Goal: Information Seeking & Learning: Learn about a topic

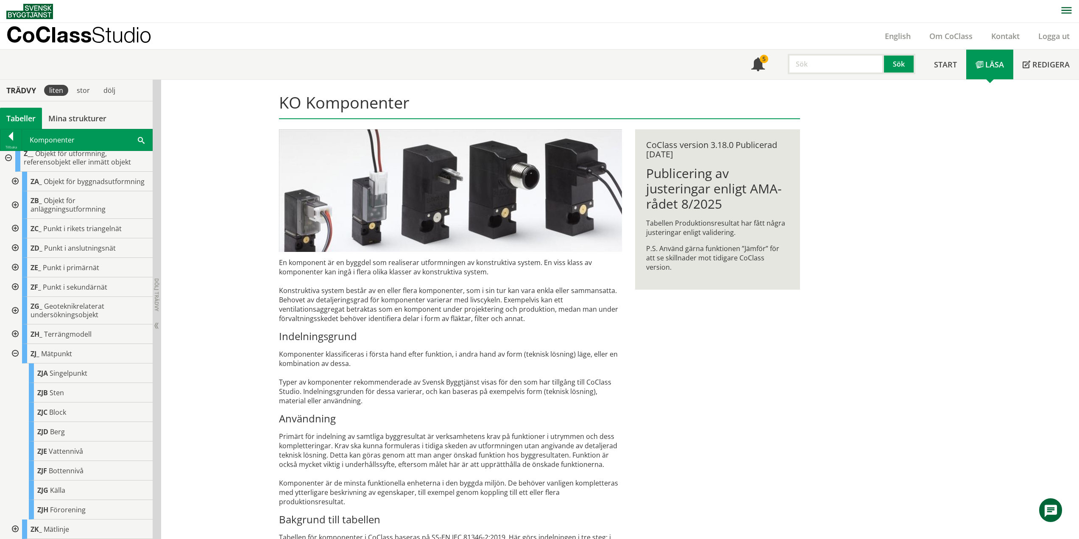
click at [15, 352] on div at bounding box center [14, 353] width 15 height 19
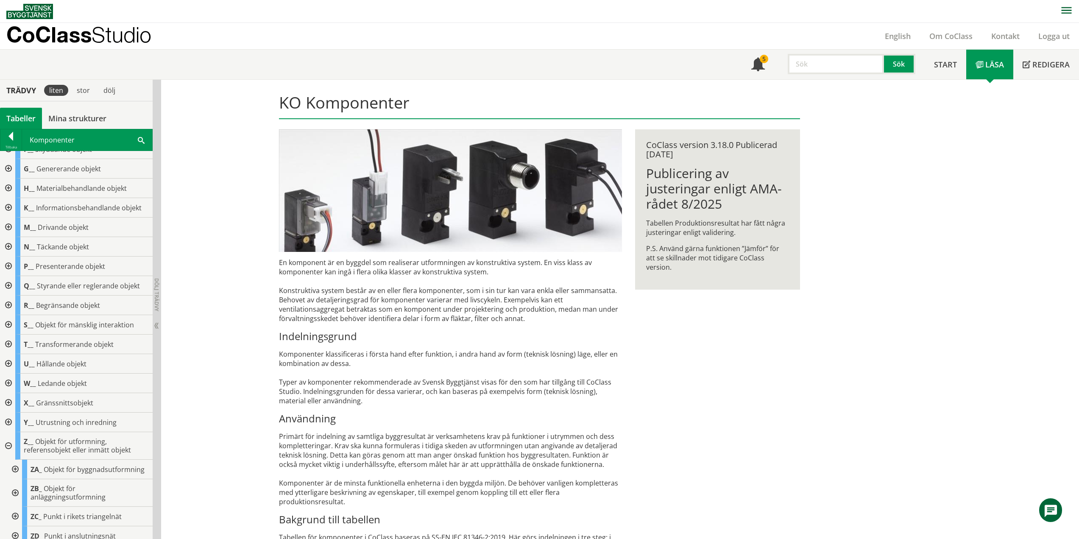
scroll to position [170, 0]
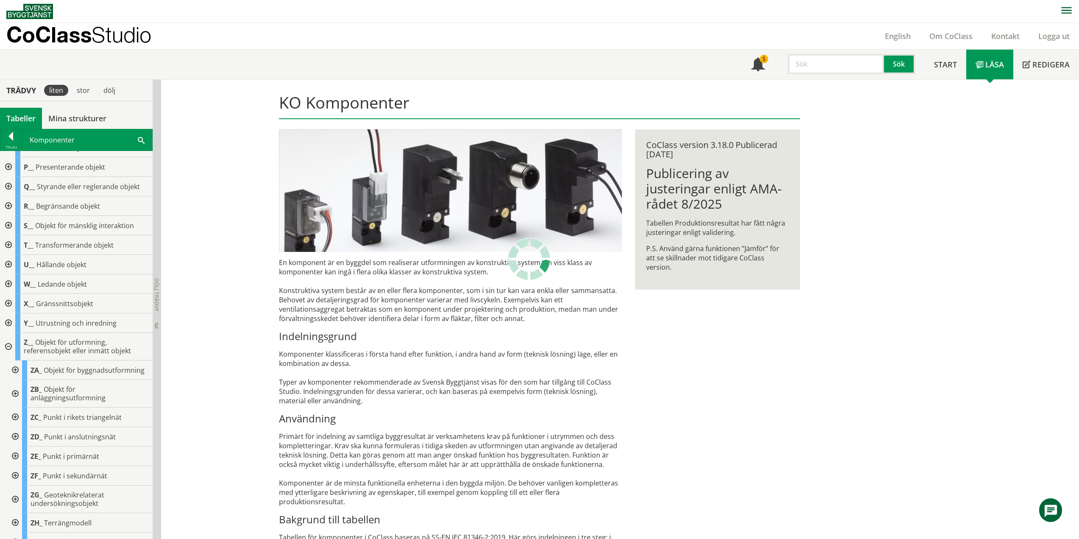
click at [7, 345] on div at bounding box center [7, 347] width 15 height 28
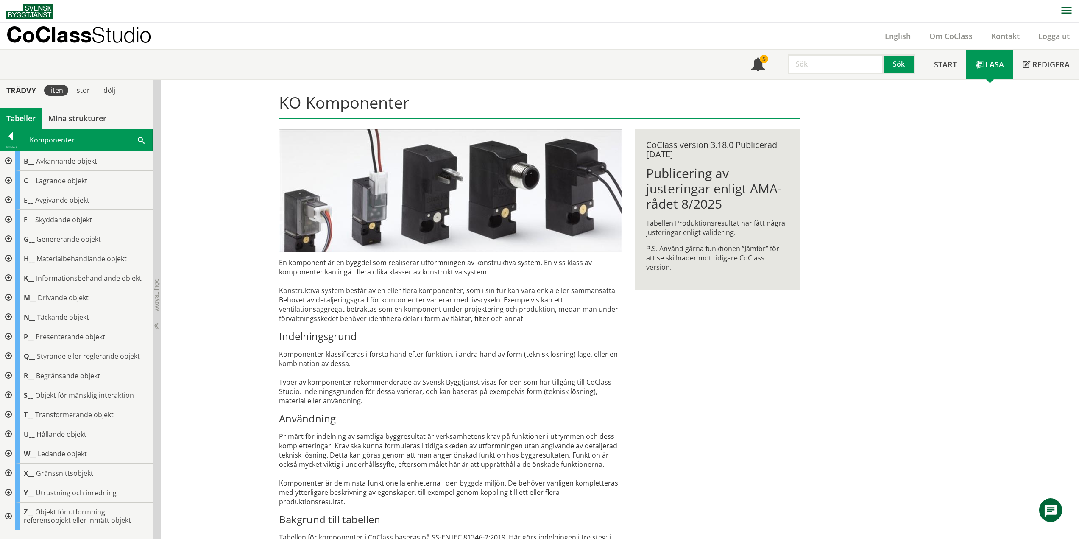
click at [9, 181] on div at bounding box center [7, 180] width 15 height 19
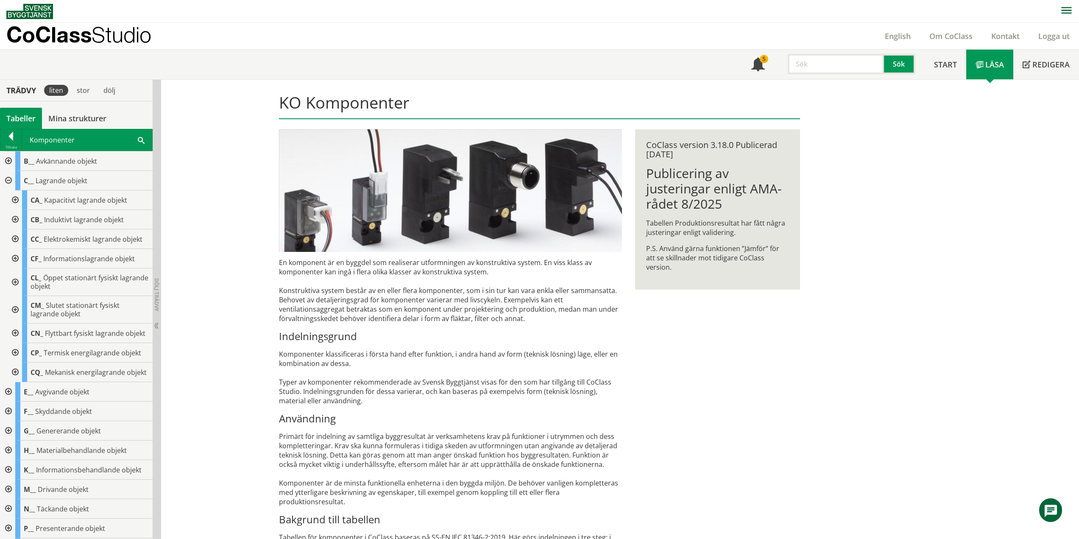
click at [17, 309] on div at bounding box center [14, 310] width 15 height 28
click at [25, 351] on div at bounding box center [21, 352] width 15 height 19
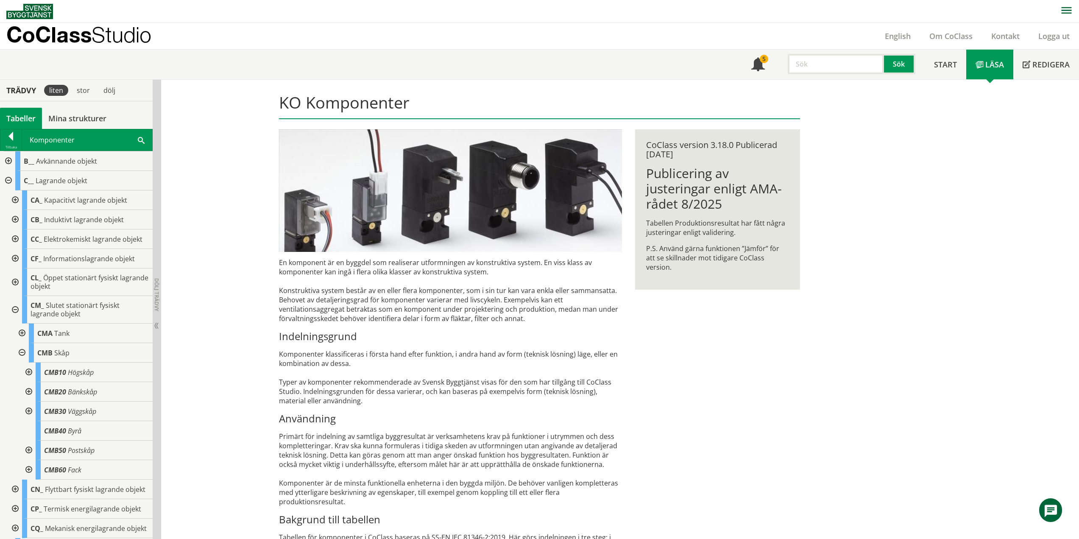
click at [28, 392] on div at bounding box center [27, 391] width 15 height 19
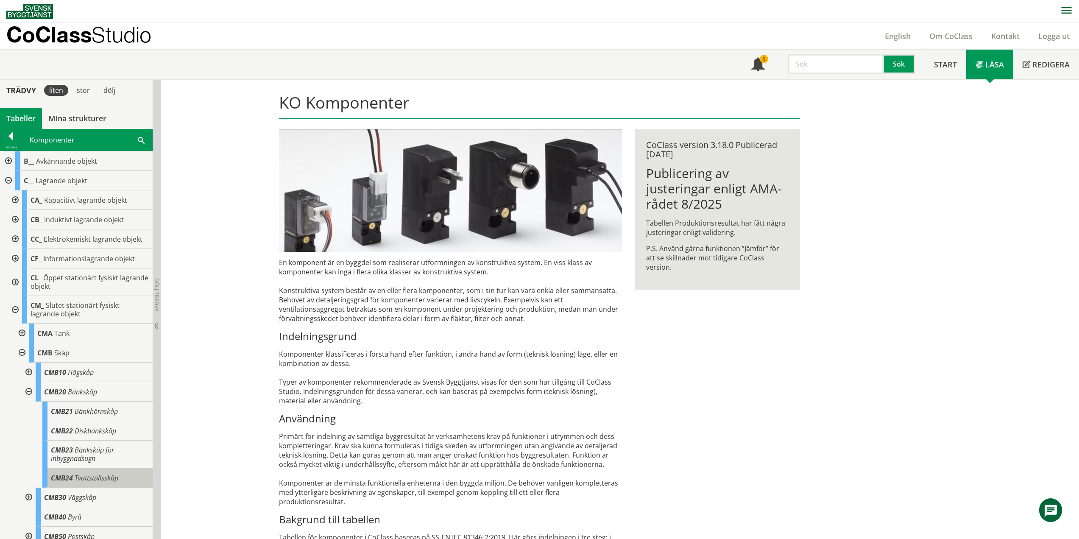
click at [97, 479] on span "Tvättställsskåp" at bounding box center [97, 477] width 44 height 9
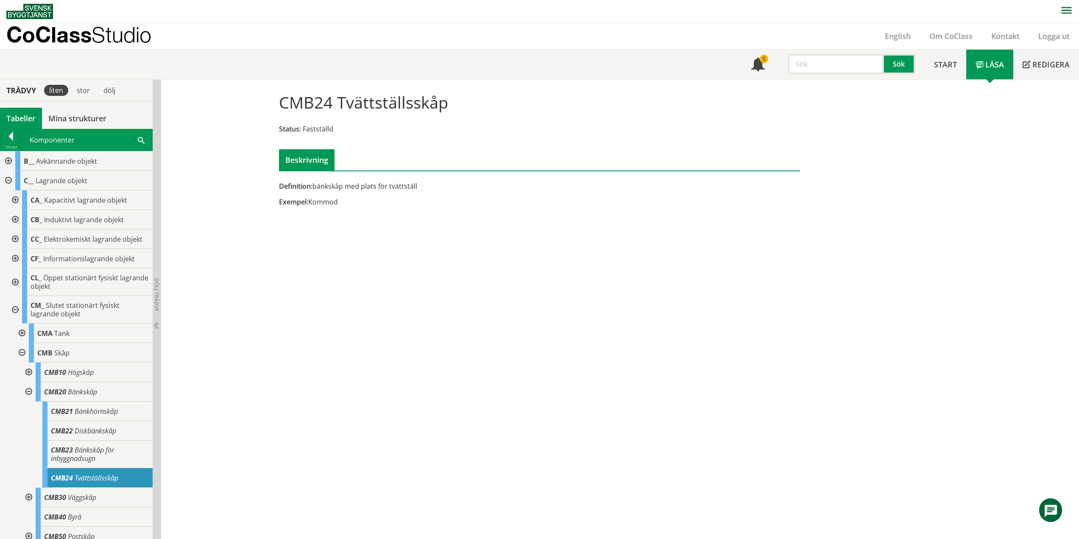
click at [327, 175] on div at bounding box center [540, 175] width 534 height 11
click at [325, 185] on div "Definition: bänkskåp med plats för tvättställ" at bounding box center [450, 185] width 343 height 9
drag, startPoint x: 16, startPoint y: 308, endPoint x: 19, endPoint y: 273, distance: 35.0
click at [16, 309] on div at bounding box center [14, 310] width 15 height 28
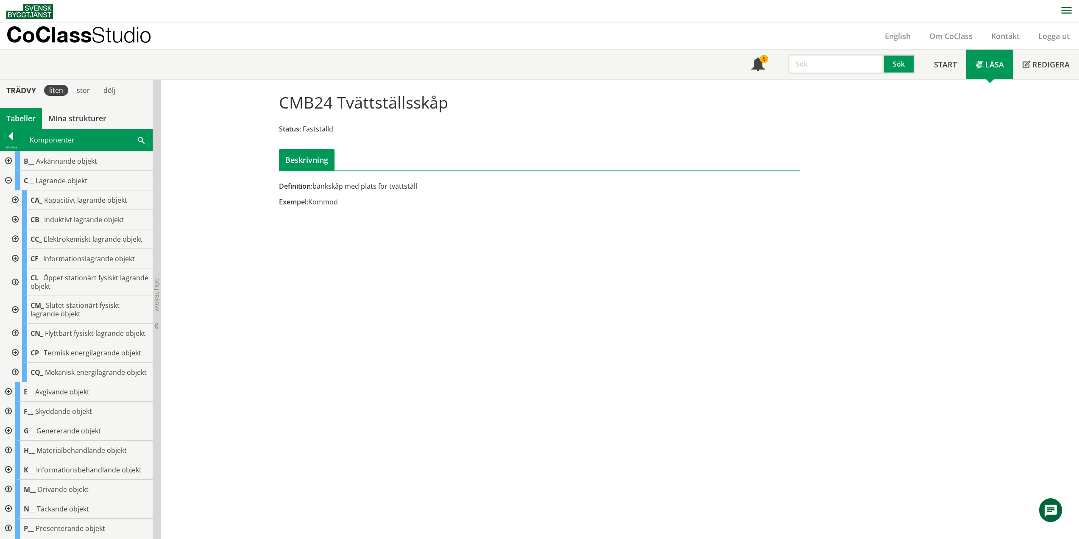
click at [5, 180] on div at bounding box center [7, 180] width 15 height 19
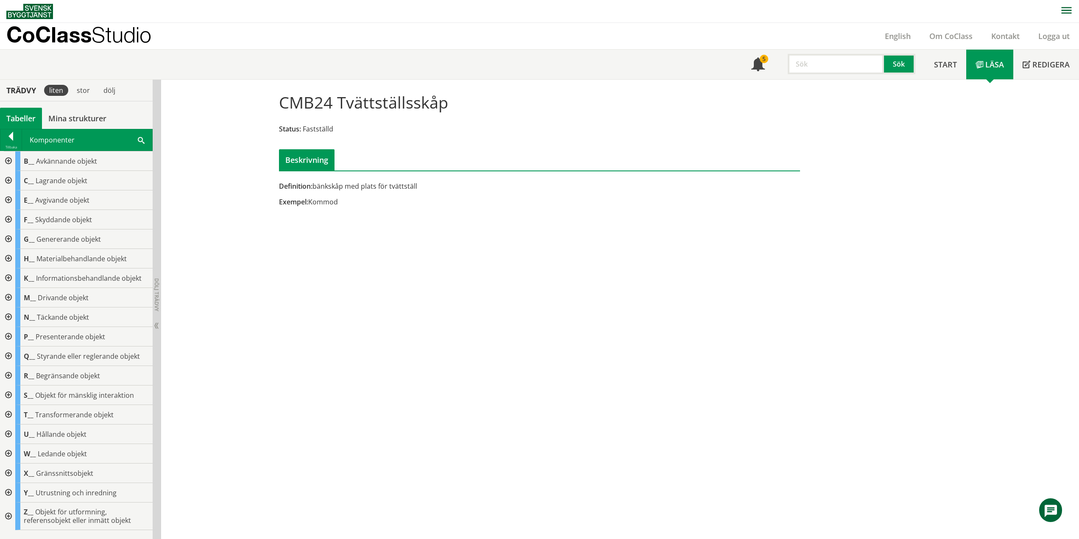
click at [10, 200] on div at bounding box center [7, 199] width 15 height 19
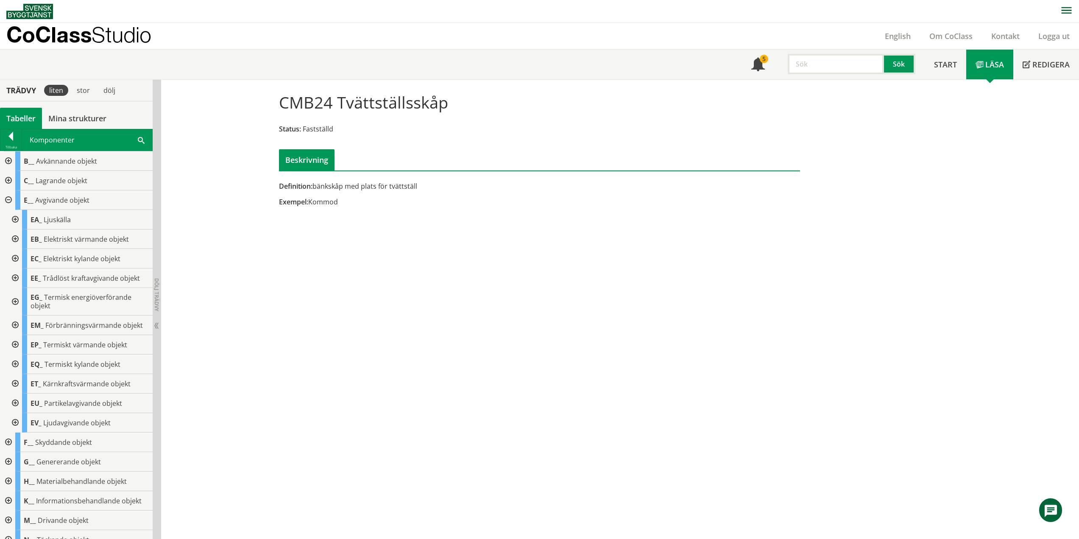
click at [18, 298] on div at bounding box center [14, 302] width 15 height 28
click at [25, 325] on div at bounding box center [21, 324] width 15 height 19
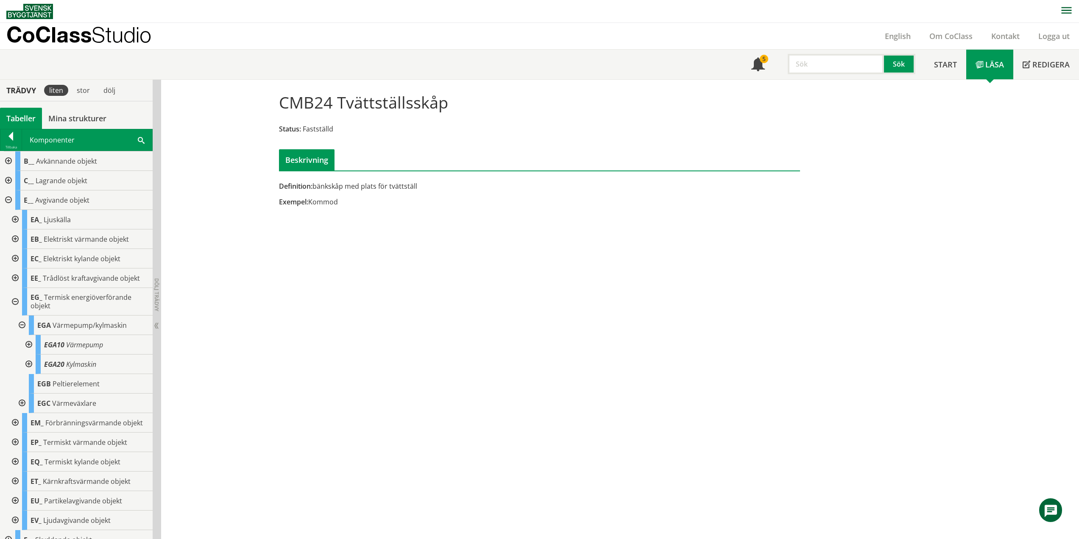
click at [30, 362] on div at bounding box center [27, 363] width 15 height 19
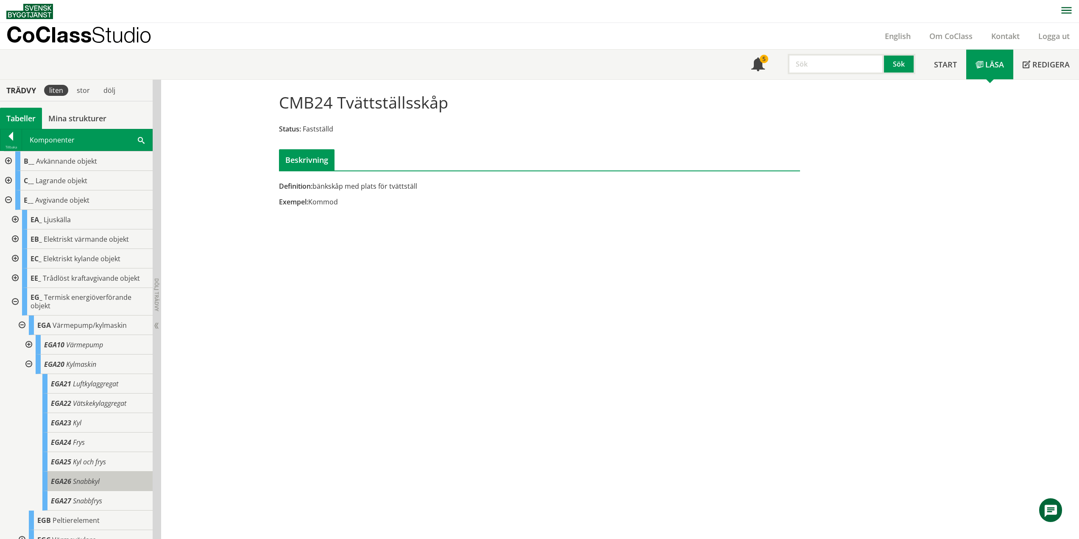
click at [95, 482] on span "Snabbkyl" at bounding box center [86, 480] width 27 height 9
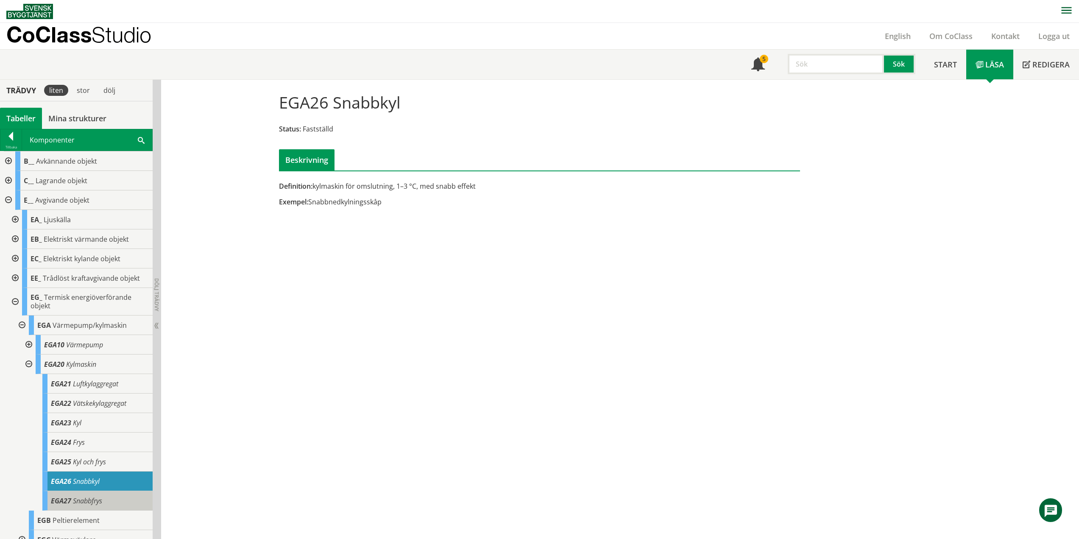
click at [107, 500] on div "EGA27 Snabbfrys" at bounding box center [97, 500] width 110 height 19
click at [16, 300] on div at bounding box center [14, 302] width 15 height 28
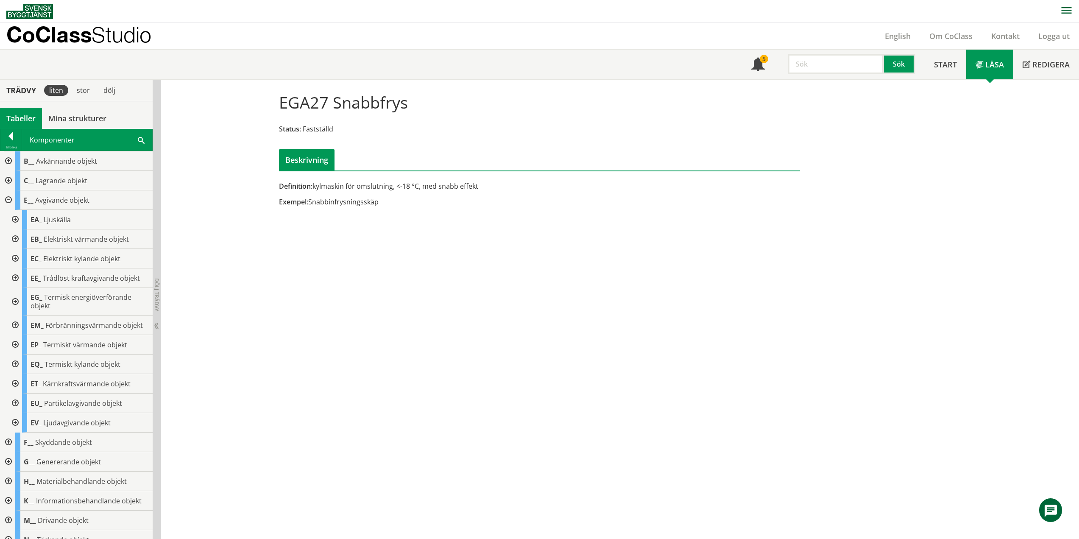
click at [7, 201] on div at bounding box center [7, 199] width 15 height 19
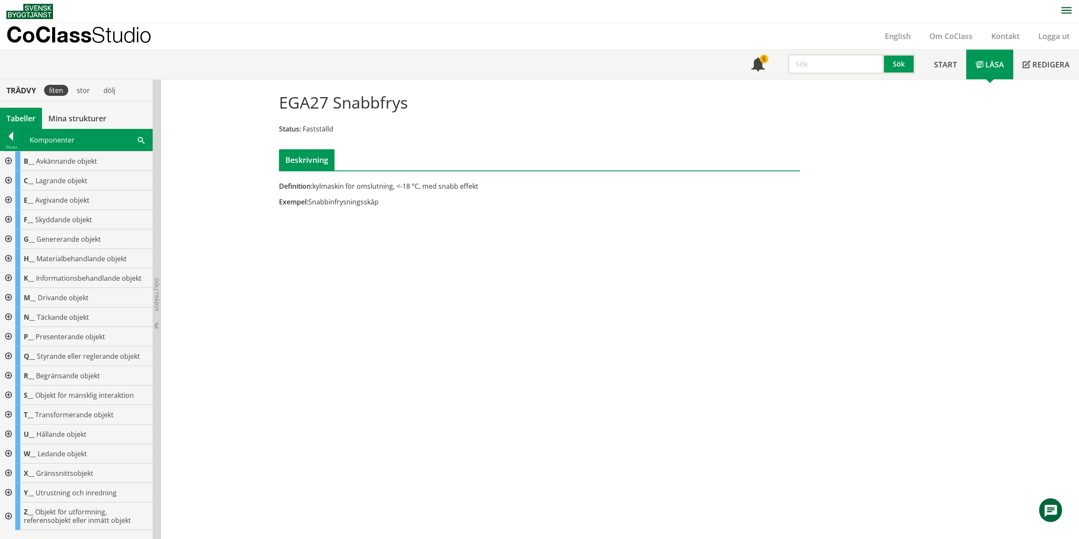
click at [8, 255] on div at bounding box center [7, 258] width 15 height 19
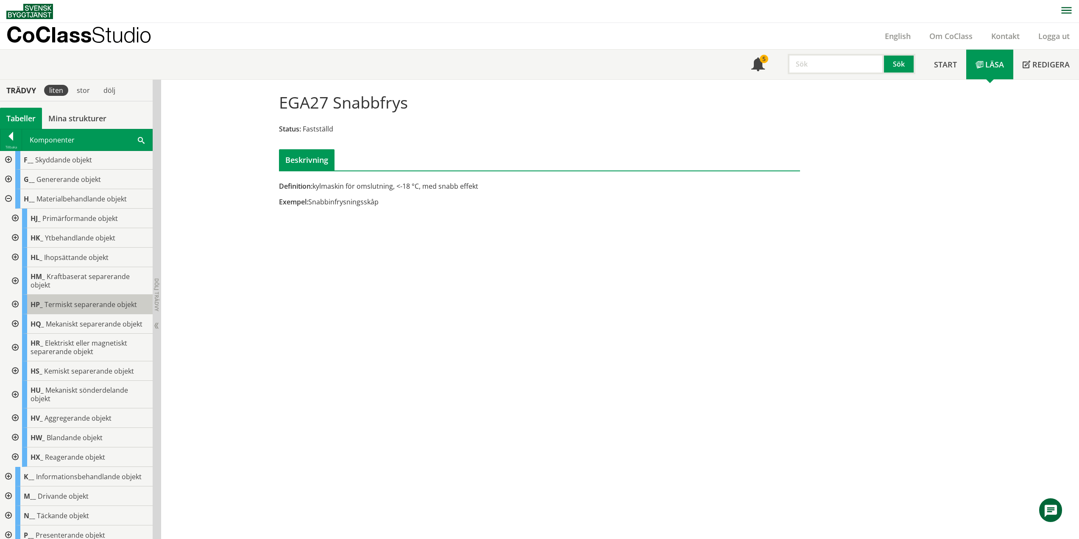
scroll to position [85, 0]
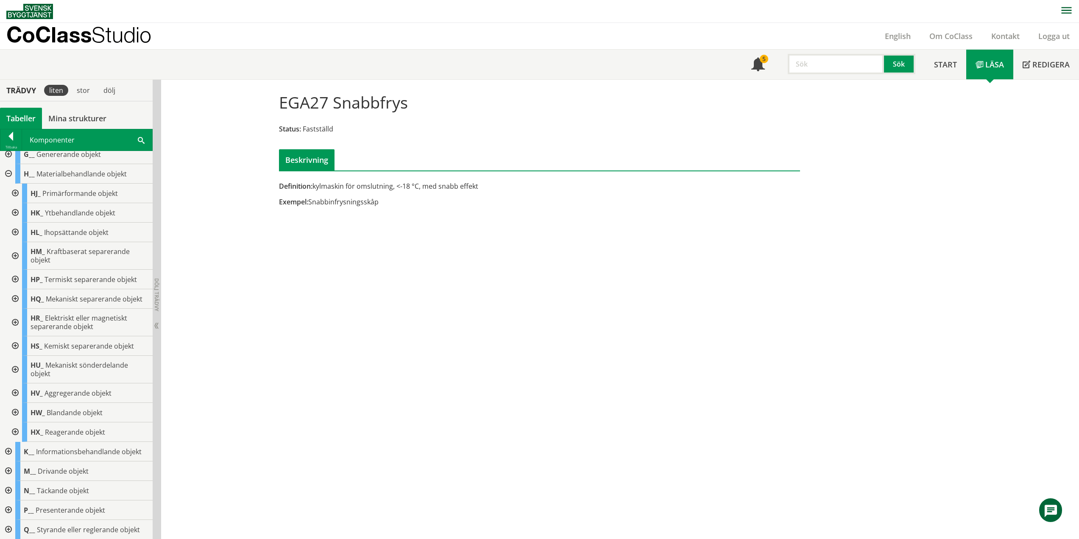
click at [16, 342] on div at bounding box center [14, 345] width 15 height 19
click at [21, 365] on div at bounding box center [21, 365] width 15 height 19
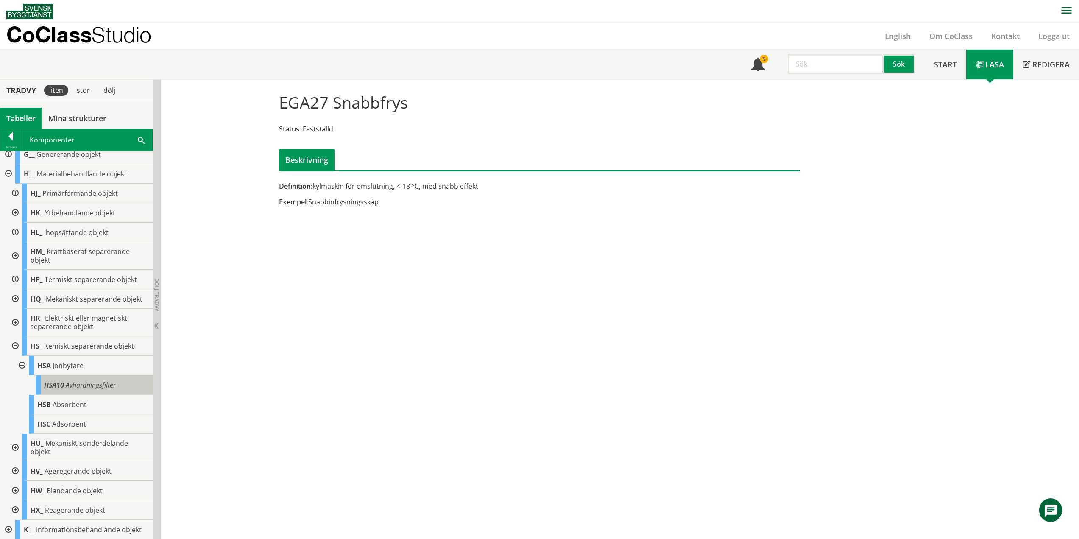
click at [86, 383] on span "Avhärdningsfilter" at bounding box center [91, 384] width 50 height 9
click at [23, 365] on div at bounding box center [21, 365] width 15 height 19
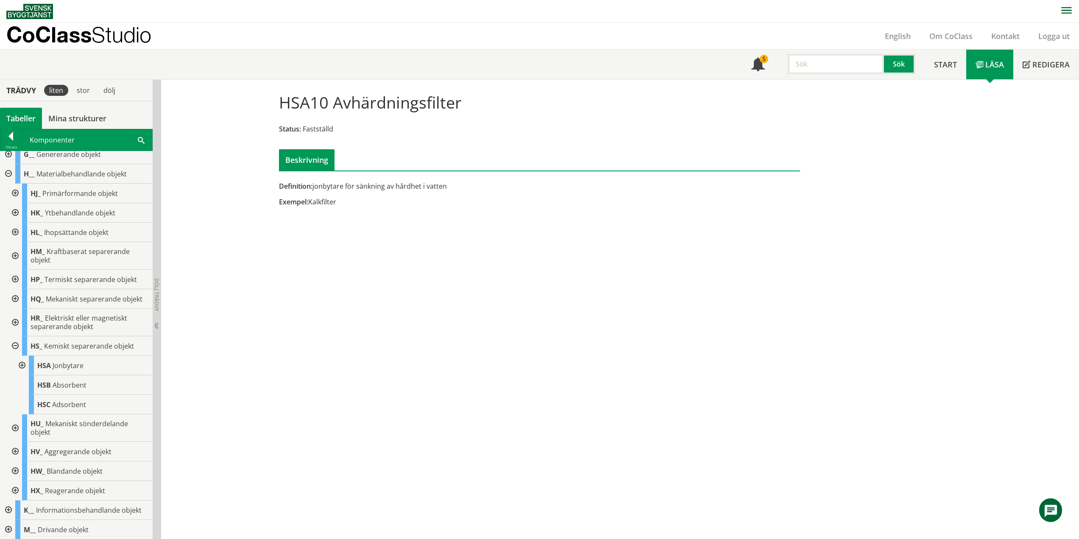
click at [23, 362] on div at bounding box center [21, 365] width 15 height 19
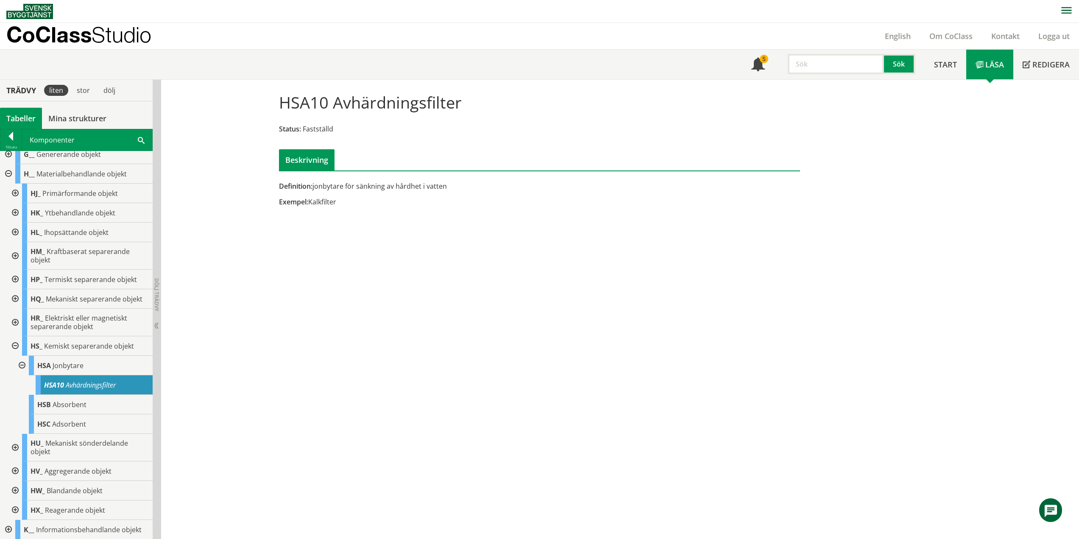
click at [14, 347] on div at bounding box center [14, 345] width 15 height 19
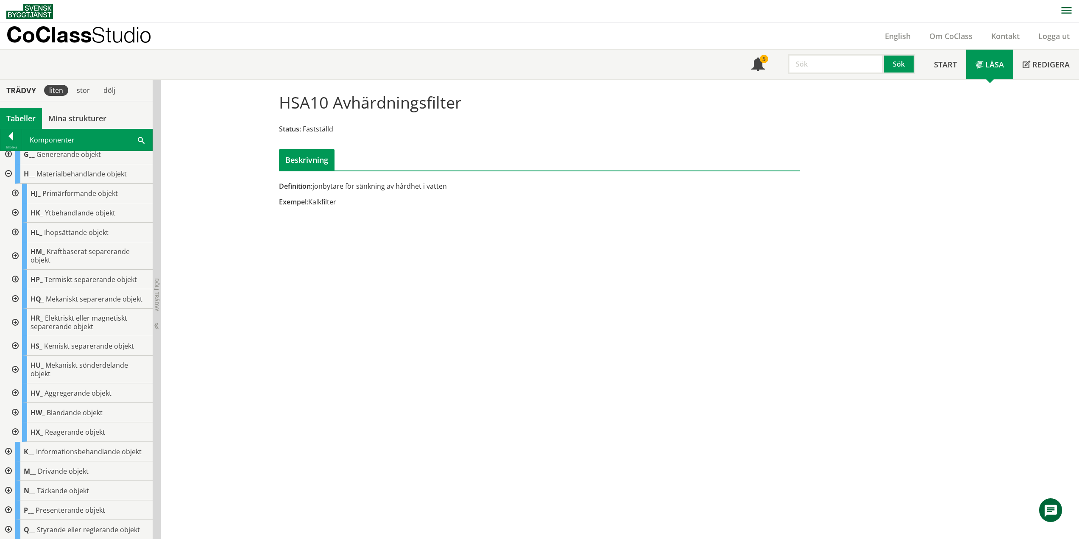
click at [9, 171] on div at bounding box center [7, 173] width 15 height 19
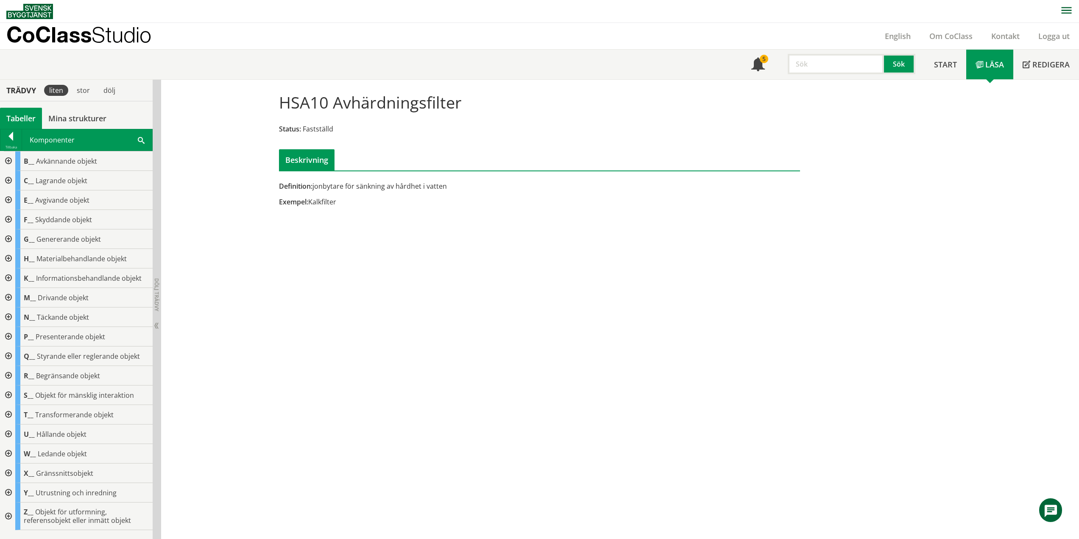
click at [6, 315] on div at bounding box center [7, 316] width 15 height 19
click at [17, 355] on div at bounding box center [14, 355] width 15 height 19
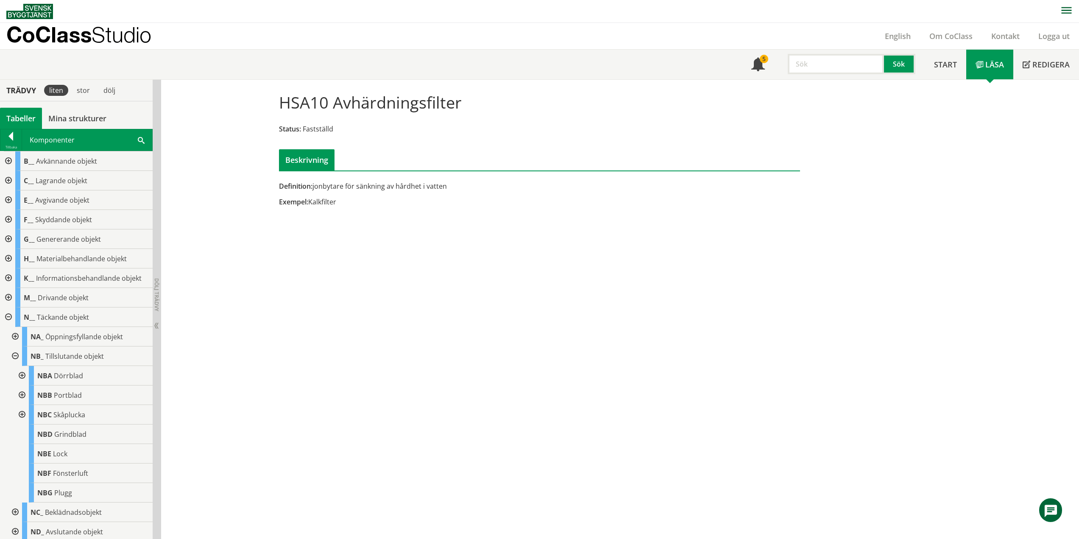
click at [16, 351] on div at bounding box center [14, 355] width 15 height 19
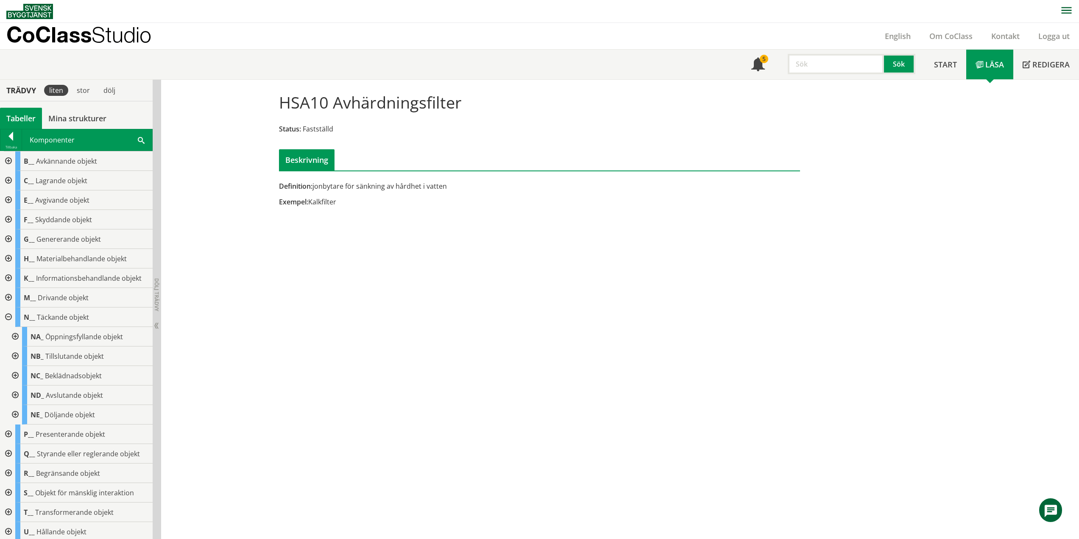
click at [17, 334] on div at bounding box center [14, 336] width 15 height 19
click at [21, 374] on div at bounding box center [21, 375] width 15 height 19
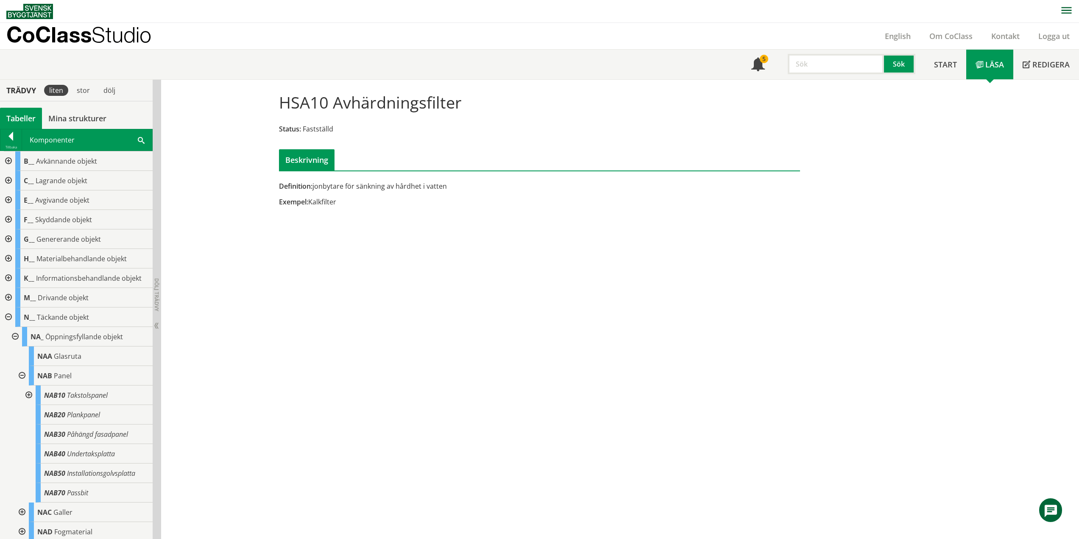
click at [29, 393] on div at bounding box center [27, 394] width 15 height 19
click at [93, 415] on span "Underlagstak" at bounding box center [93, 414] width 39 height 9
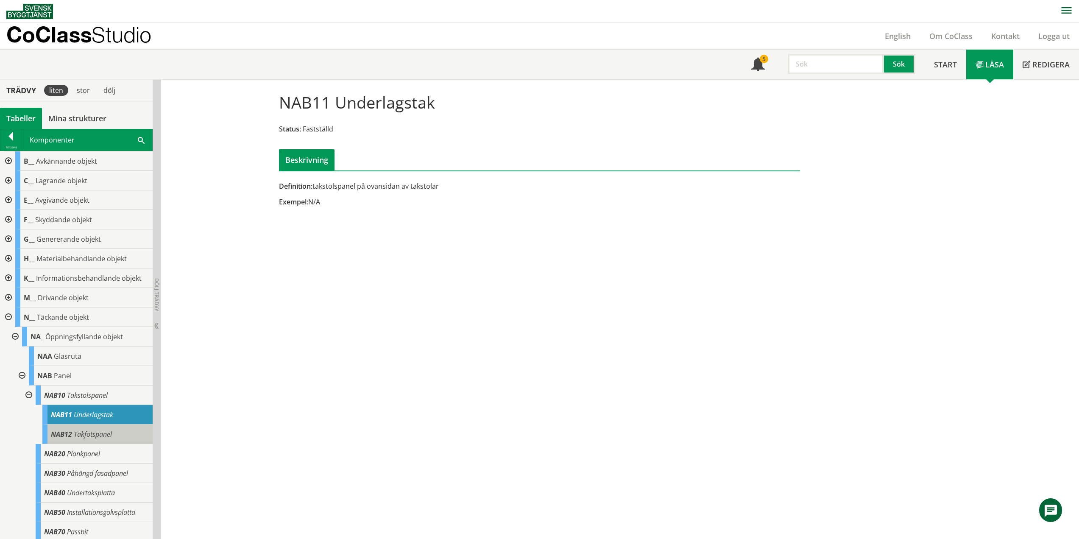
click at [117, 436] on div "NAB12 Takfotspanel" at bounding box center [97, 433] width 110 height 19
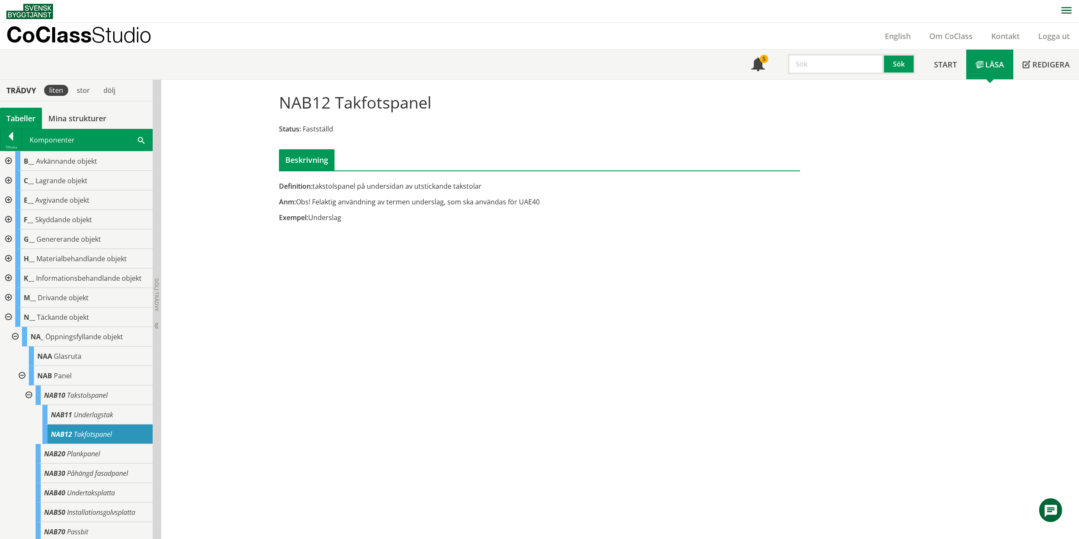
click at [30, 393] on div at bounding box center [27, 394] width 15 height 19
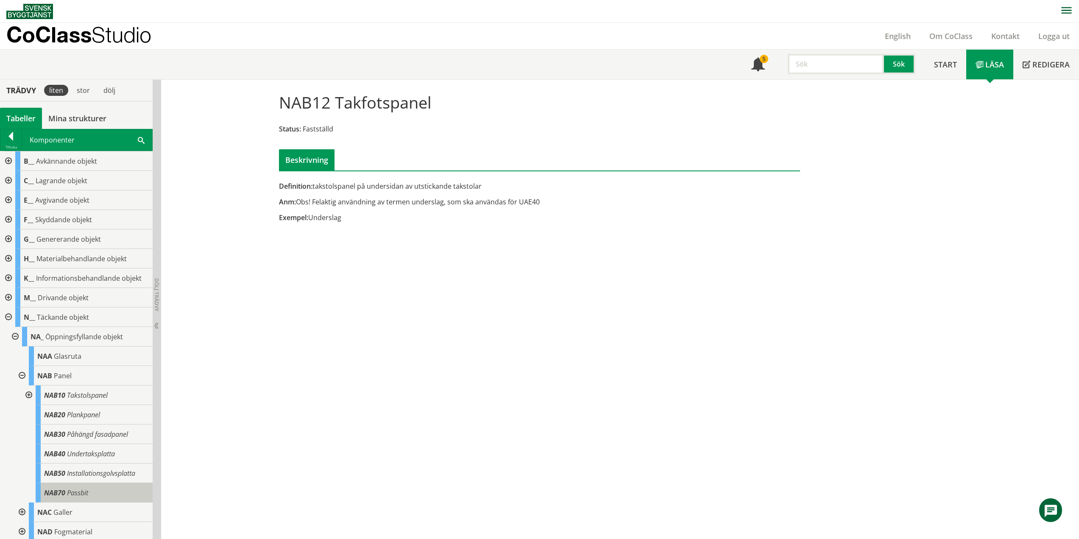
click at [68, 492] on span "Passbit" at bounding box center [77, 492] width 21 height 9
click at [84, 490] on span "Passbit" at bounding box center [77, 492] width 21 height 9
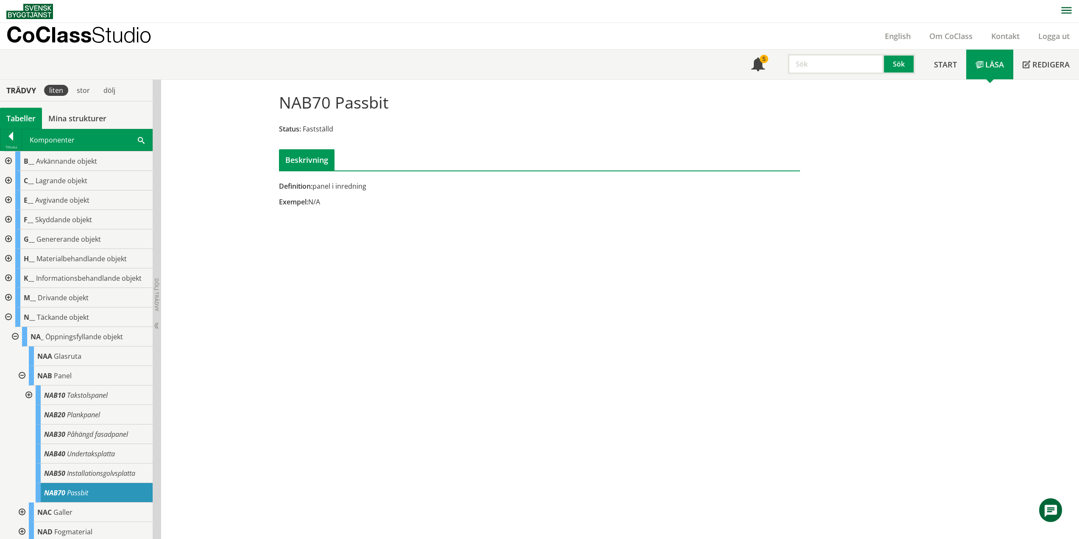
click at [19, 376] on div at bounding box center [21, 375] width 15 height 19
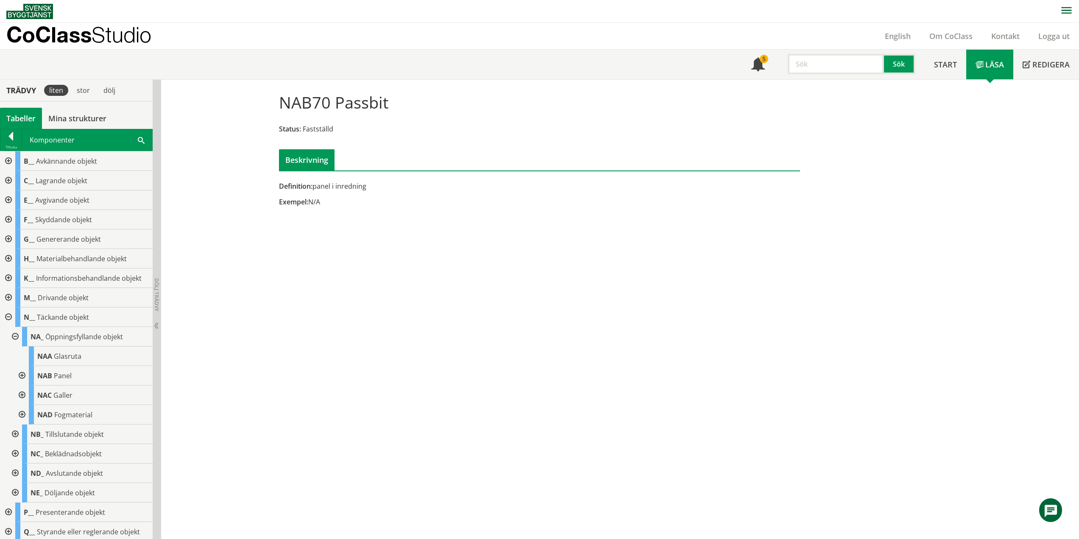
click at [17, 338] on div at bounding box center [14, 336] width 15 height 19
click at [18, 354] on div at bounding box center [14, 355] width 15 height 19
click at [23, 415] on div at bounding box center [21, 414] width 15 height 19
click at [32, 431] on div at bounding box center [27, 433] width 15 height 19
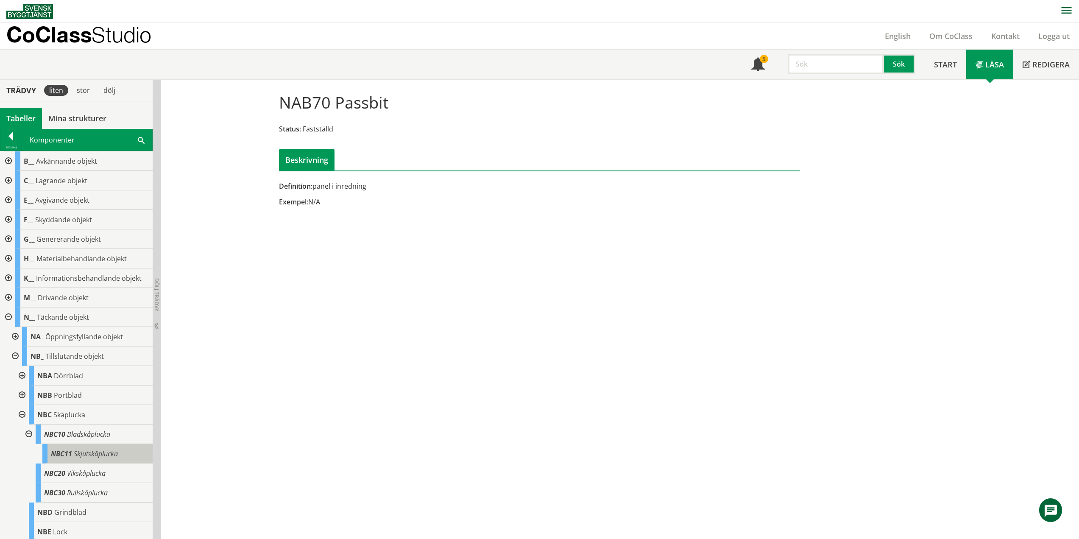
click at [103, 450] on span "Skjutskåplucka" at bounding box center [96, 453] width 44 height 9
click at [29, 431] on div at bounding box center [27, 433] width 15 height 19
click at [30, 433] on div at bounding box center [27, 433] width 15 height 19
click at [22, 413] on div at bounding box center [21, 414] width 15 height 19
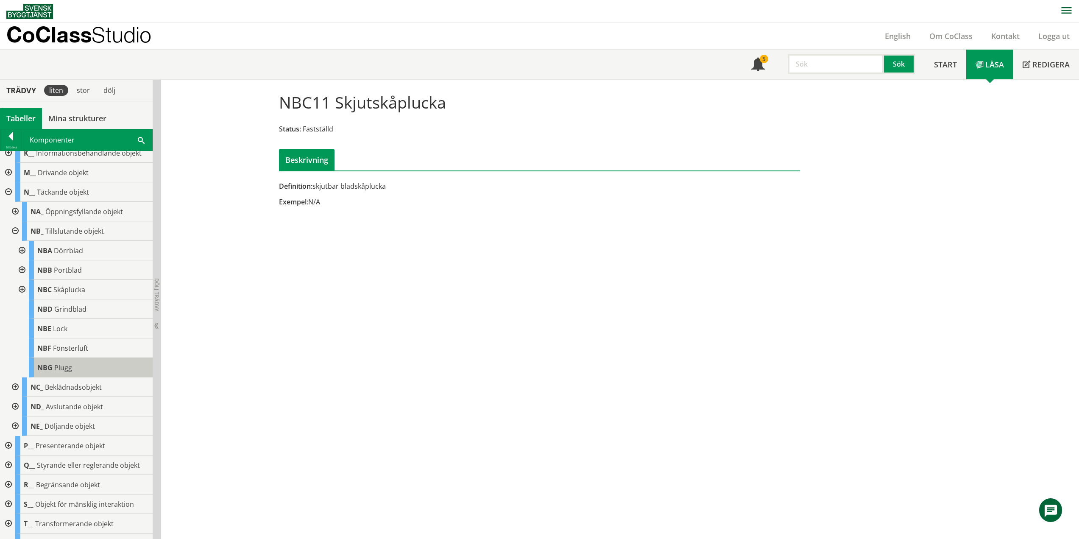
scroll to position [127, 0]
click at [11, 225] on div at bounding box center [14, 228] width 15 height 19
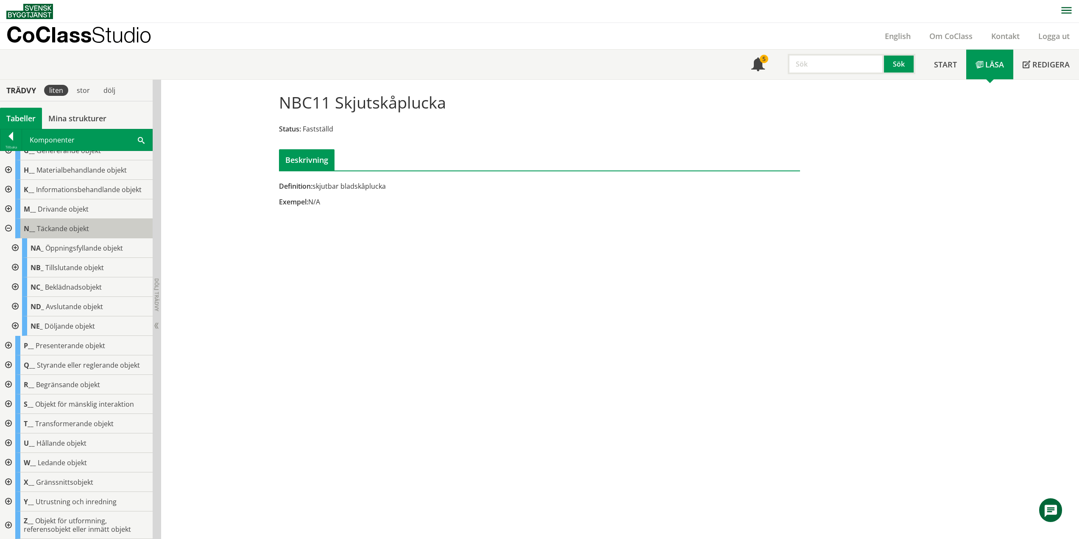
scroll to position [89, 0]
click at [16, 286] on div at bounding box center [14, 286] width 15 height 19
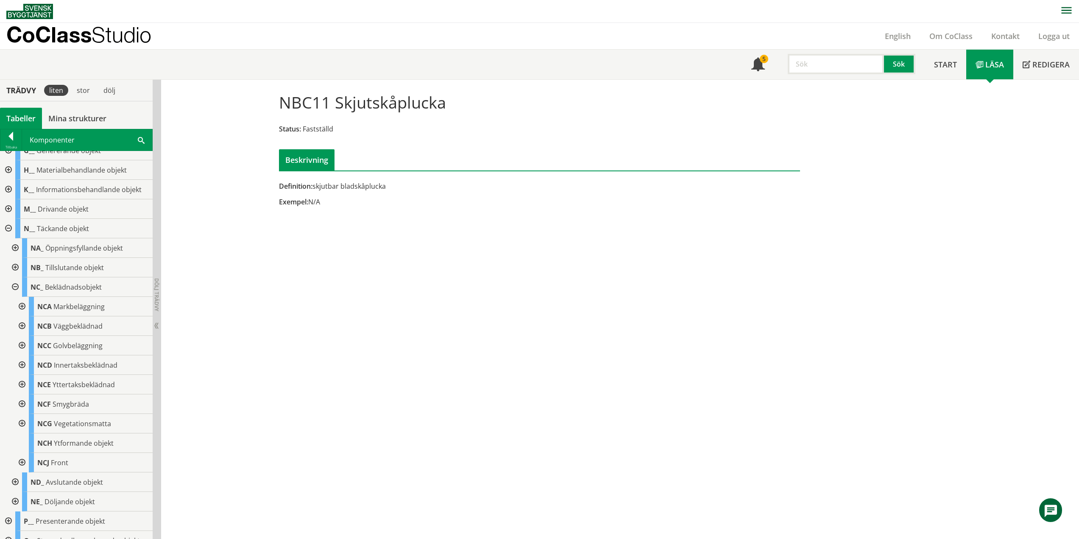
scroll to position [127, 0]
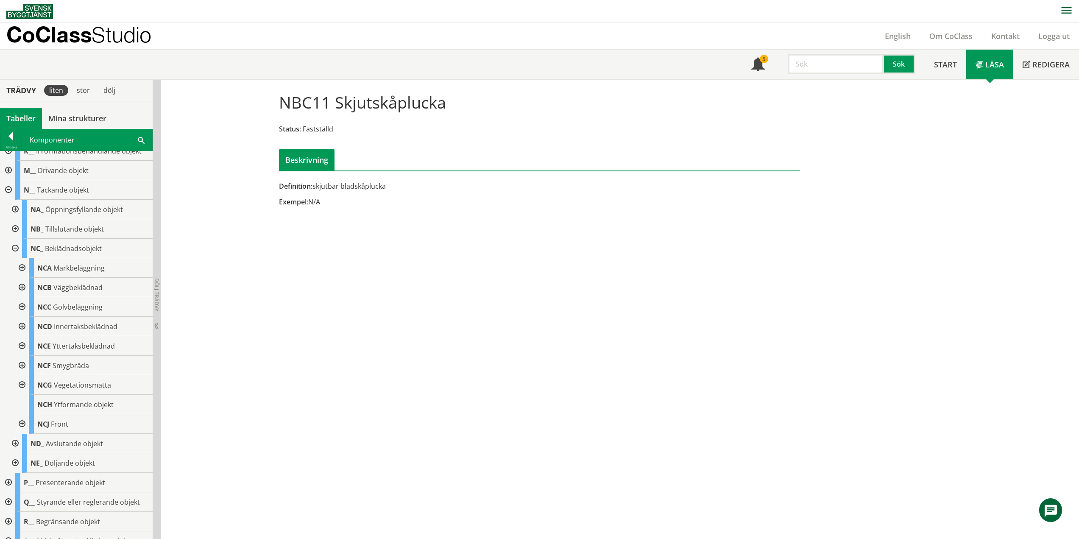
click at [22, 267] on div at bounding box center [21, 267] width 15 height 19
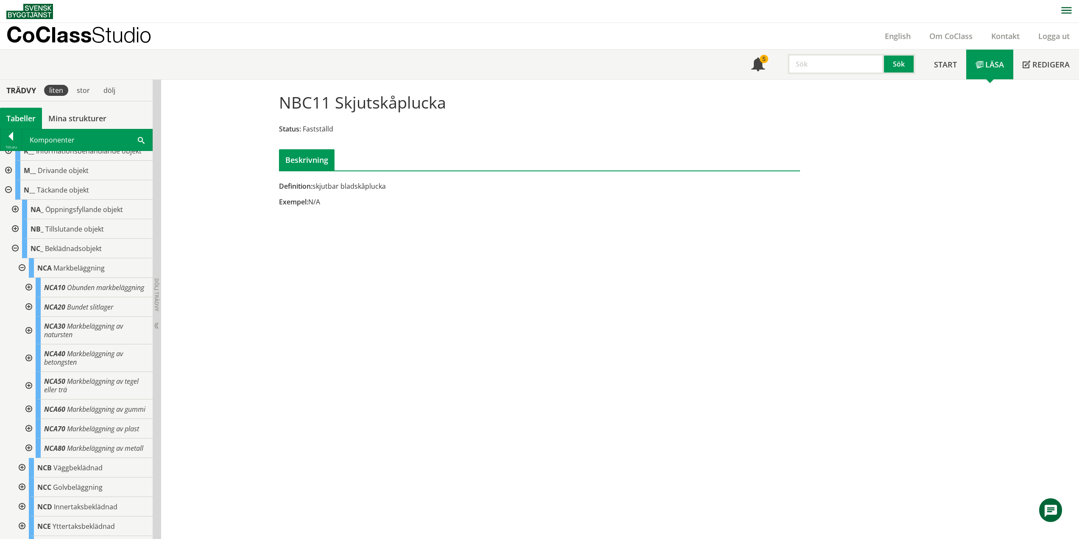
click at [31, 291] on div at bounding box center [27, 287] width 15 height 19
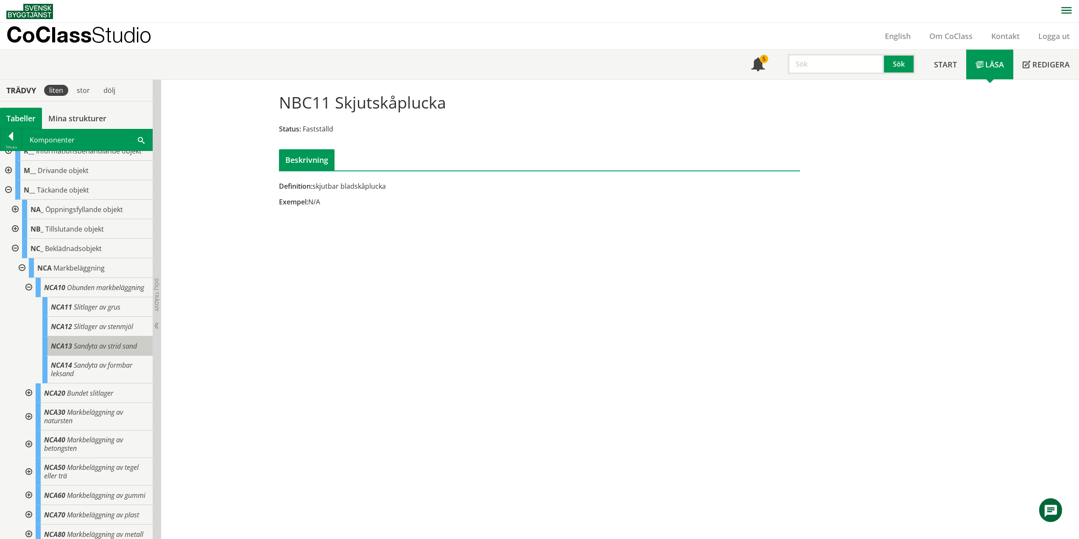
drag, startPoint x: 121, startPoint y: 355, endPoint x: 114, endPoint y: 359, distance: 8.2
click at [121, 351] on span "Sandyta av strid sand" at bounding box center [105, 345] width 63 height 9
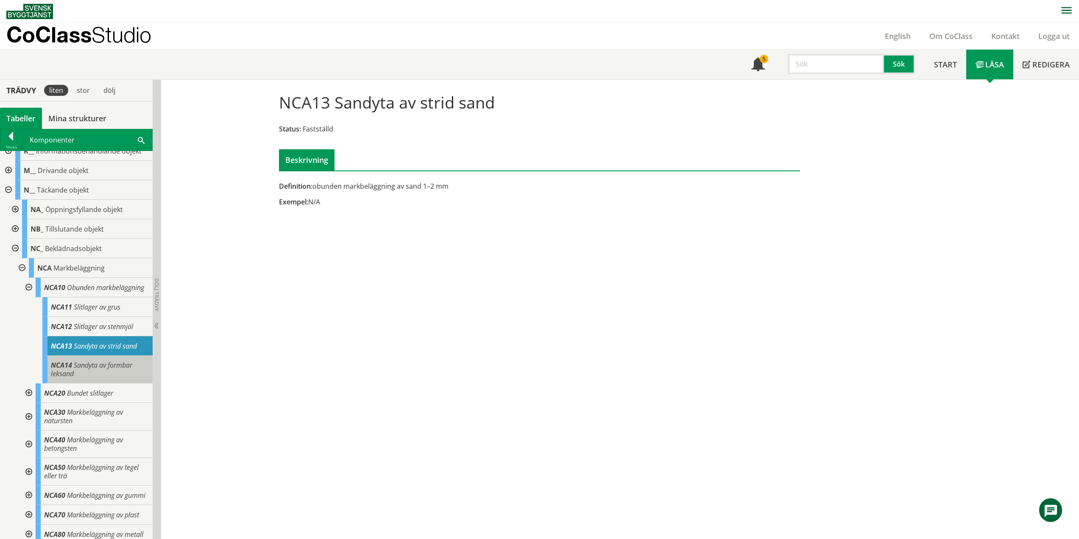
click at [72, 370] on span "NCA14" at bounding box center [61, 364] width 21 height 9
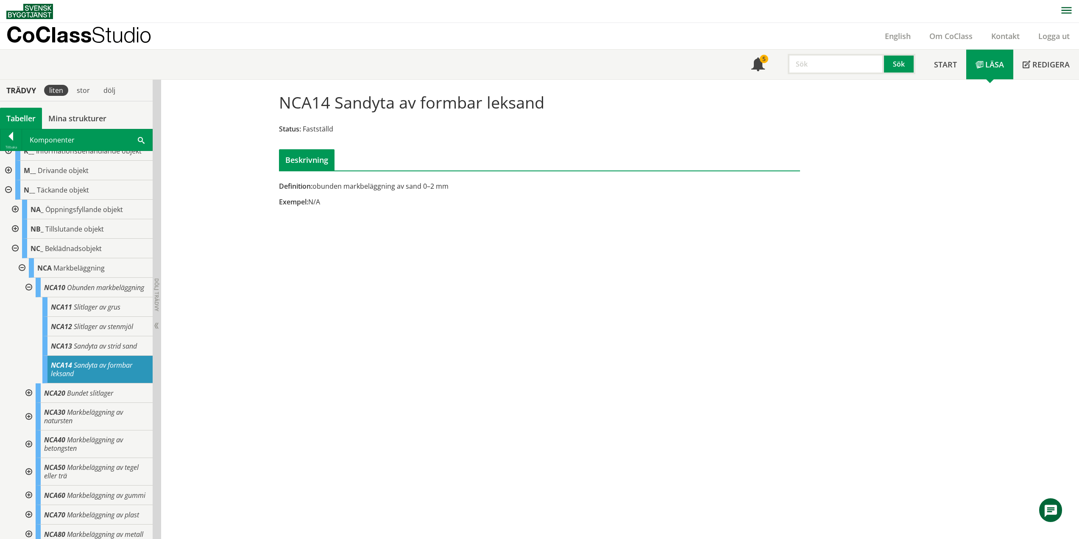
click at [25, 290] on div at bounding box center [27, 287] width 15 height 19
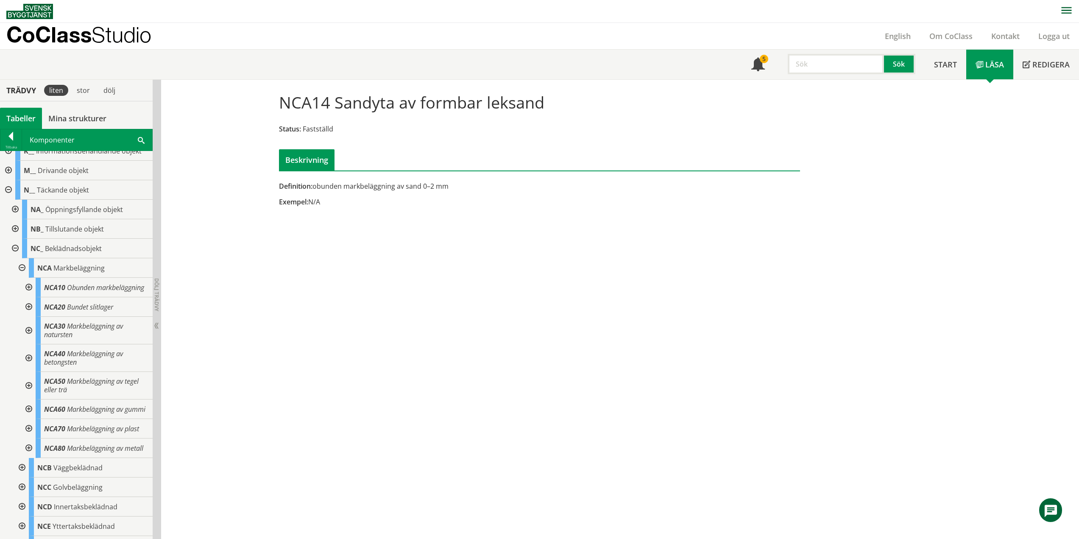
click at [28, 393] on div at bounding box center [27, 386] width 15 height 28
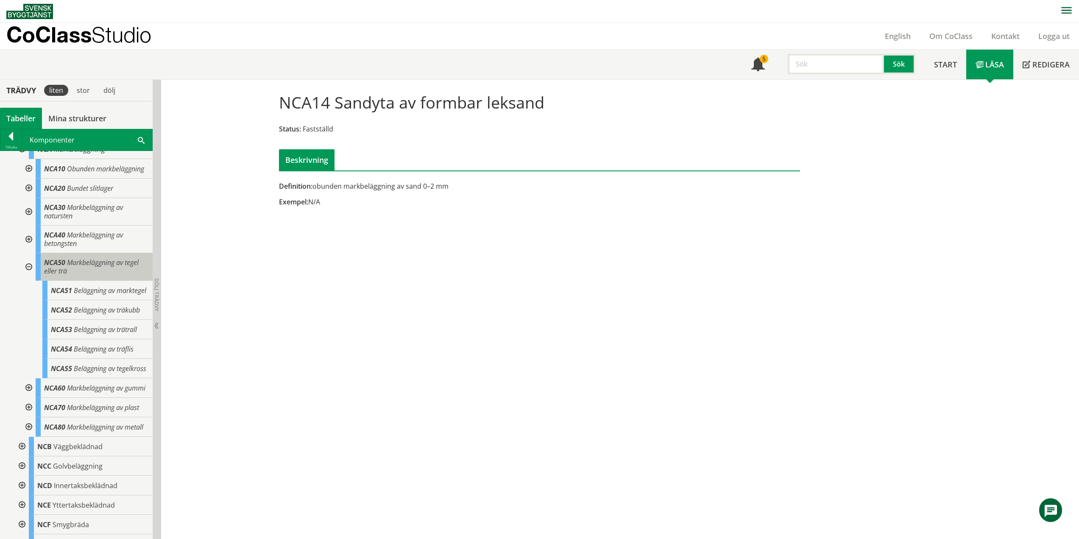
scroll to position [254, 0]
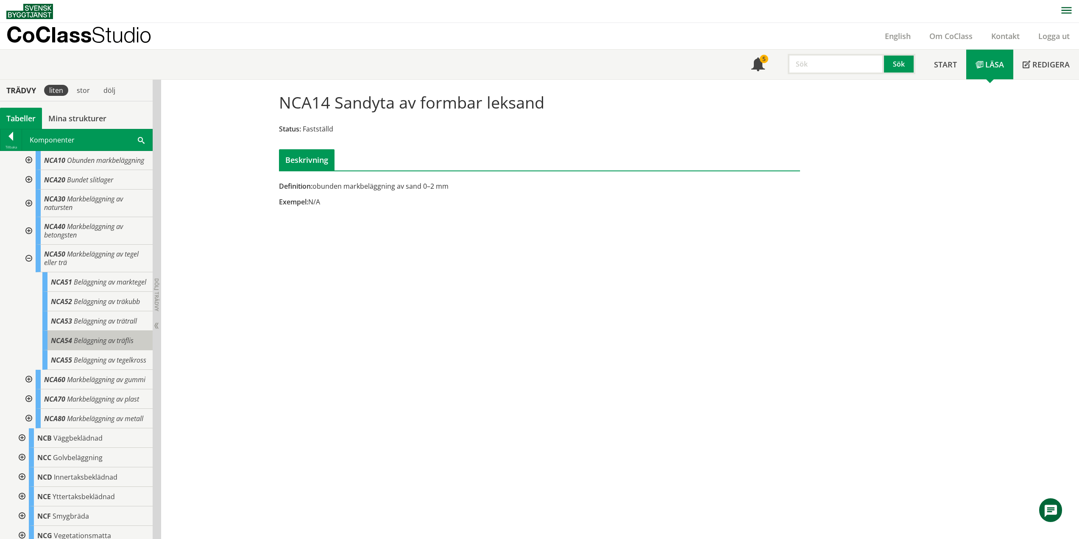
click at [85, 345] on span "Beläggning av träflis" at bounding box center [104, 340] width 60 height 9
click at [84, 370] on div "NCA55 Beläggning av tegelkross" at bounding box center [97, 359] width 110 height 19
click at [89, 365] on span "Beläggning av tegelkross" at bounding box center [110, 359] width 72 height 9
click at [29, 267] on div at bounding box center [27, 259] width 15 height 28
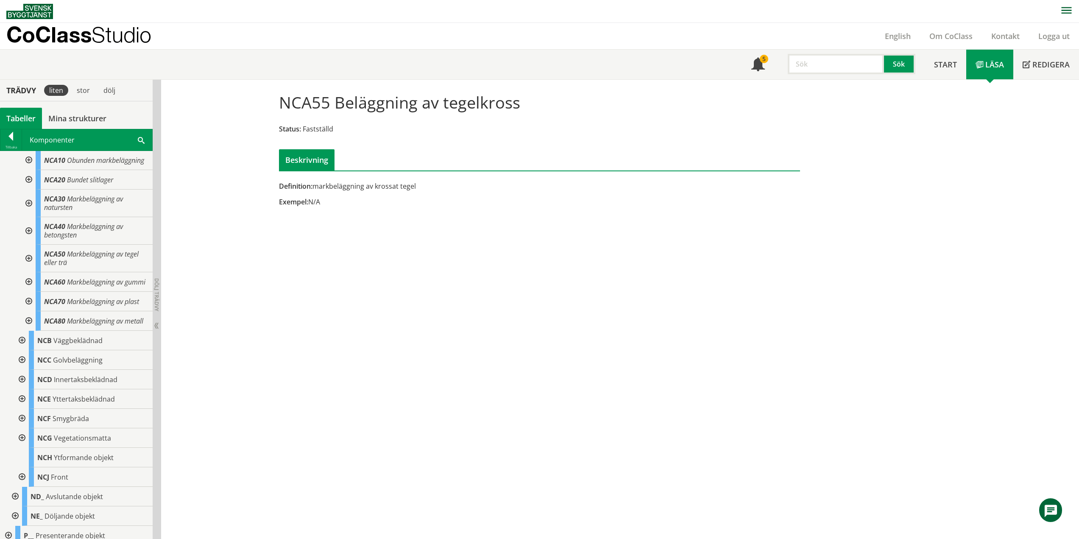
scroll to position [42, 0]
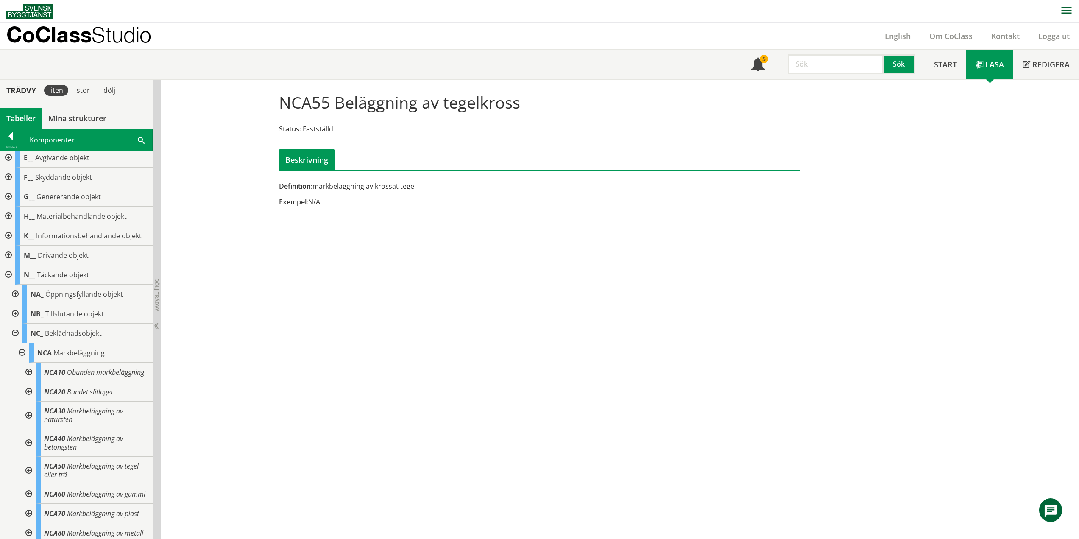
click at [17, 330] on div at bounding box center [14, 332] width 15 height 19
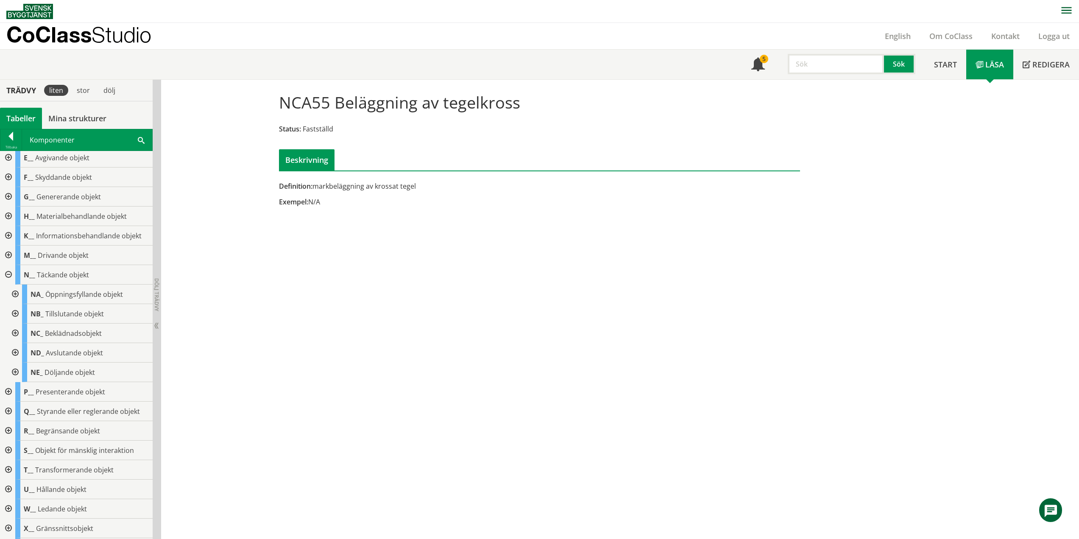
click at [16, 332] on div at bounding box center [14, 332] width 15 height 19
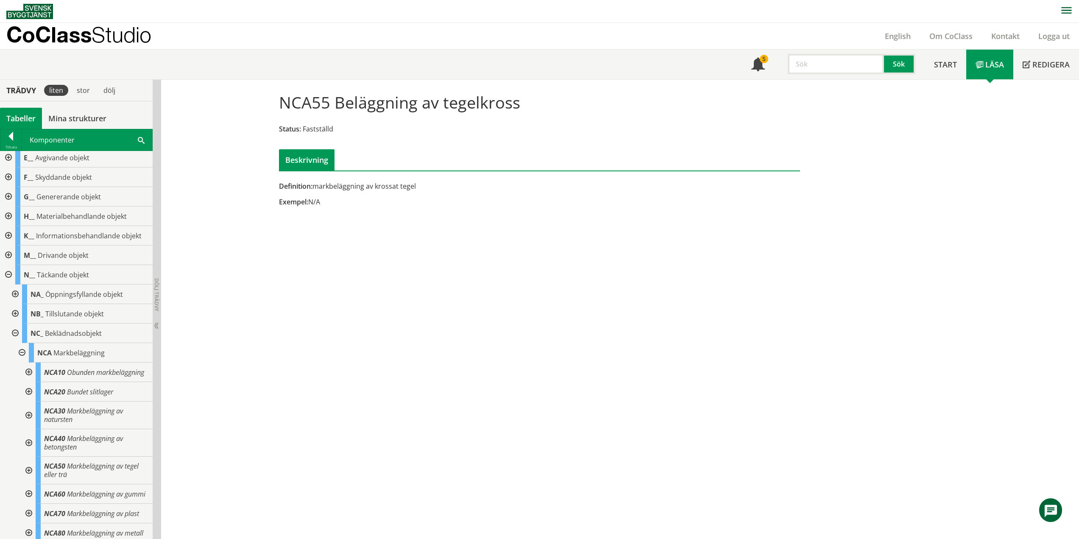
scroll to position [170, 0]
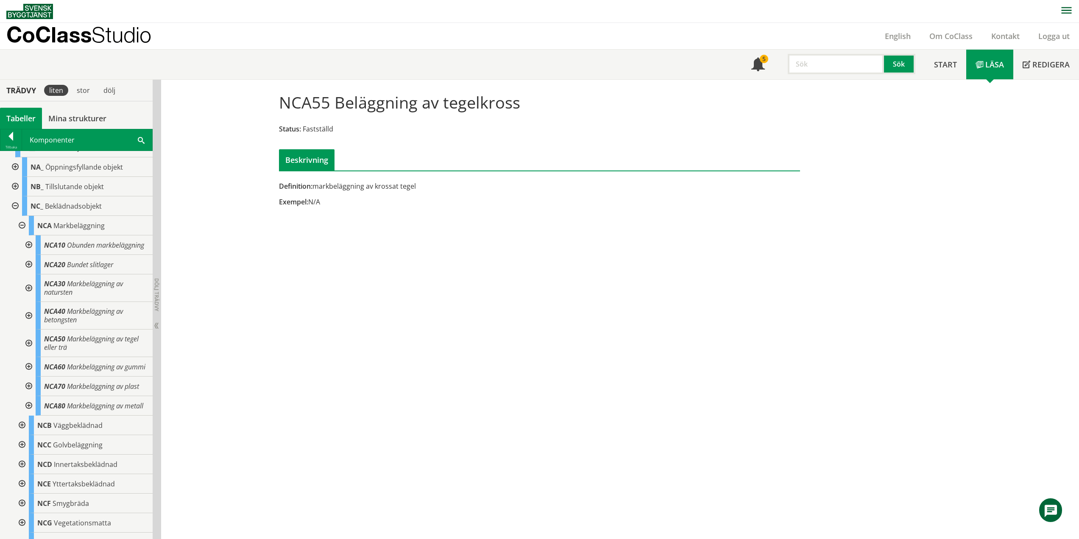
click at [21, 226] on div at bounding box center [21, 225] width 15 height 19
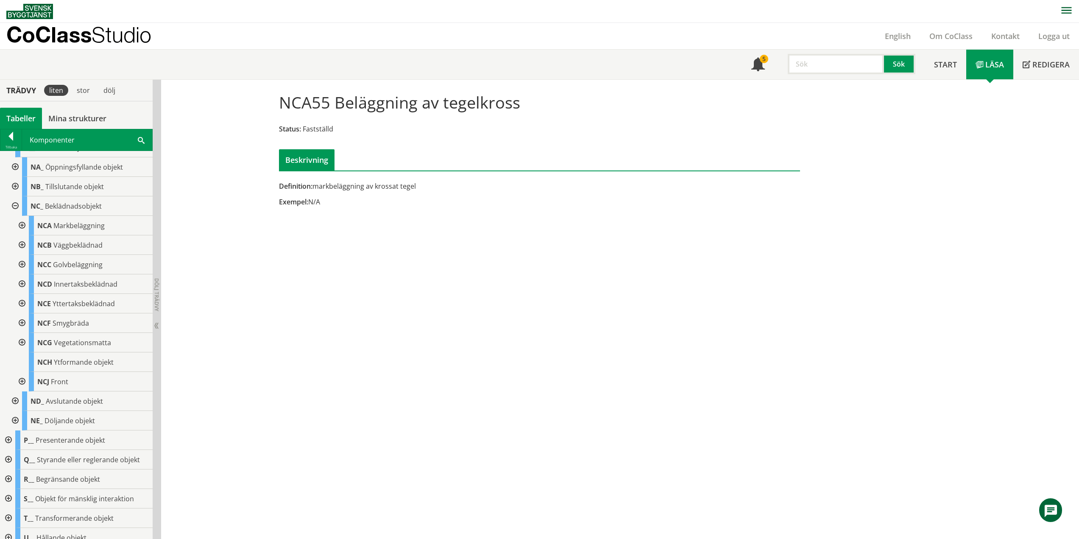
click at [22, 245] on div at bounding box center [21, 244] width 15 height 19
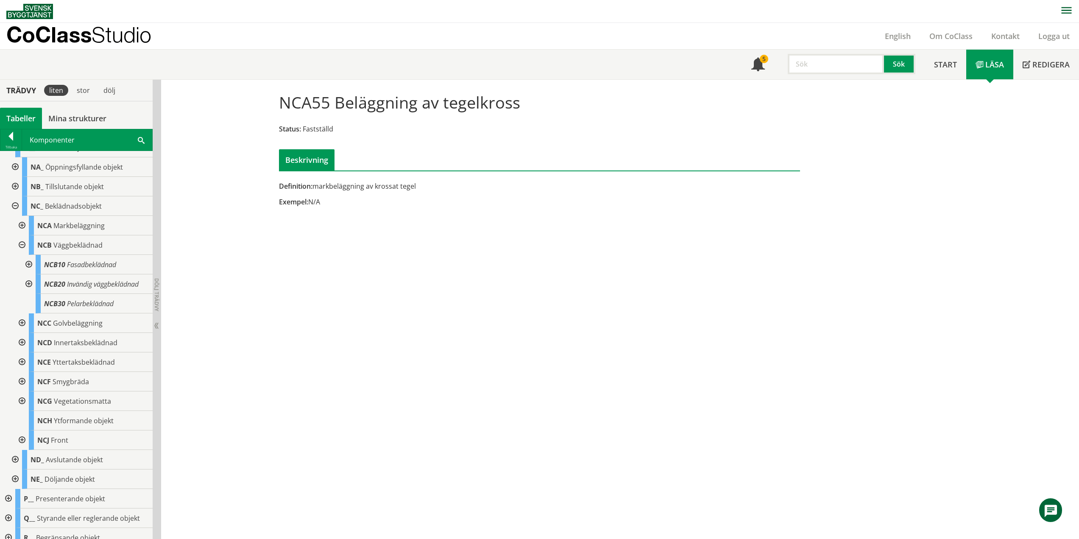
click at [27, 264] on div at bounding box center [27, 264] width 15 height 19
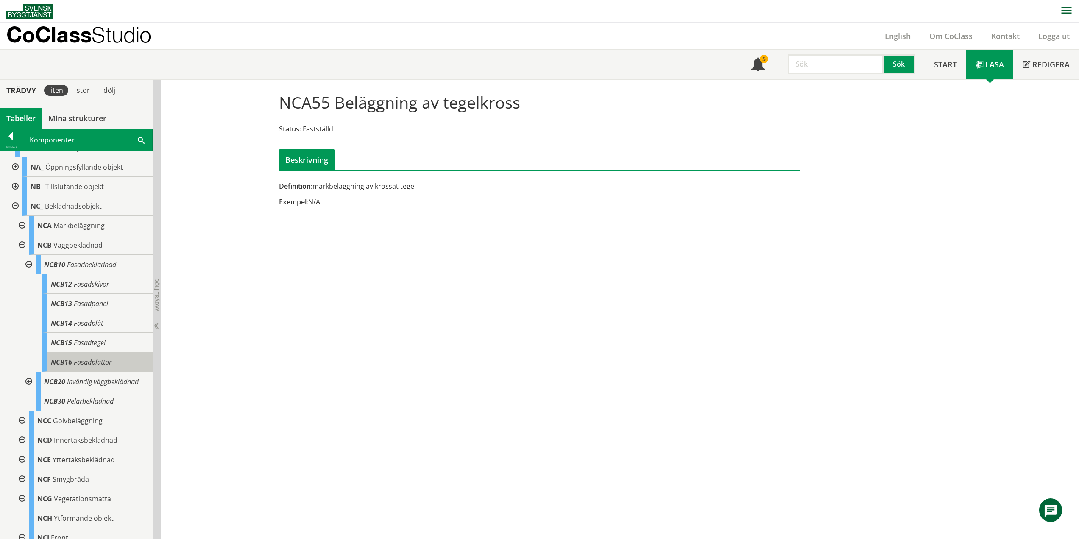
click at [86, 361] on span "Fasadplattor" at bounding box center [93, 361] width 38 height 9
click at [31, 264] on div at bounding box center [27, 264] width 15 height 19
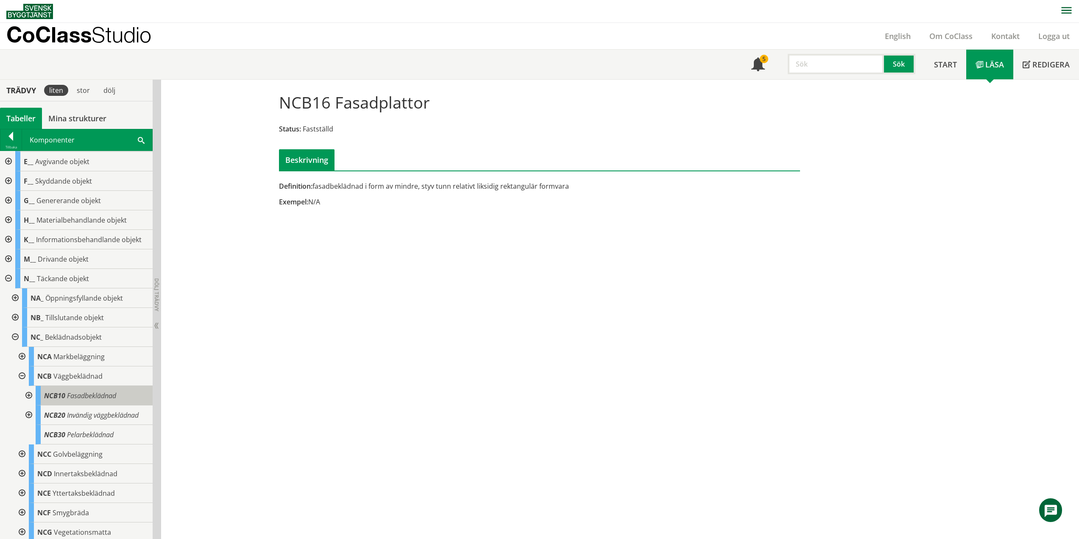
scroll to position [85, 0]
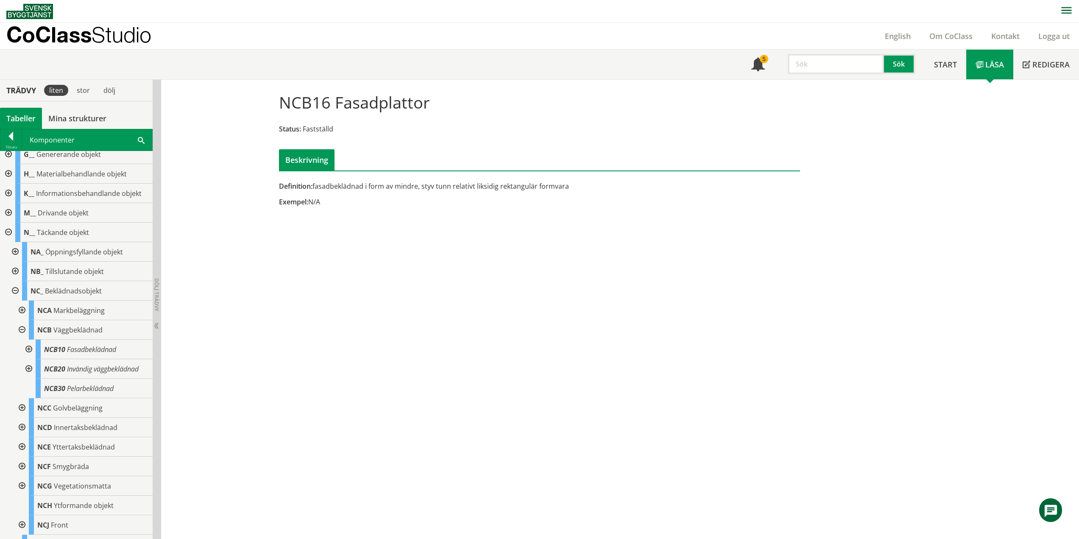
click at [26, 348] on div at bounding box center [27, 349] width 15 height 19
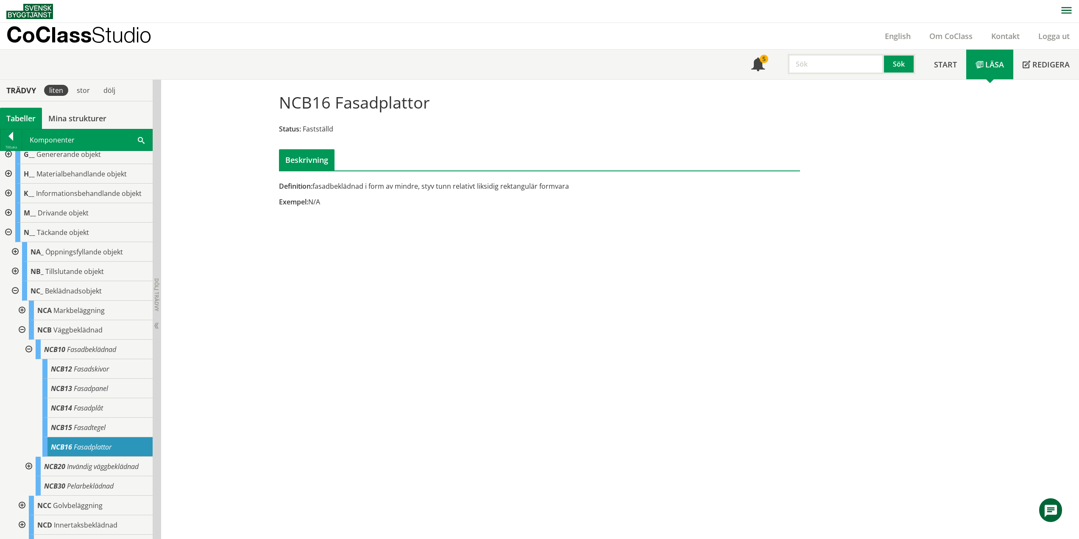
click at [94, 446] on span "Fasadplattor" at bounding box center [93, 446] width 38 height 9
click at [17, 287] on div at bounding box center [14, 290] width 15 height 19
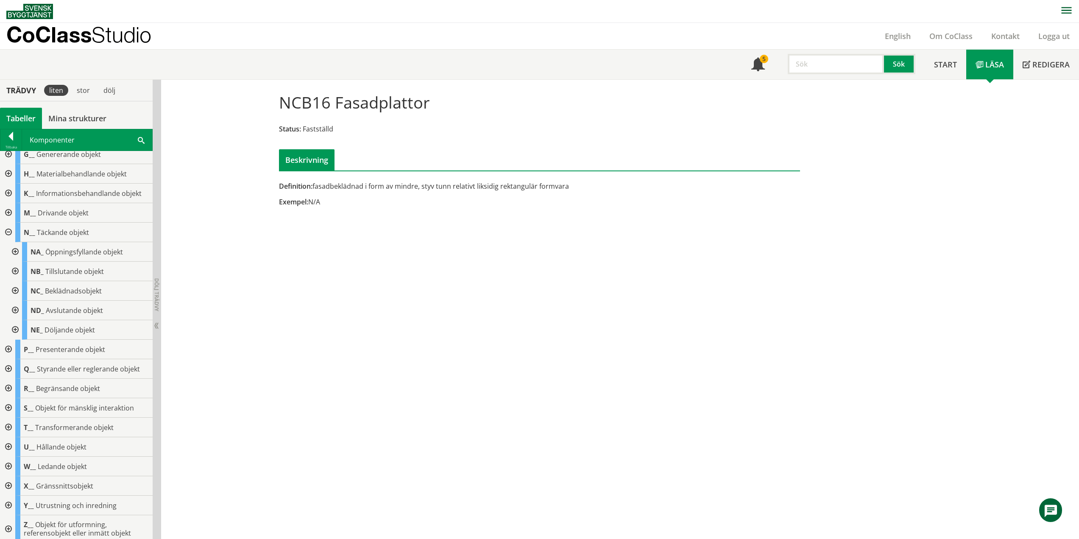
click at [9, 231] on div at bounding box center [7, 232] width 15 height 19
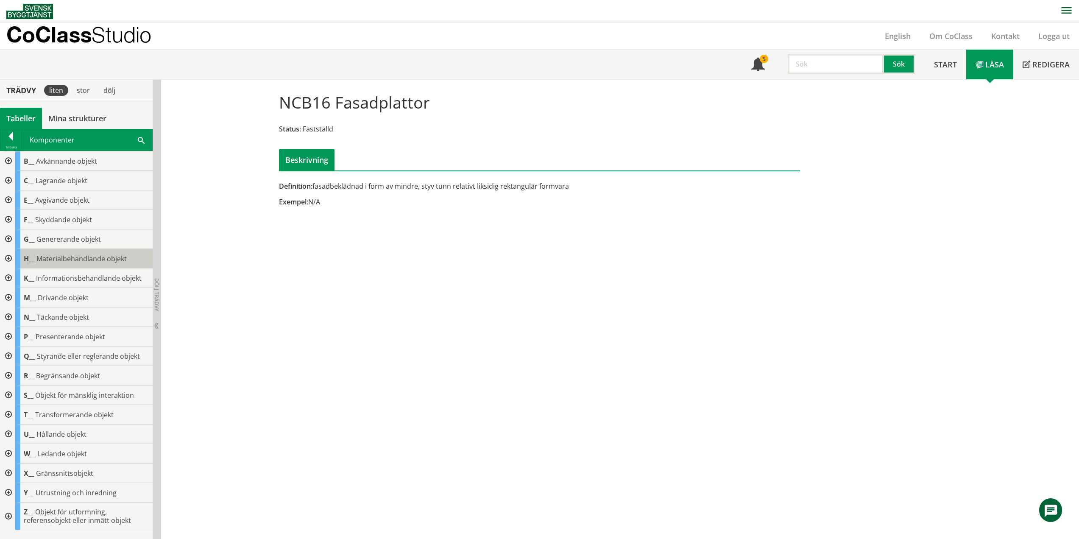
scroll to position [0, 0]
click at [11, 333] on div at bounding box center [7, 336] width 15 height 19
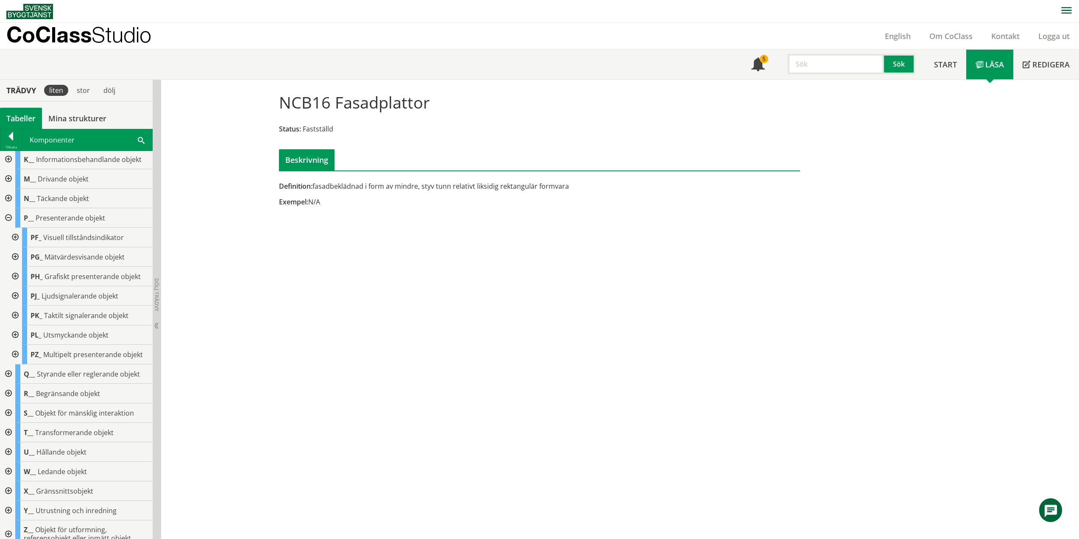
scroll to position [127, 0]
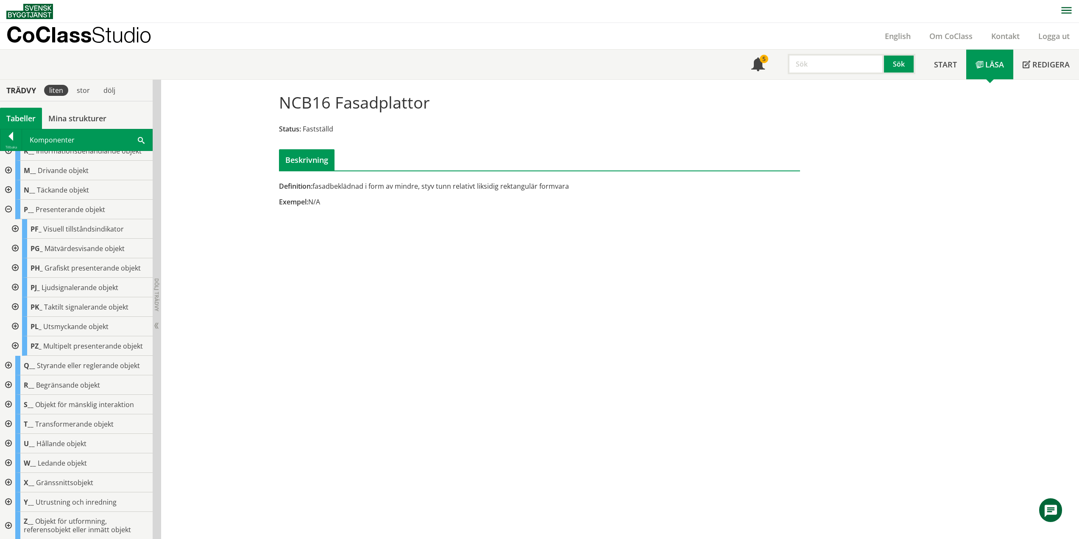
click at [14, 325] on div at bounding box center [14, 326] width 15 height 19
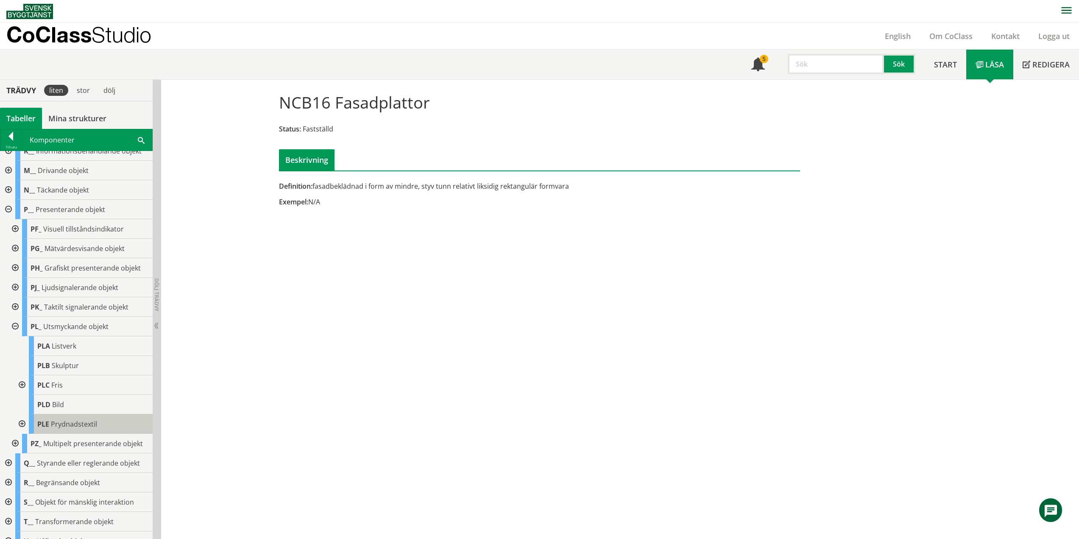
click at [80, 425] on span "Prydnadstextil" at bounding box center [74, 423] width 46 height 9
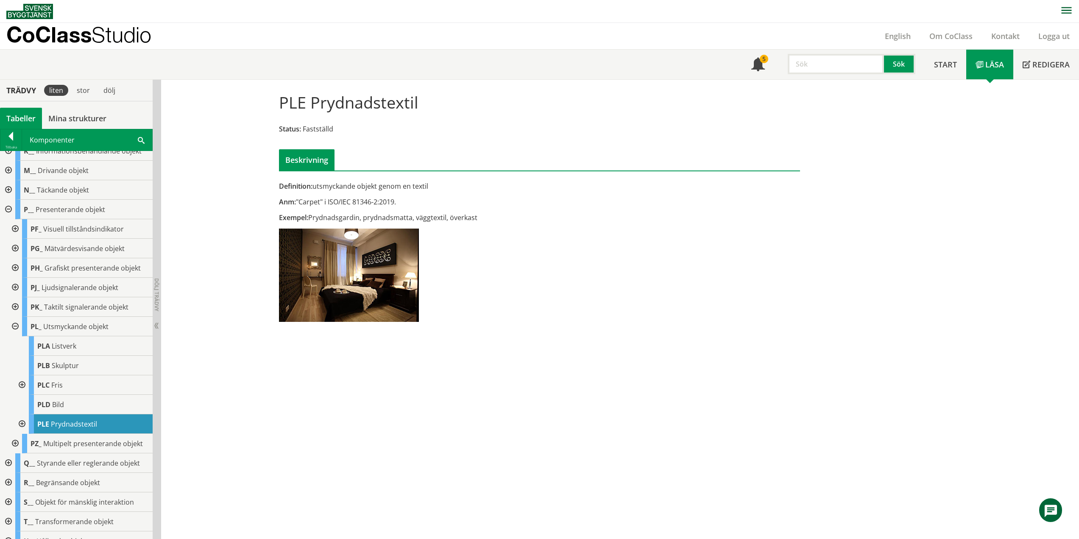
click at [25, 424] on div at bounding box center [21, 423] width 15 height 19
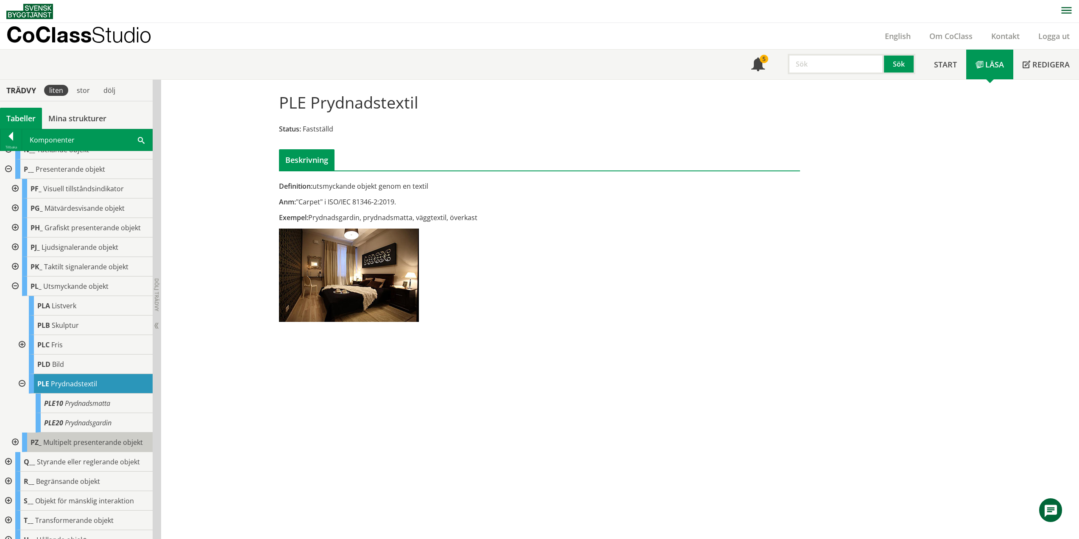
scroll to position [212, 0]
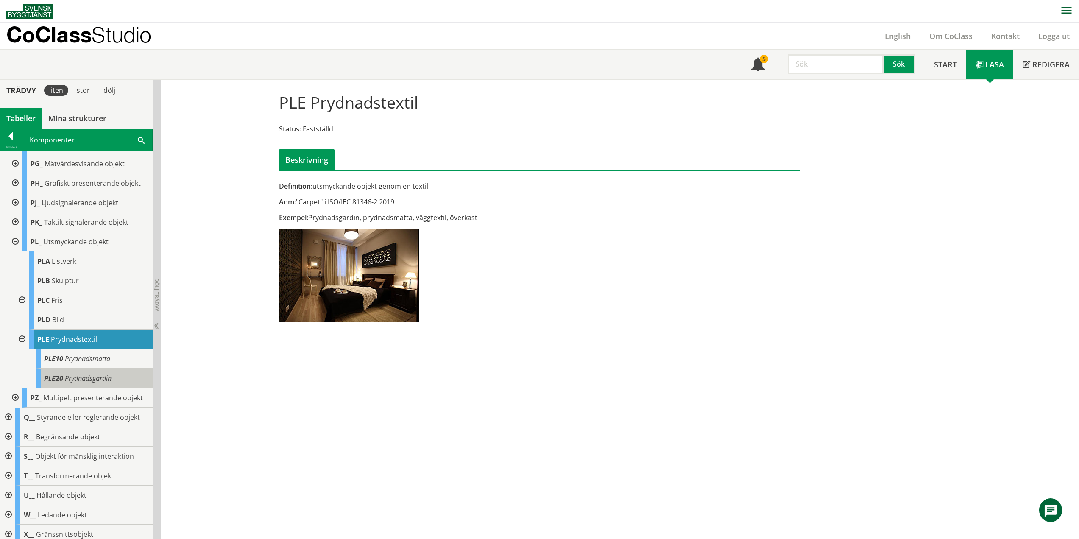
click at [135, 381] on div "PLE20 Prydnadsgardin" at bounding box center [94, 377] width 117 height 19
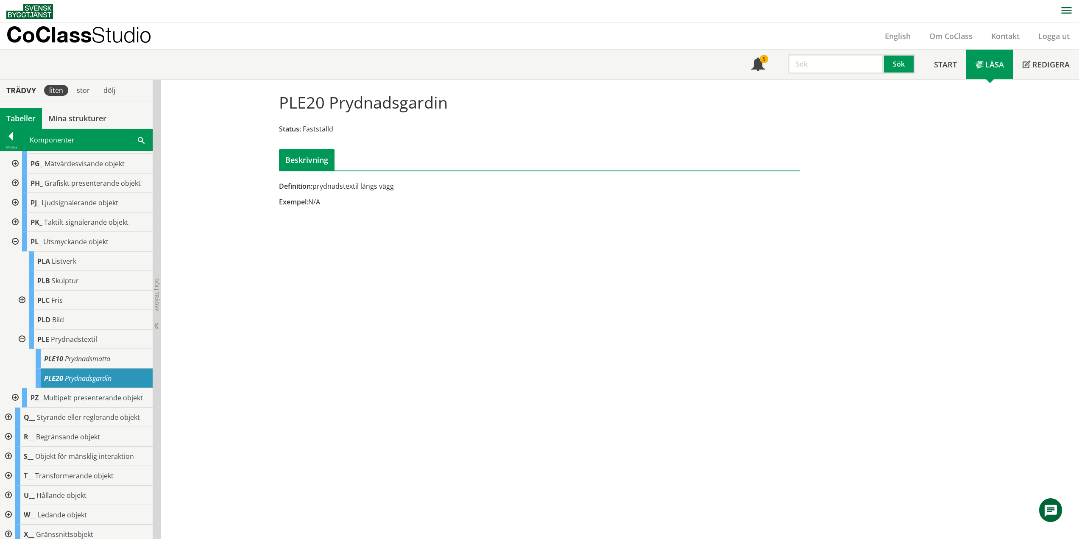
click at [14, 238] on div at bounding box center [14, 241] width 15 height 19
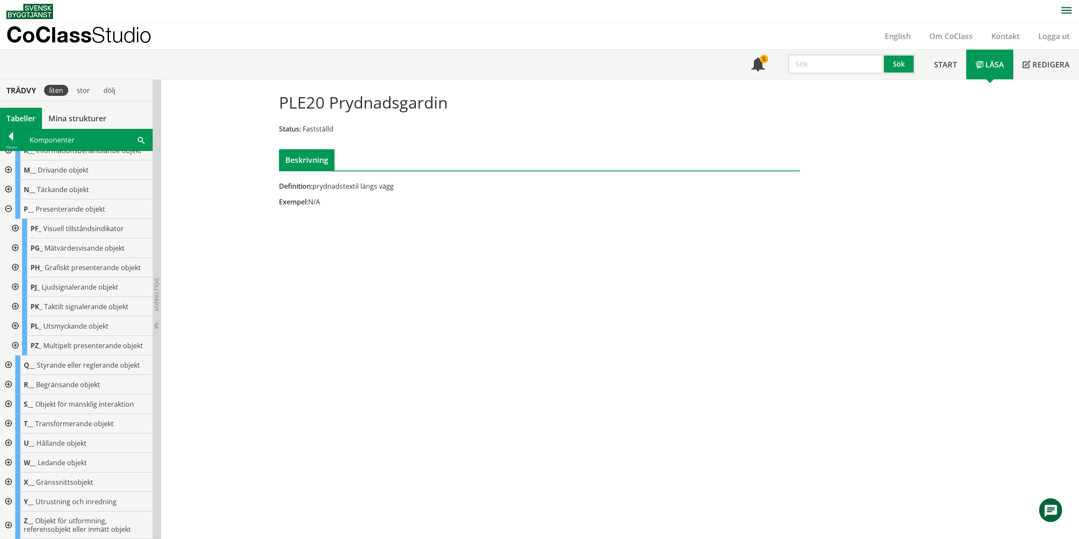
scroll to position [128, 0]
click at [10, 209] on div at bounding box center [7, 208] width 15 height 19
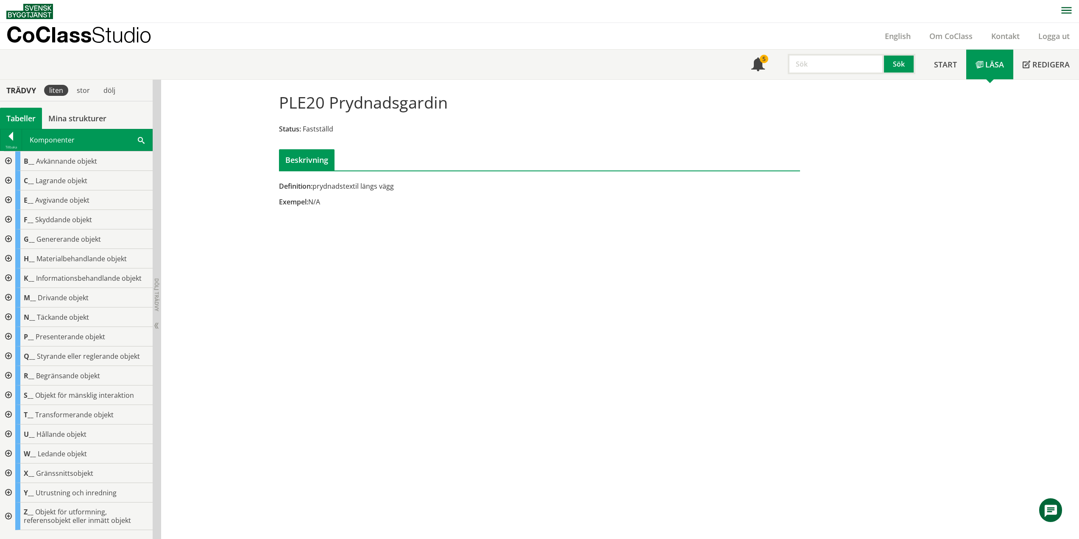
click at [9, 376] on div at bounding box center [7, 375] width 15 height 19
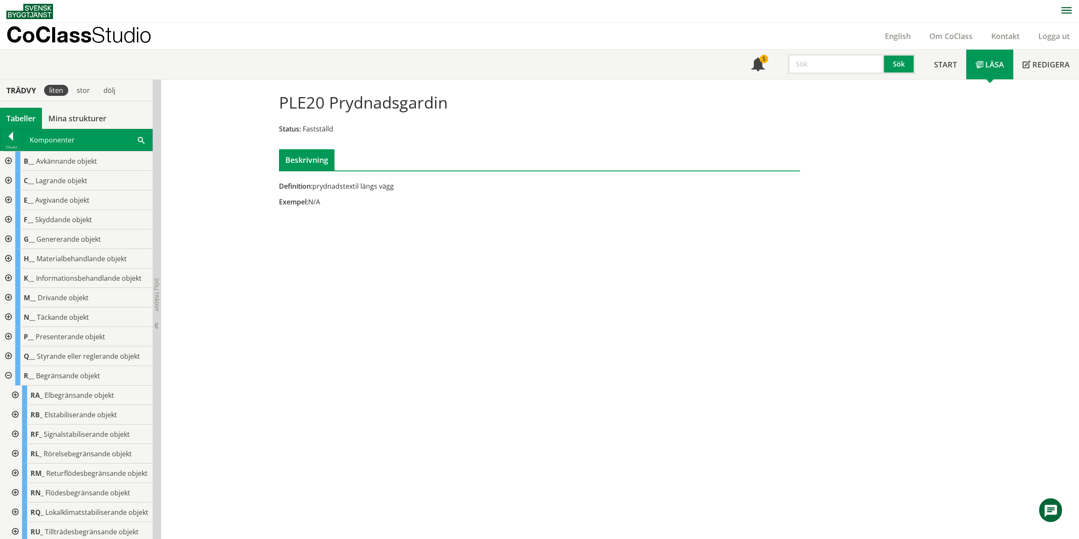
scroll to position [127, 0]
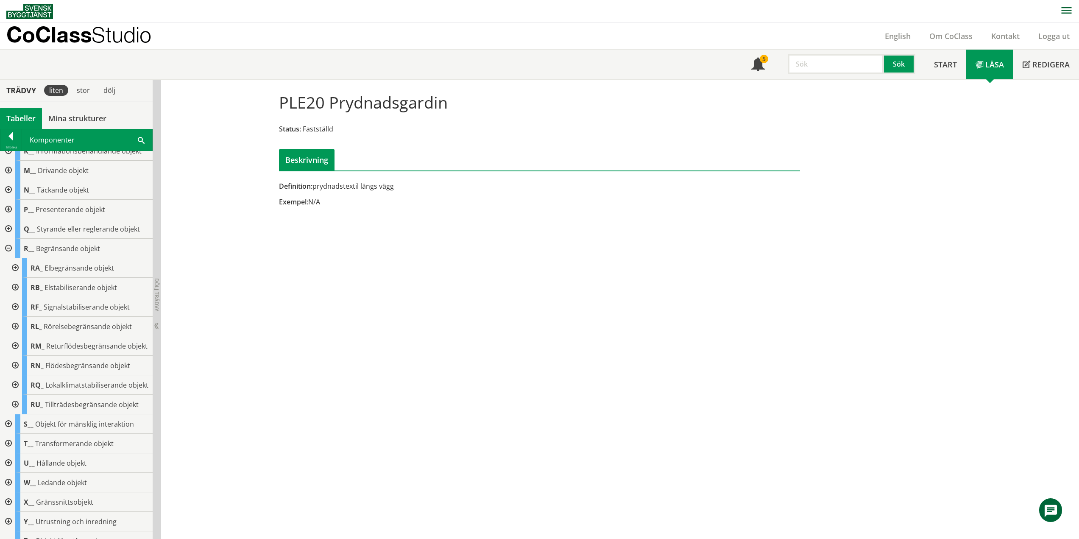
click at [14, 346] on div at bounding box center [14, 345] width 15 height 19
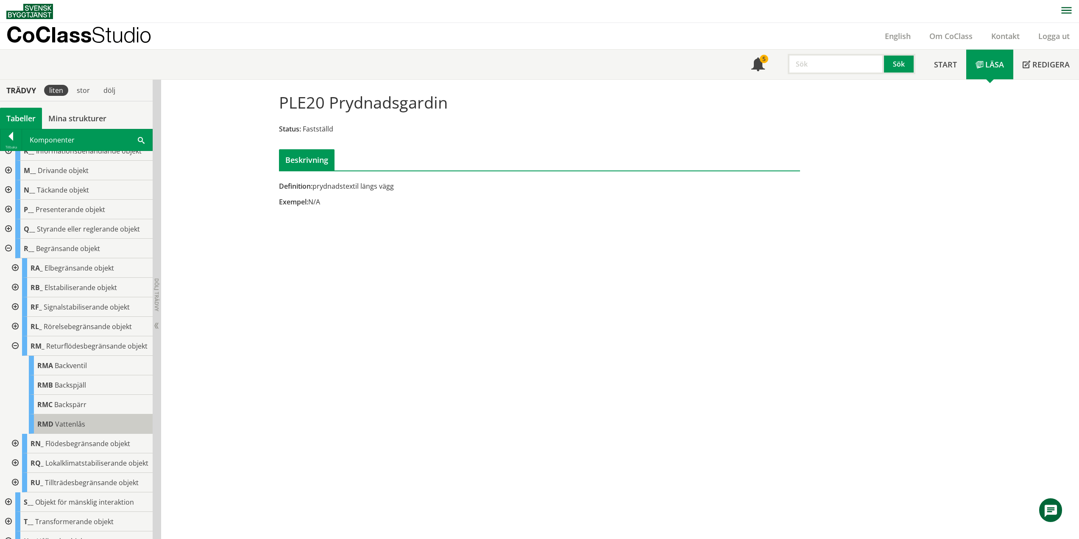
click at [87, 428] on div "RMD Vattenlås" at bounding box center [91, 423] width 124 height 19
click at [14, 350] on div at bounding box center [14, 345] width 15 height 19
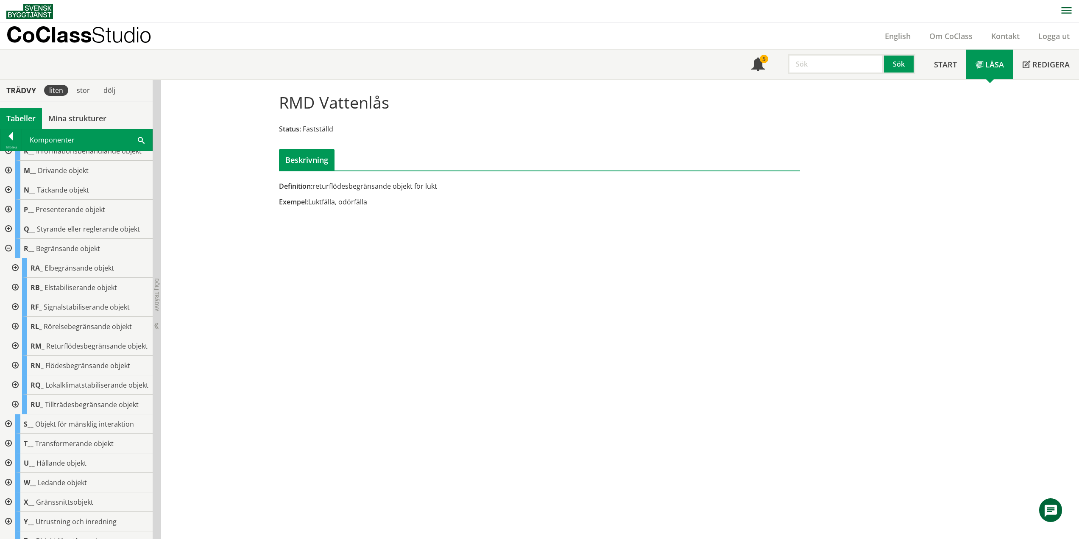
click at [7, 250] on div at bounding box center [7, 248] width 15 height 19
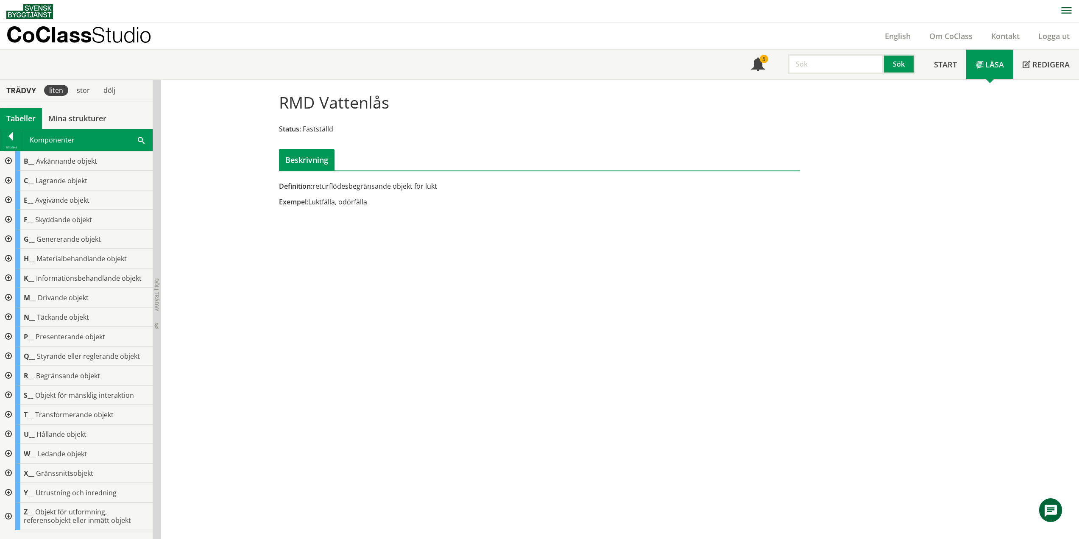
click at [9, 374] on div at bounding box center [7, 375] width 15 height 19
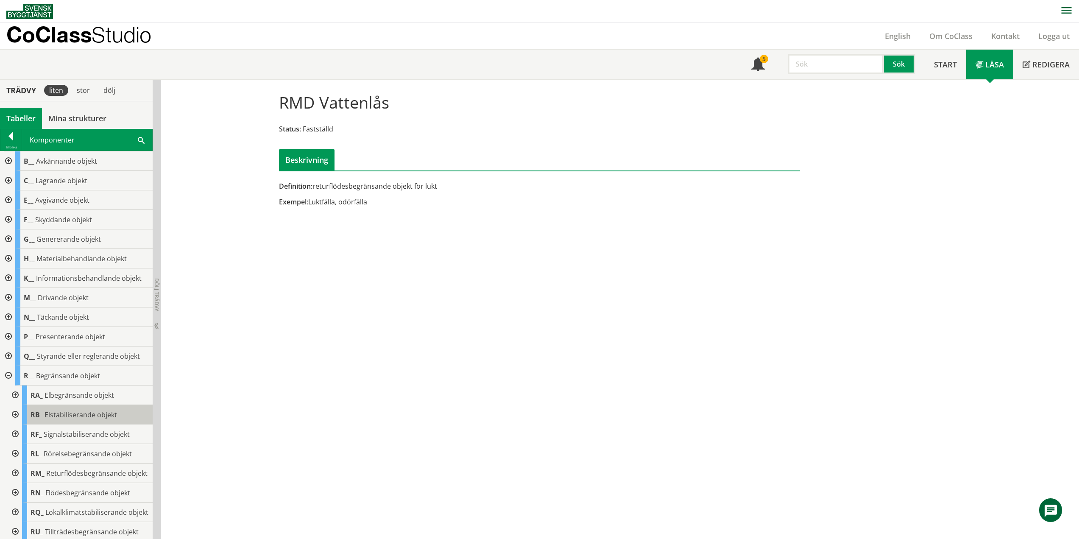
scroll to position [163, 0]
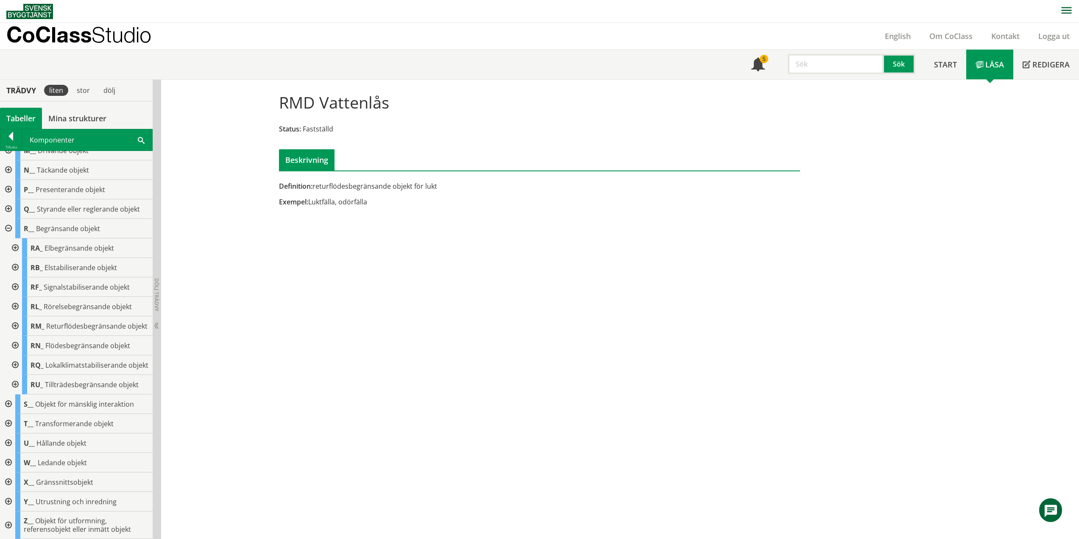
click at [15, 336] on div at bounding box center [14, 345] width 15 height 19
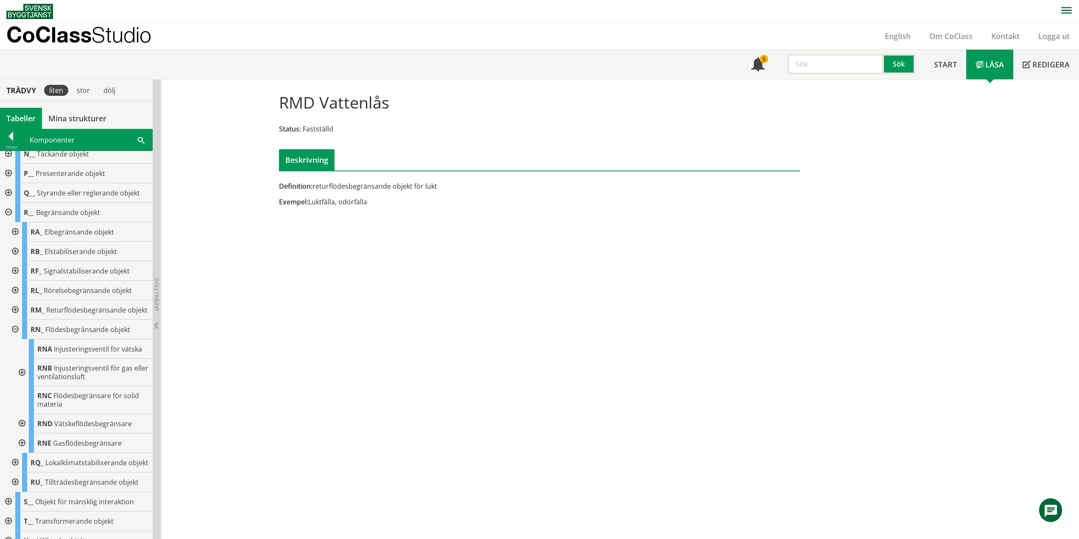
click at [23, 377] on div at bounding box center [21, 373] width 15 height 28
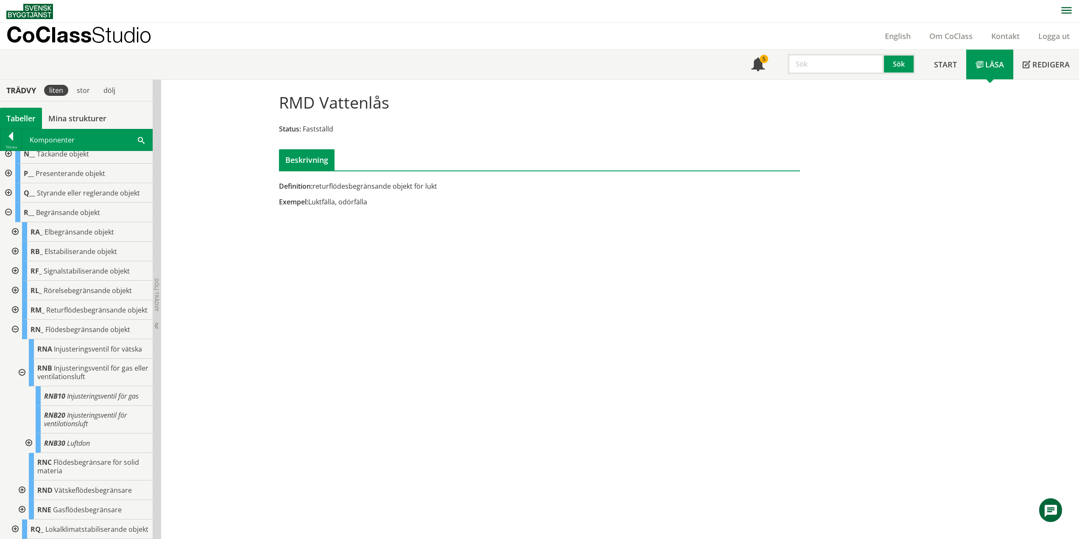
click at [31, 449] on div at bounding box center [27, 442] width 15 height 19
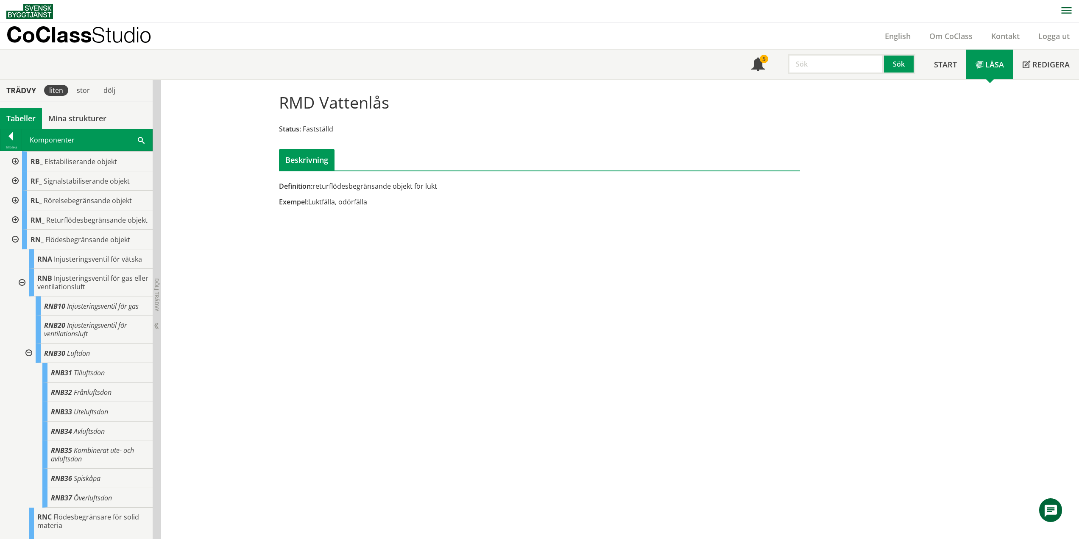
scroll to position [375, 0]
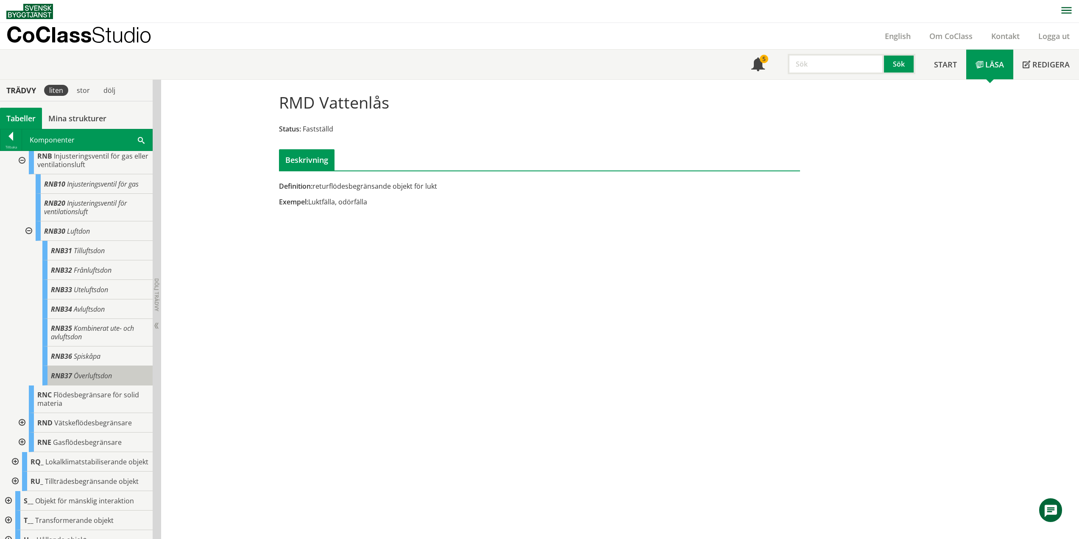
click at [106, 380] on span "Överluftsdon" at bounding box center [93, 375] width 38 height 9
click at [26, 236] on div at bounding box center [27, 230] width 15 height 19
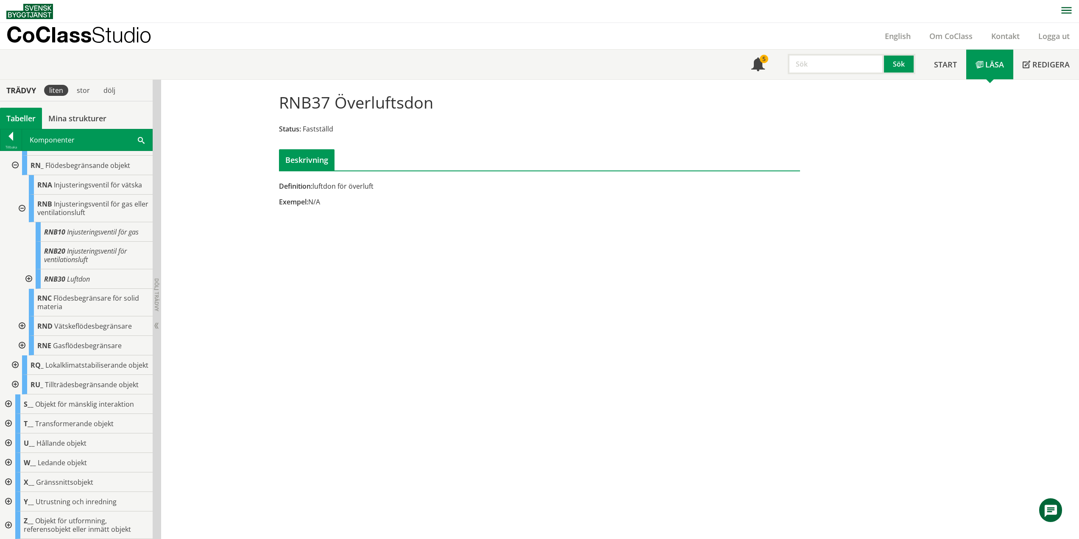
click at [16, 156] on div at bounding box center [14, 165] width 15 height 19
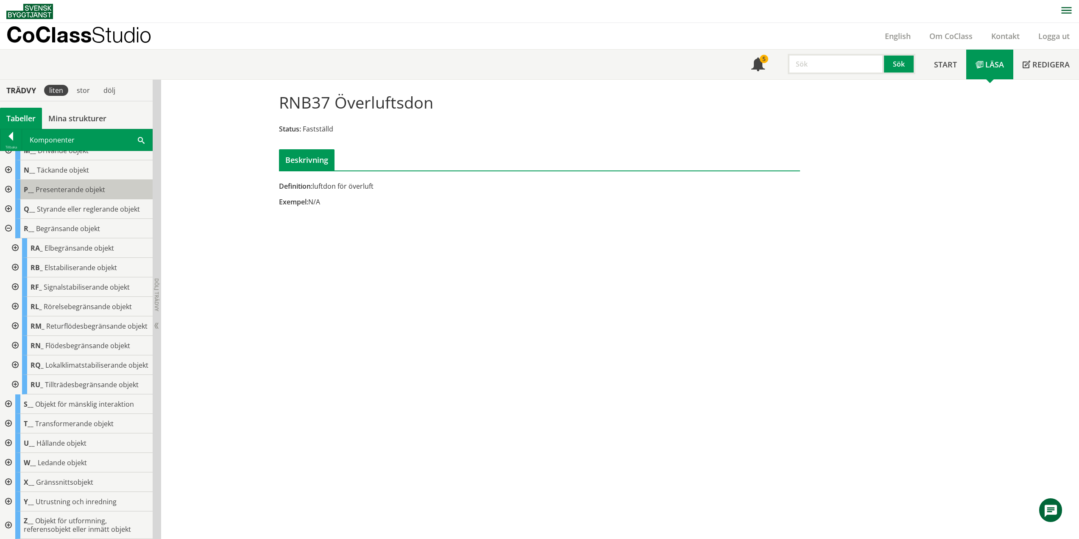
scroll to position [163, 0]
click at [16, 361] on div at bounding box center [14, 364] width 15 height 19
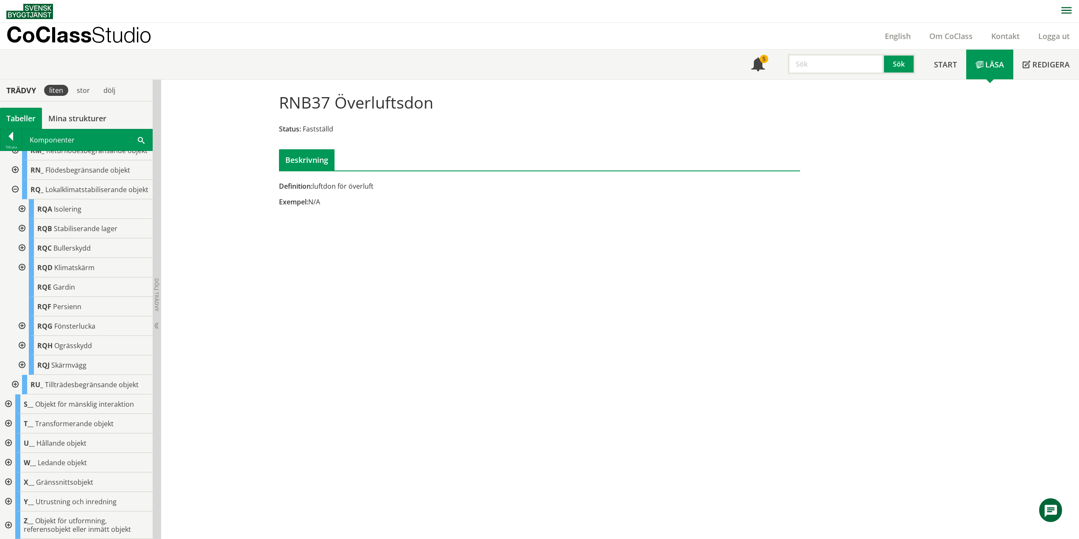
click at [23, 267] on div at bounding box center [21, 267] width 15 height 19
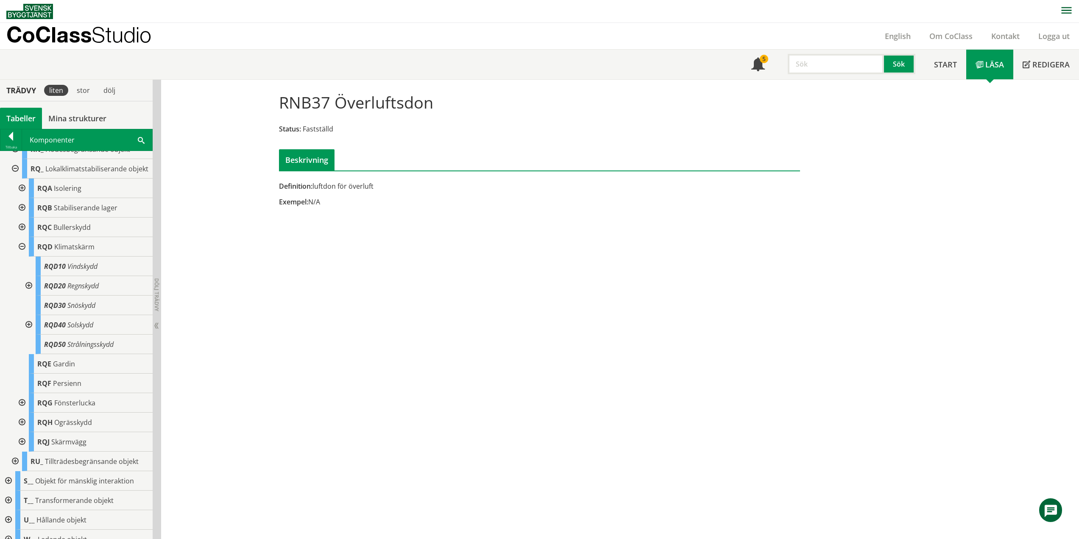
click at [29, 334] on div at bounding box center [27, 324] width 15 height 19
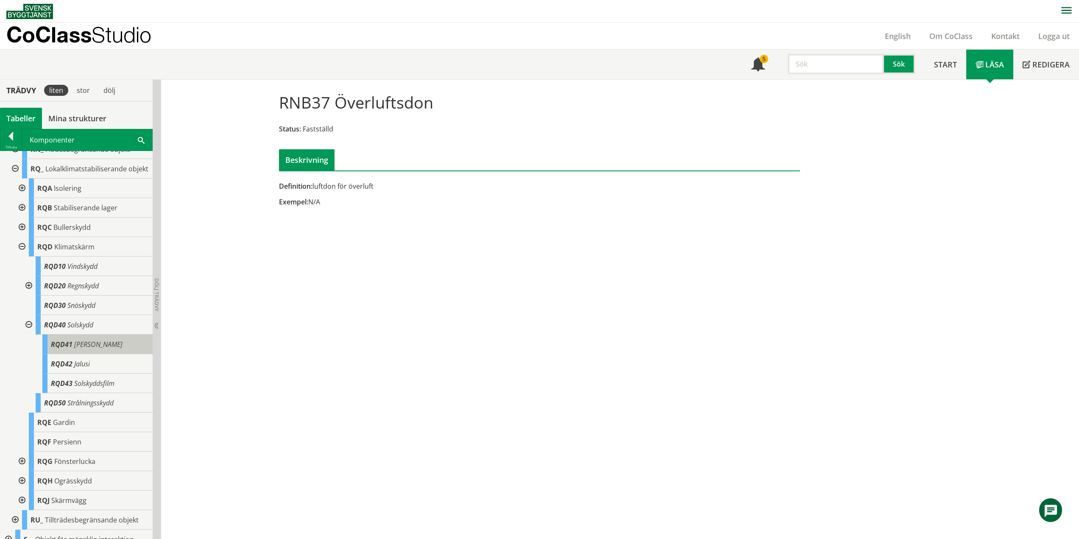
click at [78, 349] on span "[PERSON_NAME]" at bounding box center [98, 344] width 48 height 9
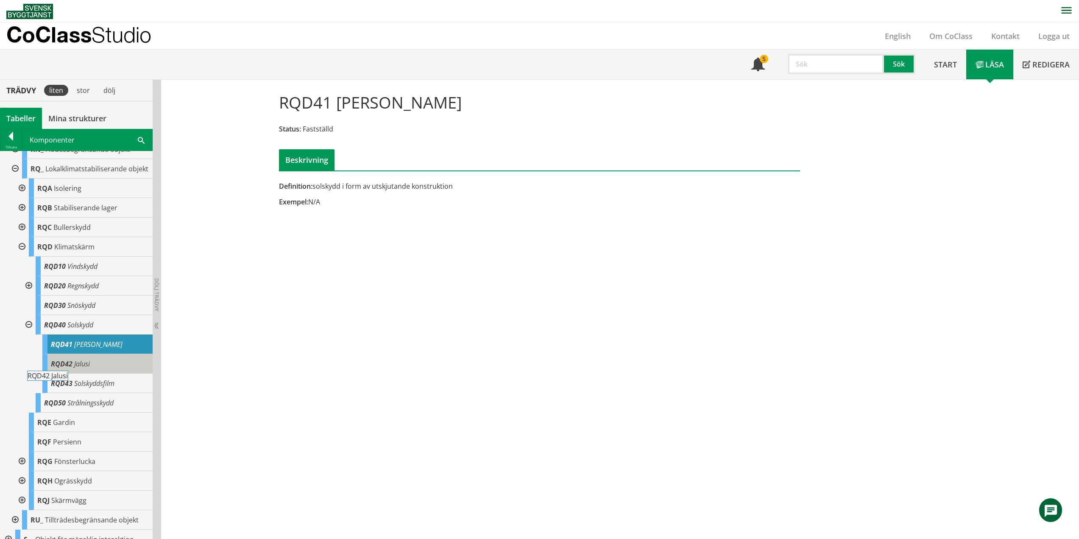
click at [75, 368] on span "Jalusi" at bounding box center [82, 363] width 16 height 9
click at [81, 368] on span "Jalusi" at bounding box center [82, 363] width 16 height 9
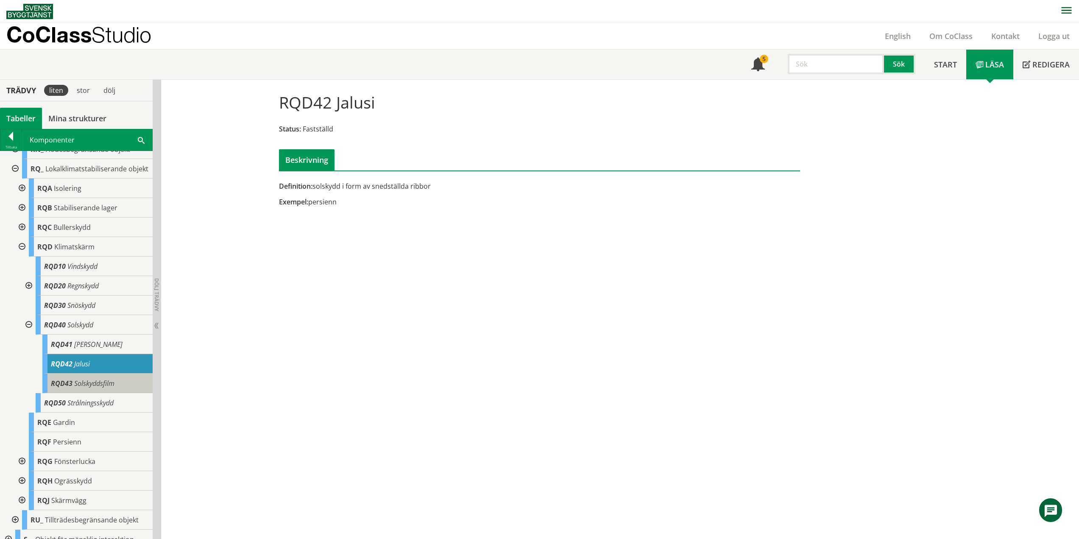
click at [103, 388] on span "Solskyddsfilm" at bounding box center [94, 383] width 40 height 9
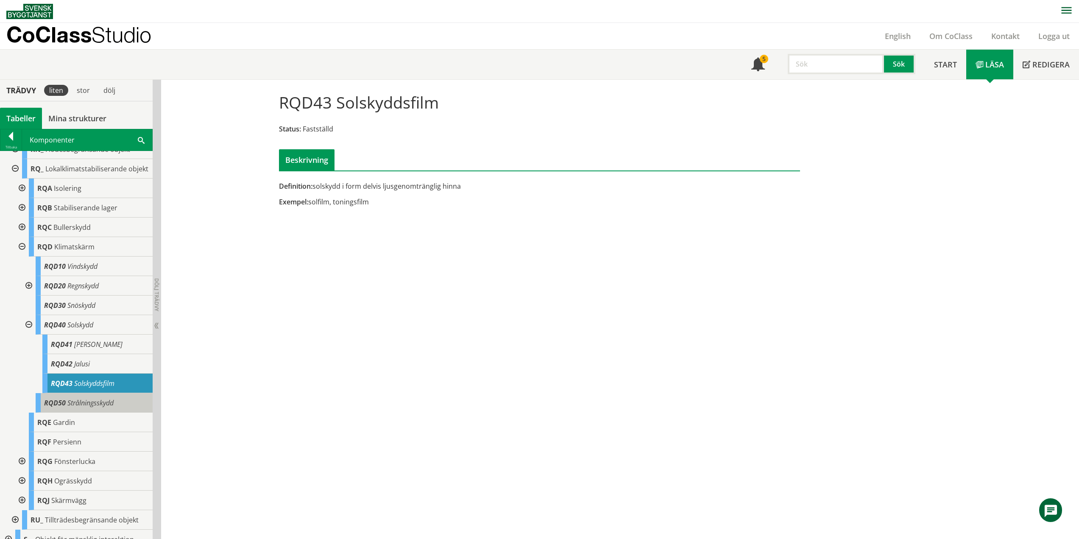
click at [102, 407] on span "Strålningsskydd" at bounding box center [90, 402] width 46 height 9
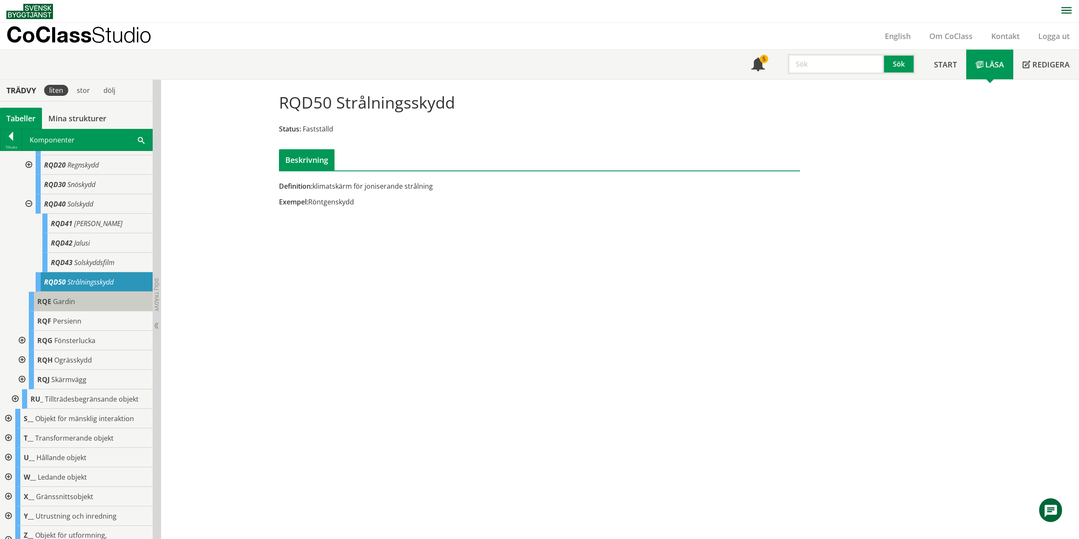
scroll to position [495, 0]
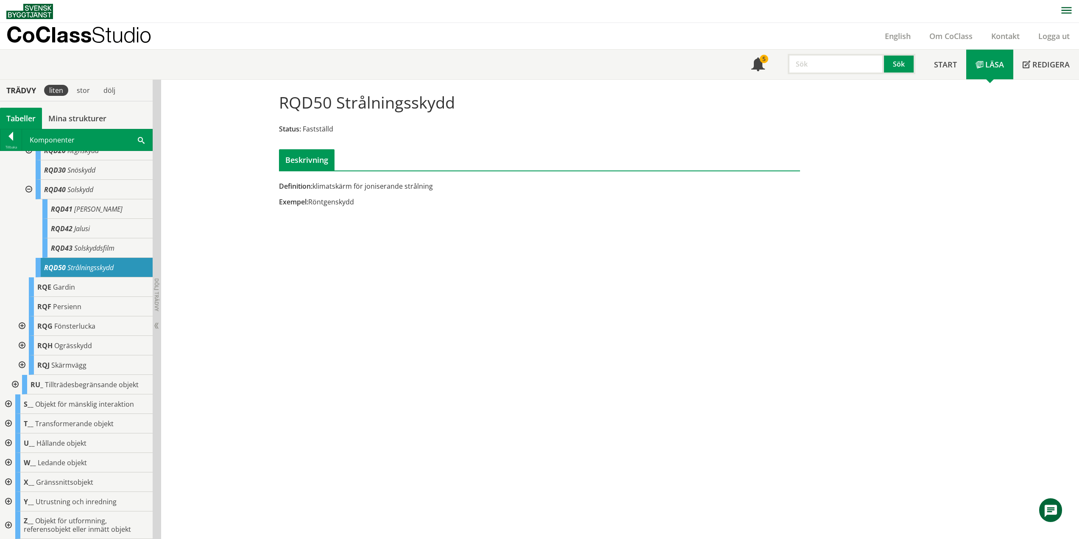
click at [11, 423] on div at bounding box center [7, 423] width 15 height 19
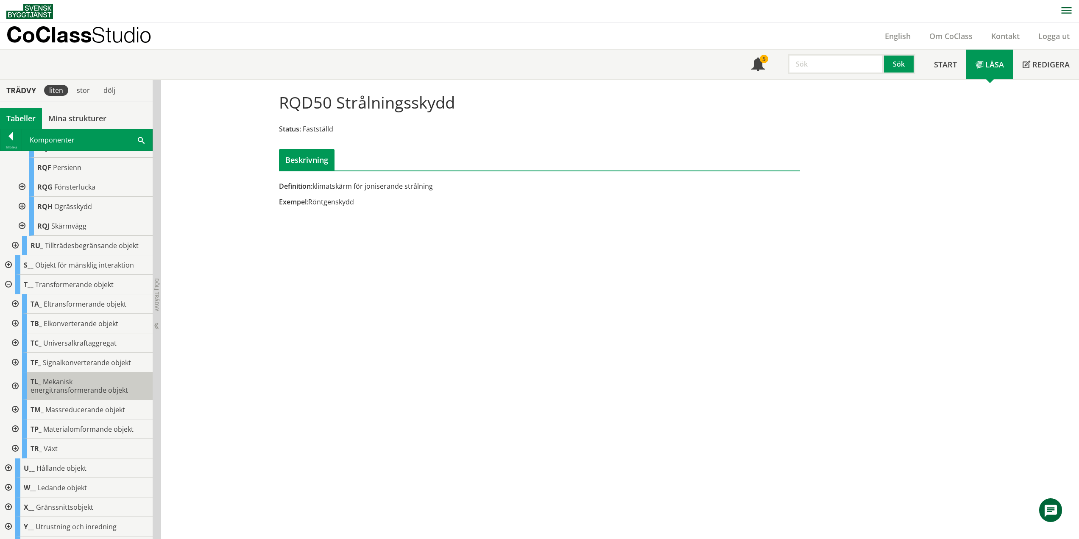
scroll to position [622, 0]
click at [18, 329] on div at bounding box center [14, 318] width 15 height 19
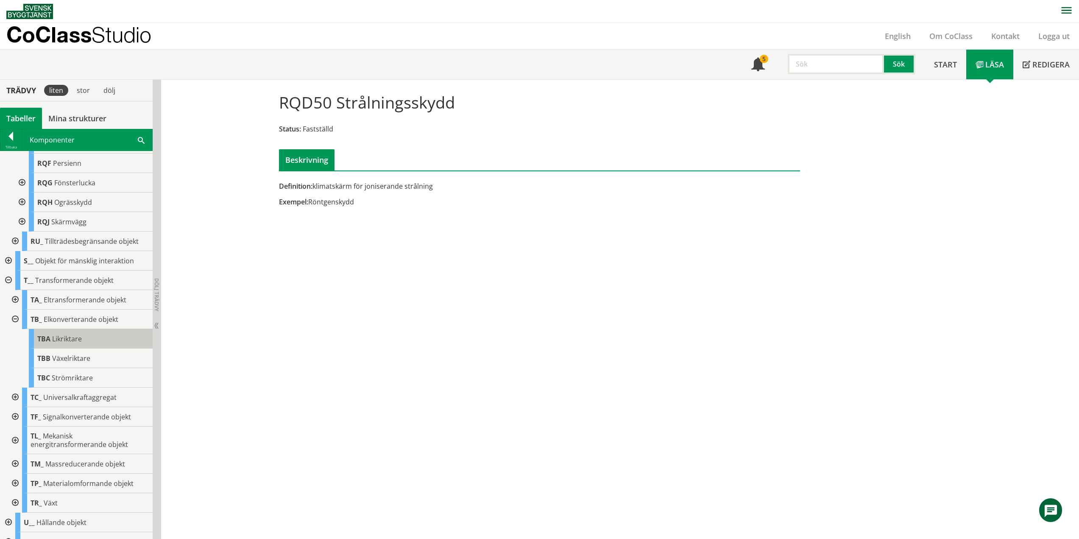
click at [67, 348] on div "TBA Likriktare" at bounding box center [91, 338] width 124 height 19
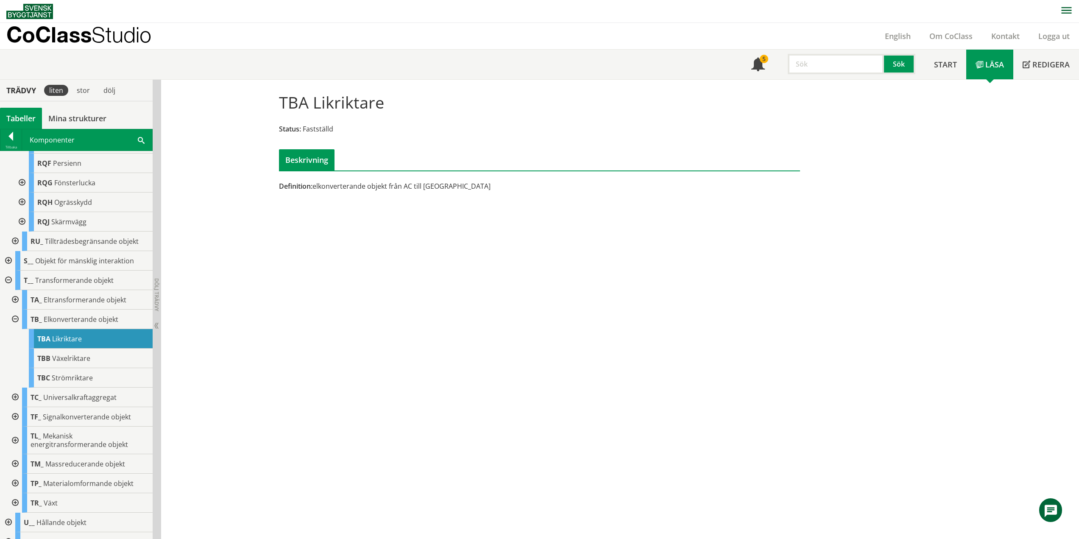
click at [19, 329] on div at bounding box center [14, 318] width 15 height 19
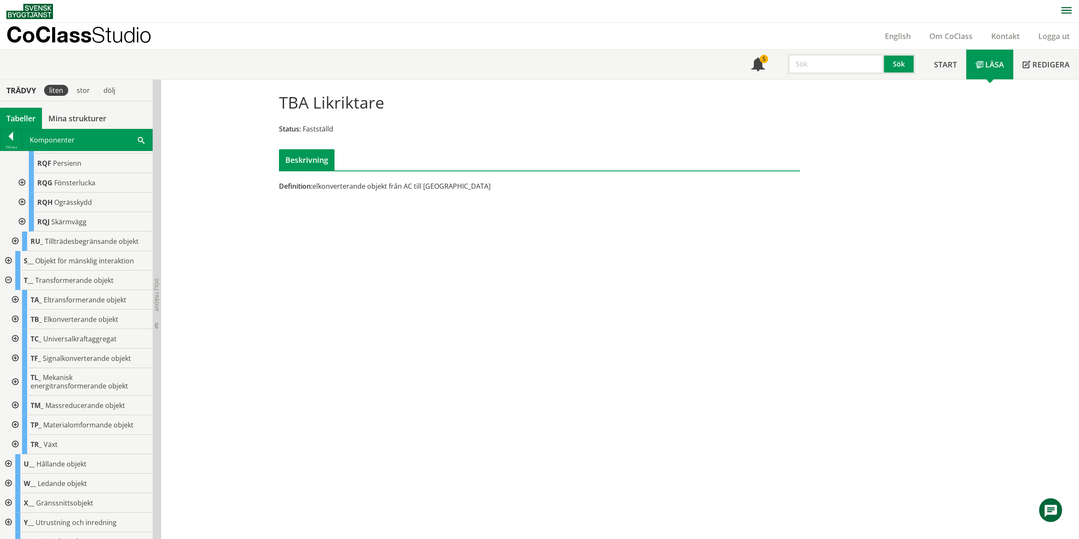
click at [8, 290] on div at bounding box center [7, 279] width 15 height 19
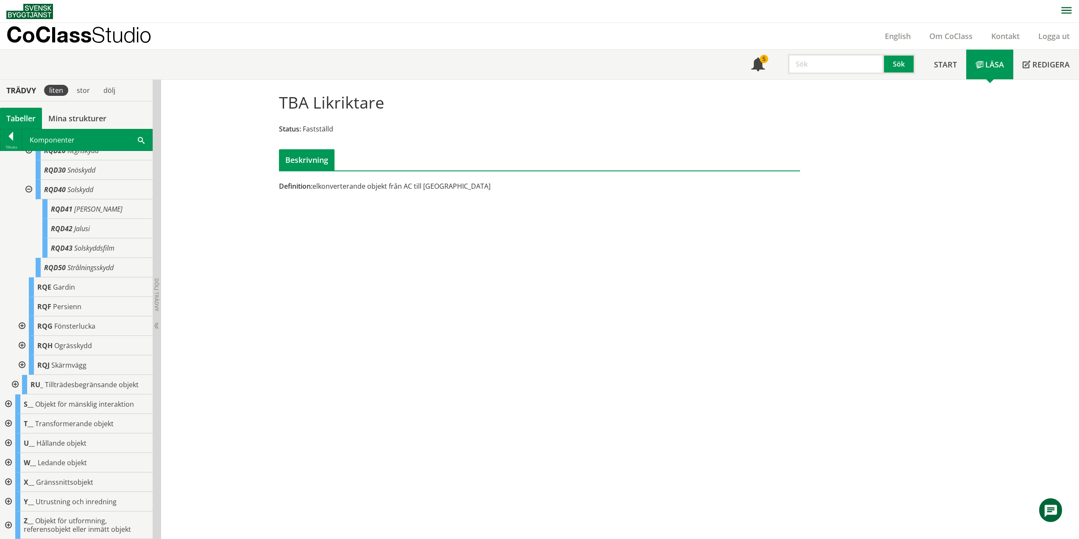
click at [9, 441] on div at bounding box center [7, 442] width 15 height 19
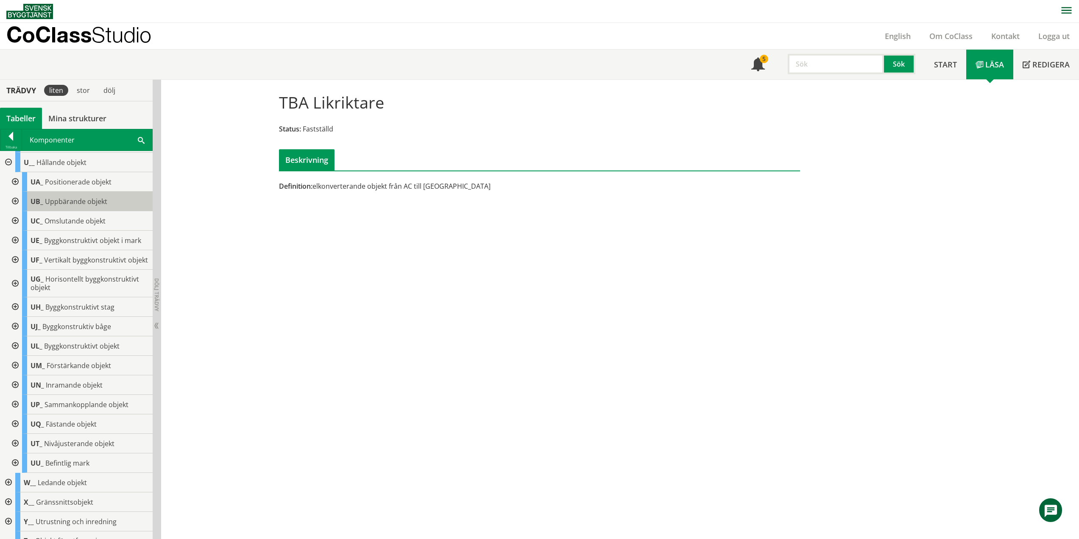
scroll to position [718, 0]
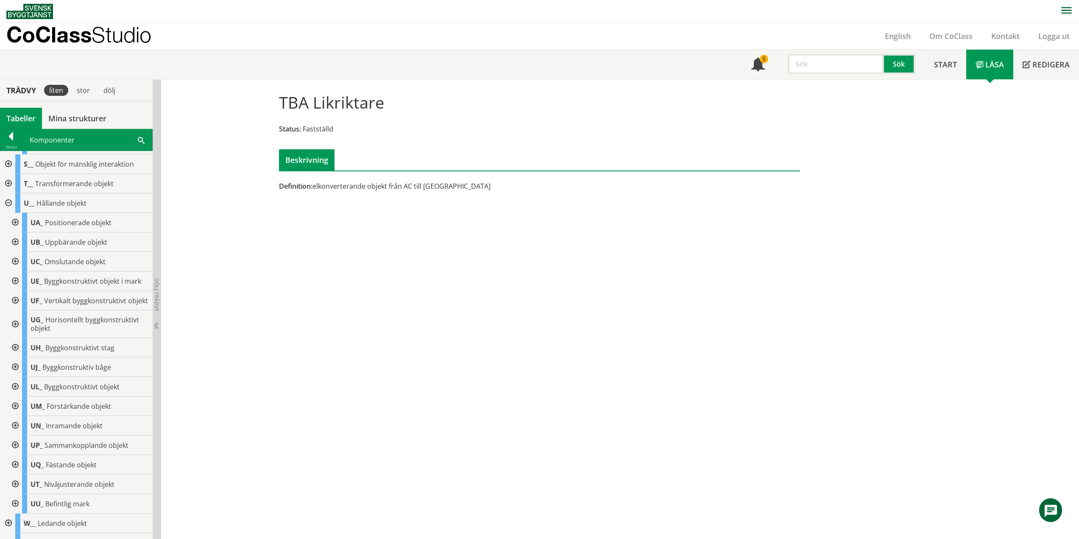
click at [16, 232] on div at bounding box center [14, 222] width 15 height 19
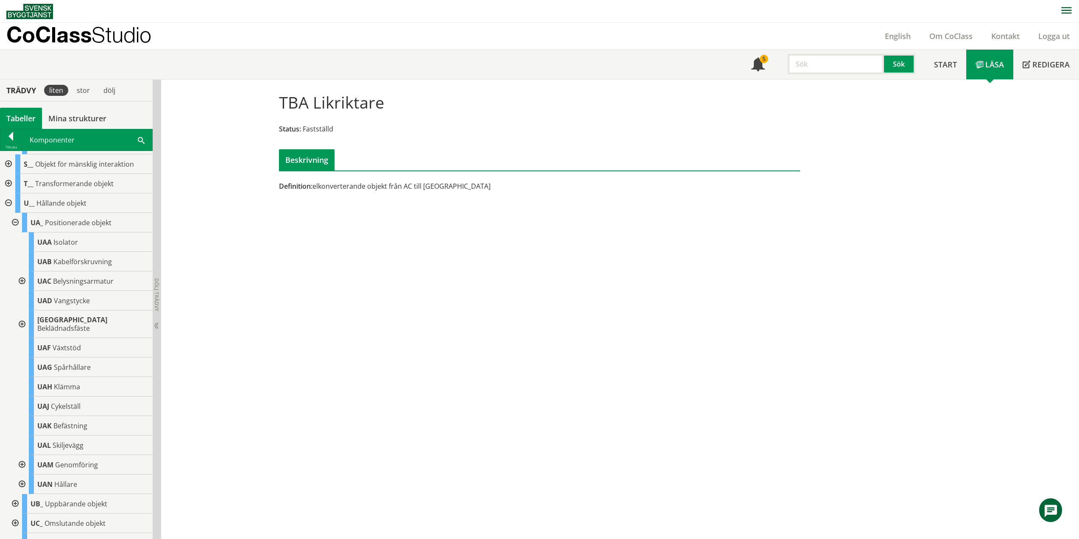
click at [26, 291] on div at bounding box center [21, 280] width 15 height 19
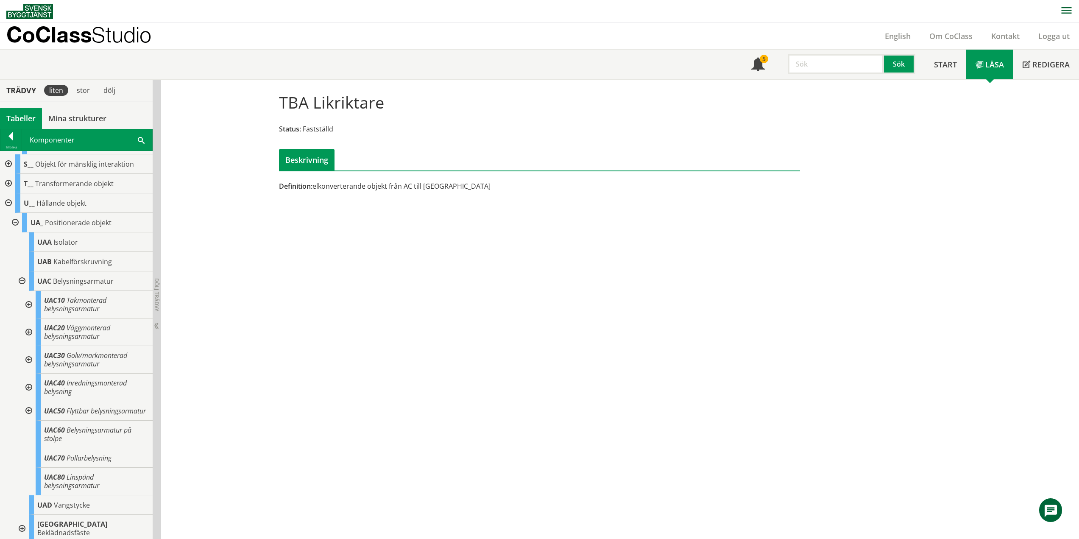
click at [28, 342] on div at bounding box center [27, 332] width 15 height 28
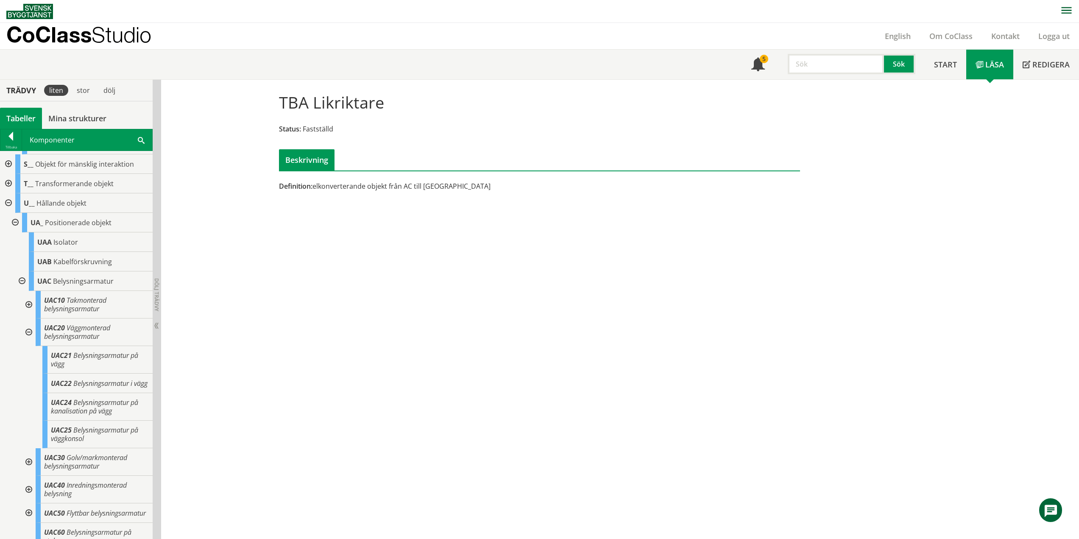
click at [30, 346] on div at bounding box center [27, 332] width 15 height 28
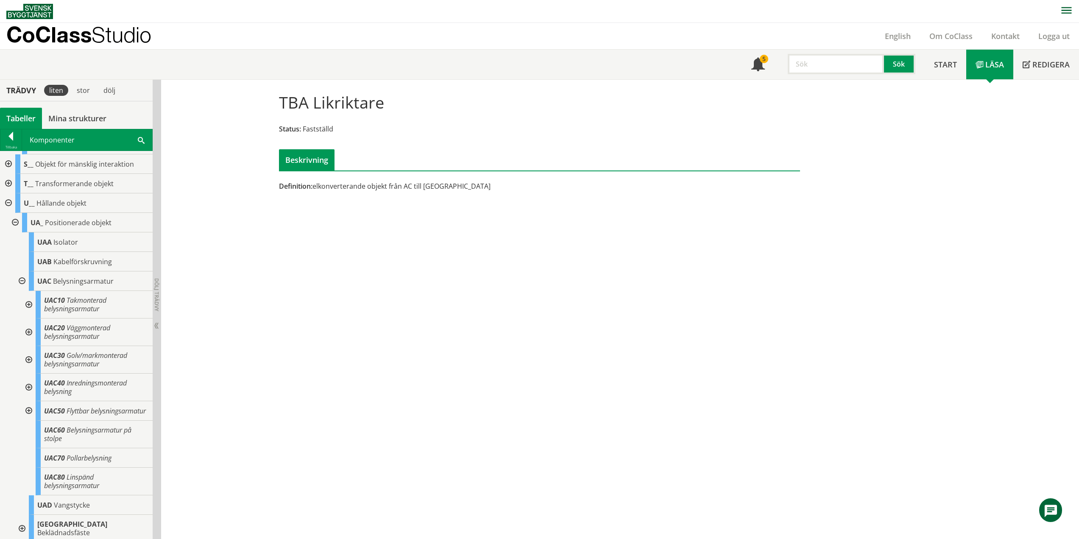
click at [28, 373] on div at bounding box center [27, 360] width 15 height 28
click at [27, 373] on div at bounding box center [27, 360] width 15 height 28
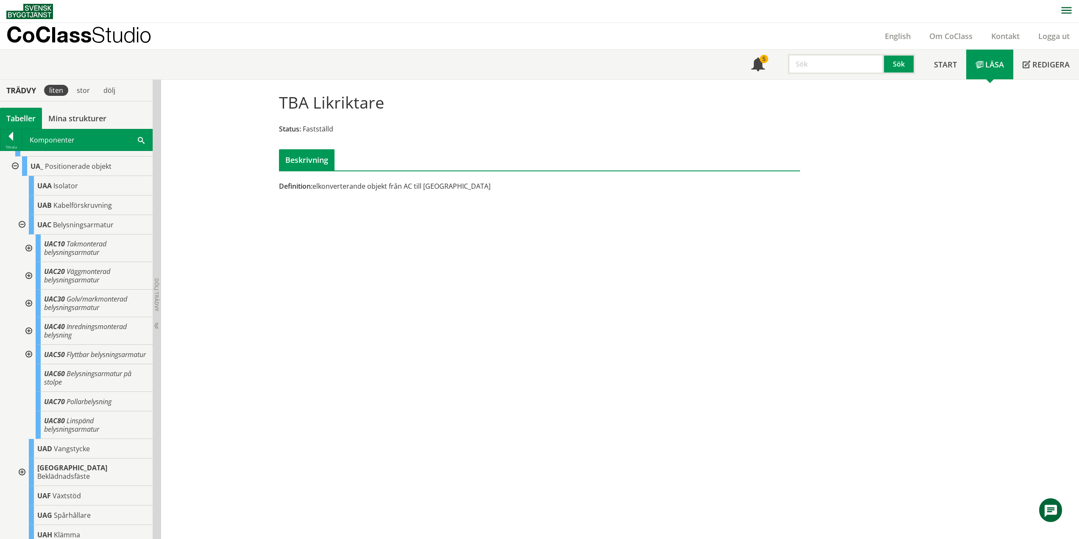
scroll to position [676, 0]
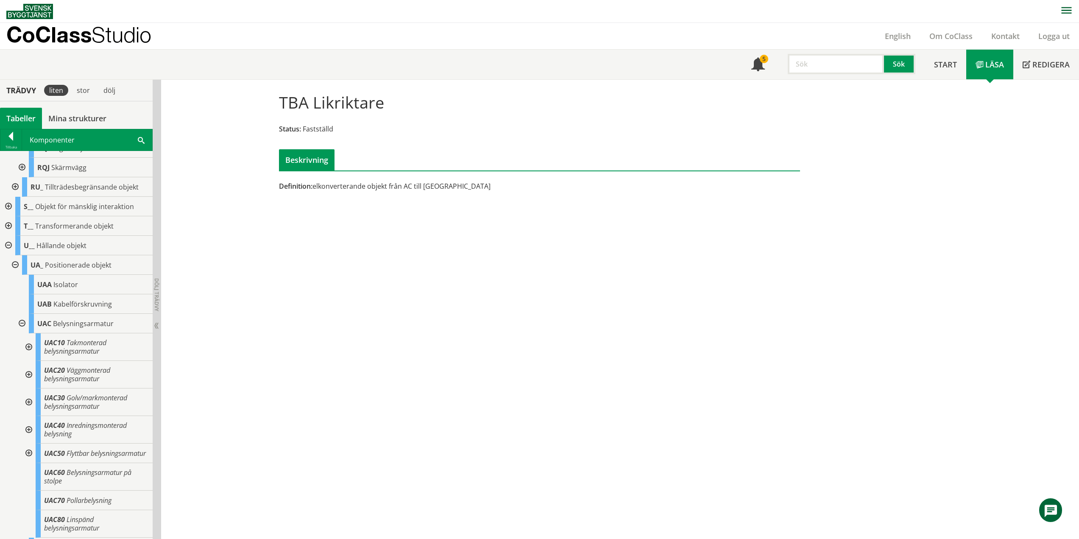
click at [21, 333] on div at bounding box center [21, 323] width 15 height 19
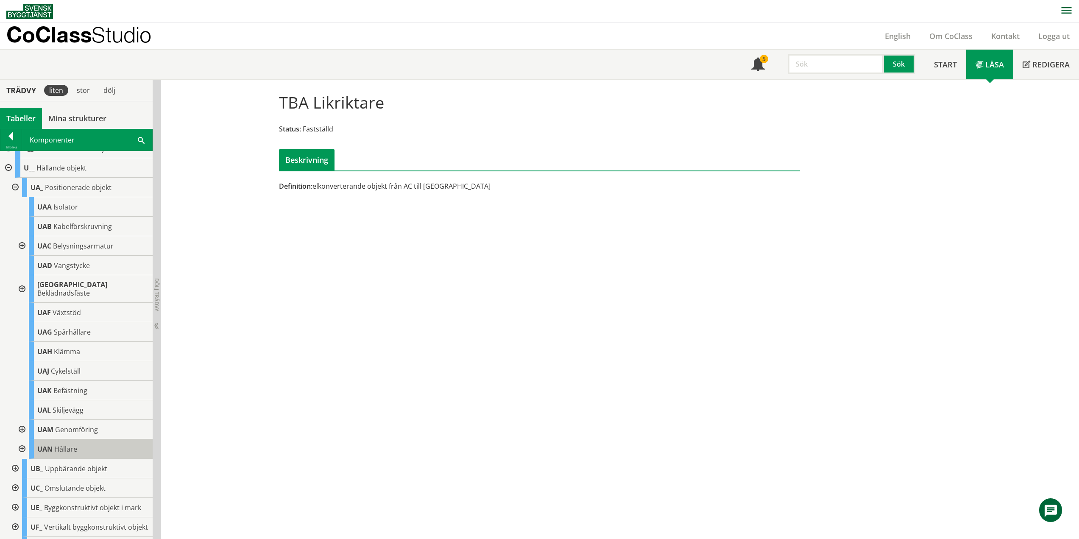
scroll to position [846, 0]
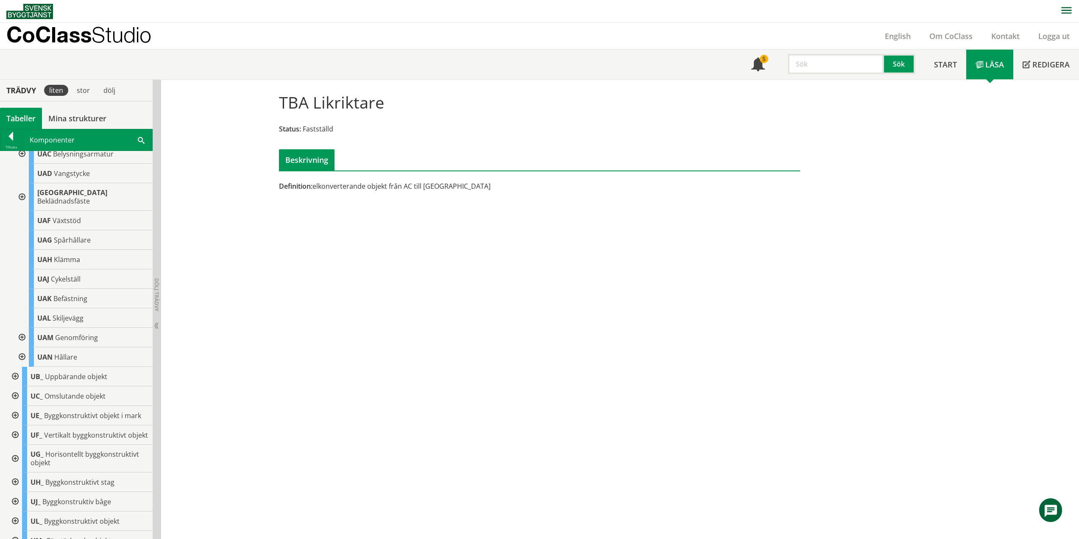
click at [22, 364] on div at bounding box center [21, 356] width 15 height 19
click at [28, 403] on div at bounding box center [27, 395] width 15 height 19
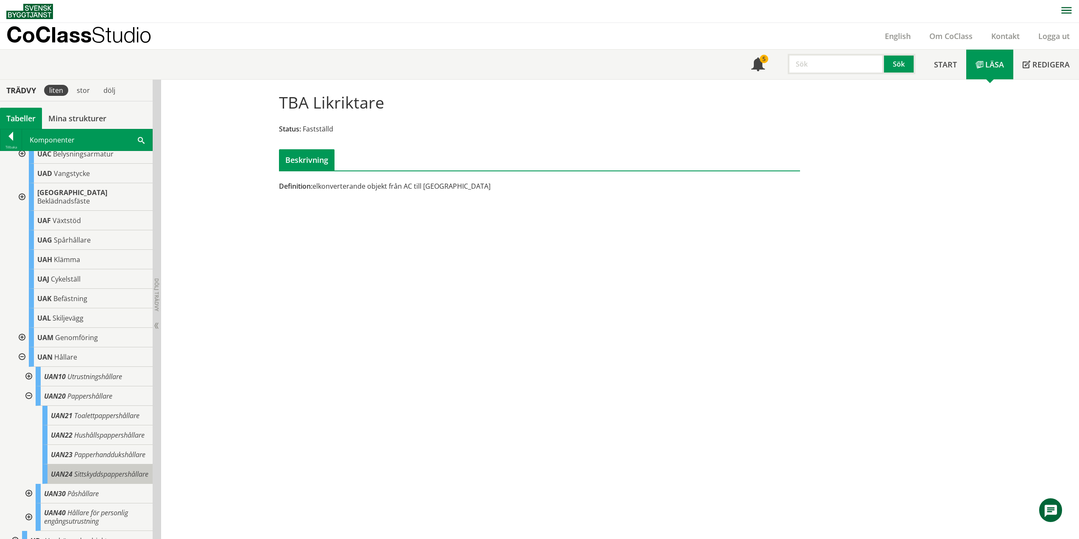
click at [95, 479] on span "Sittskyddspappershållare" at bounding box center [111, 473] width 74 height 9
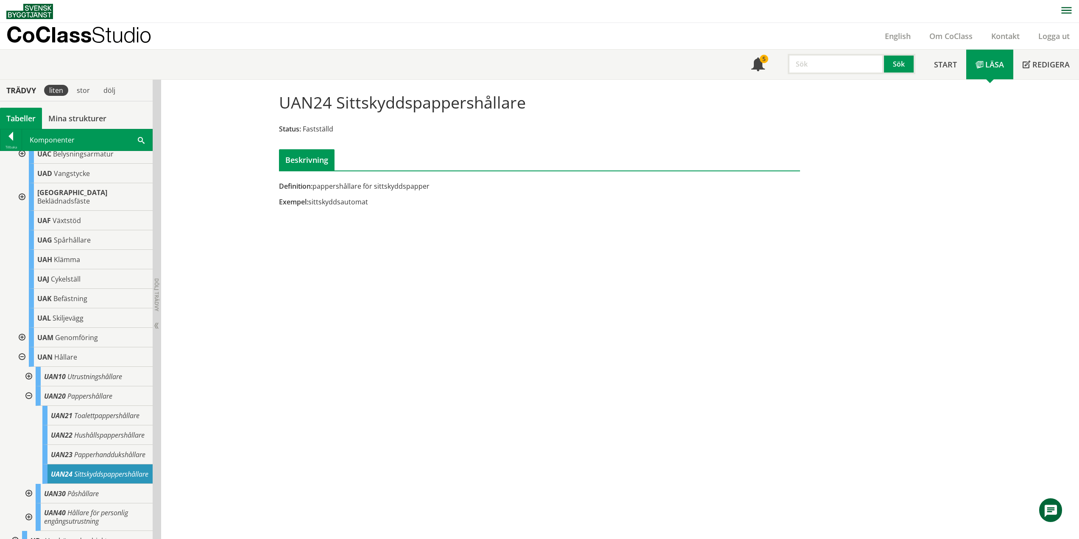
click at [22, 363] on div at bounding box center [21, 356] width 15 height 19
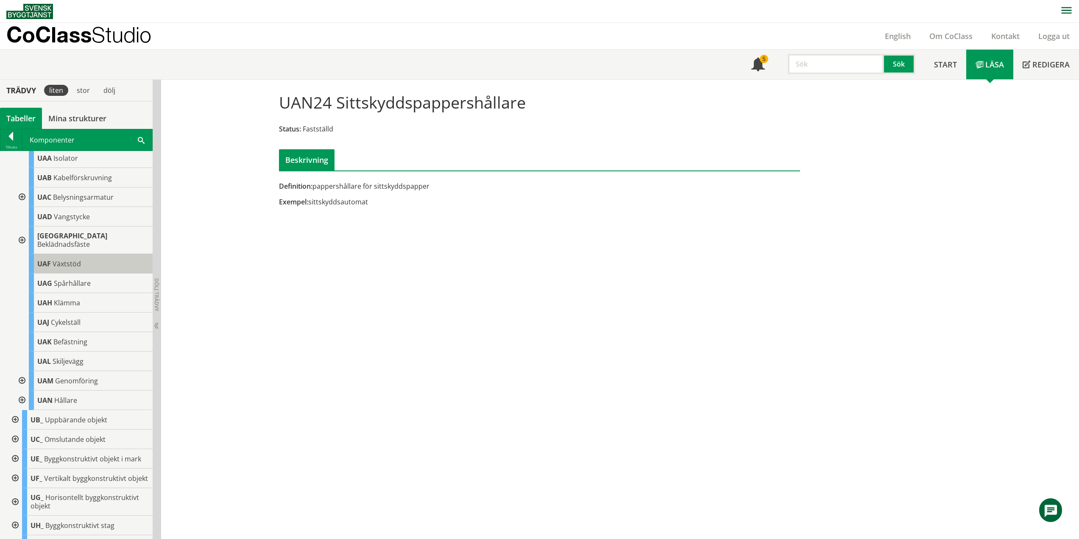
scroll to position [718, 0]
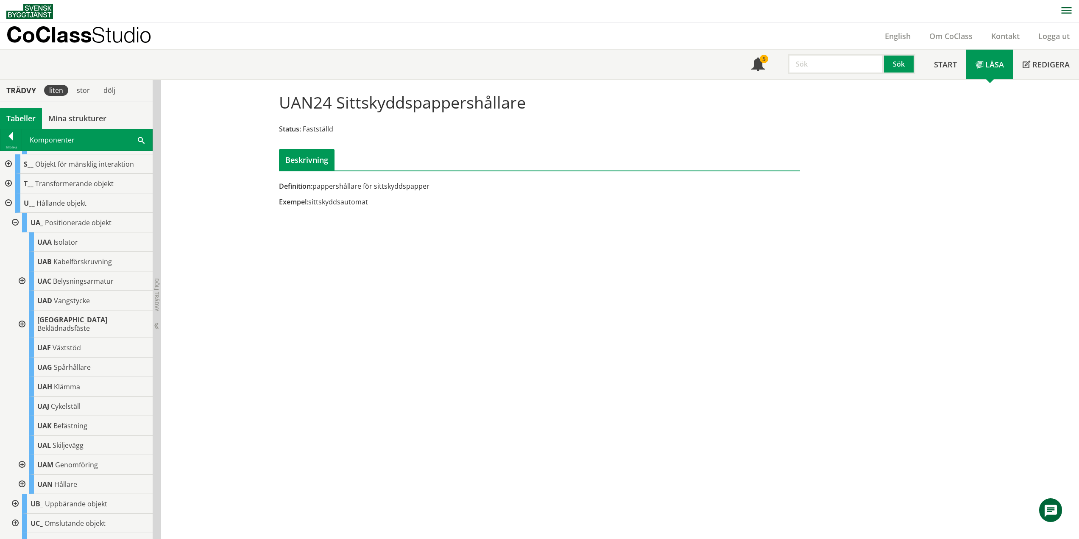
click at [14, 232] on div at bounding box center [14, 222] width 15 height 19
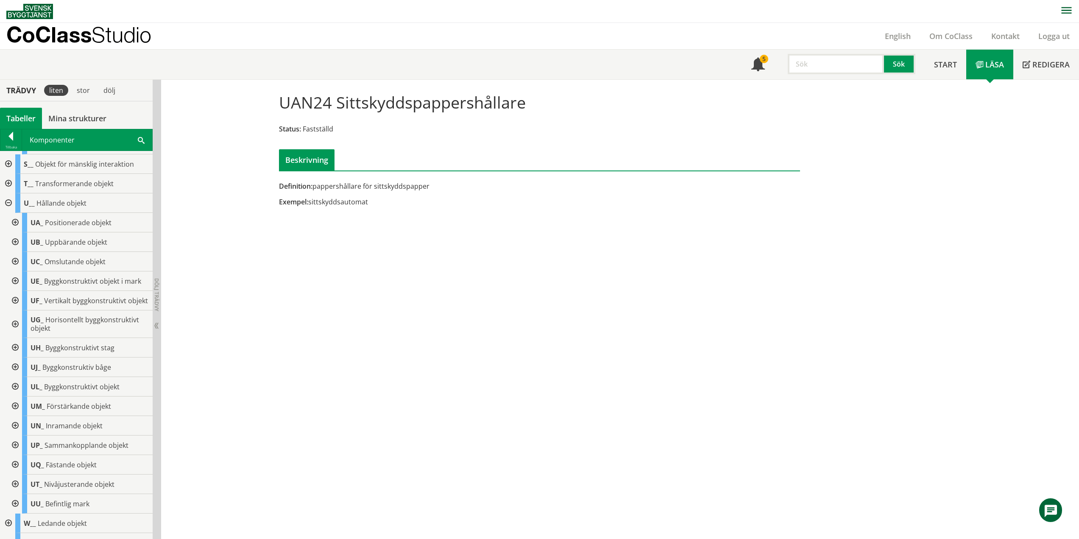
click at [15, 252] on div at bounding box center [14, 241] width 15 height 19
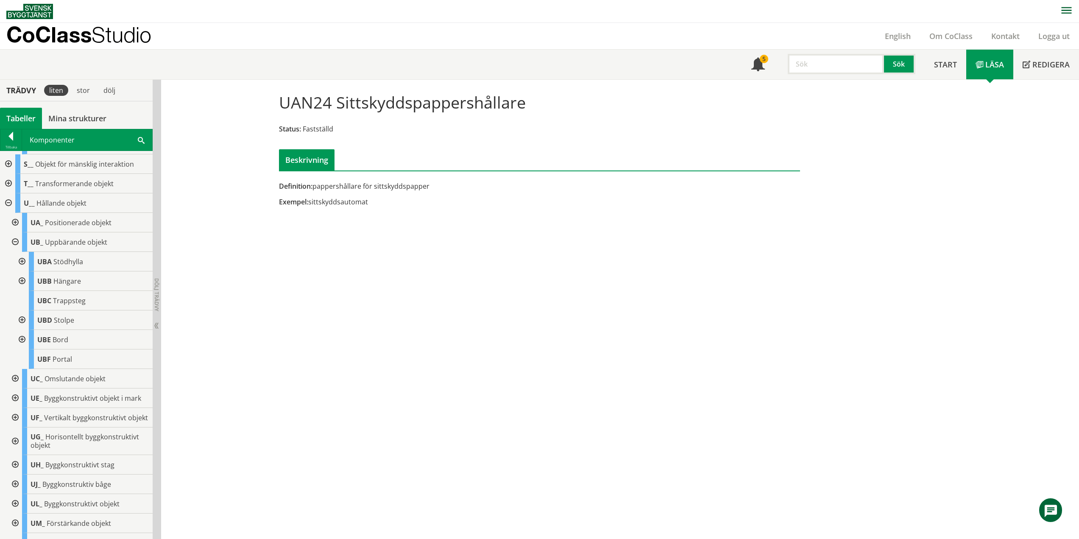
click at [23, 271] on div at bounding box center [21, 261] width 15 height 19
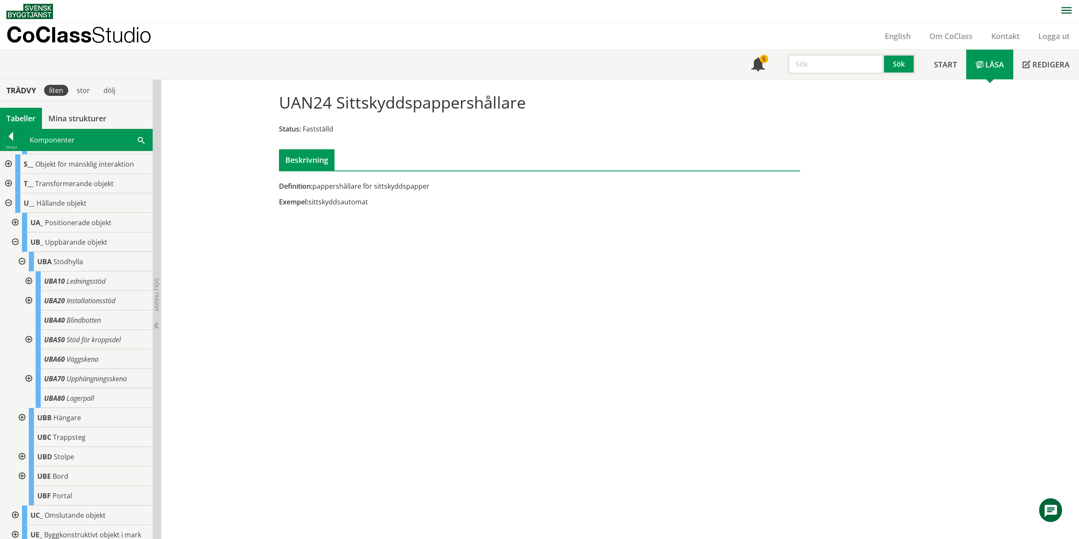
click at [19, 271] on div at bounding box center [21, 261] width 15 height 19
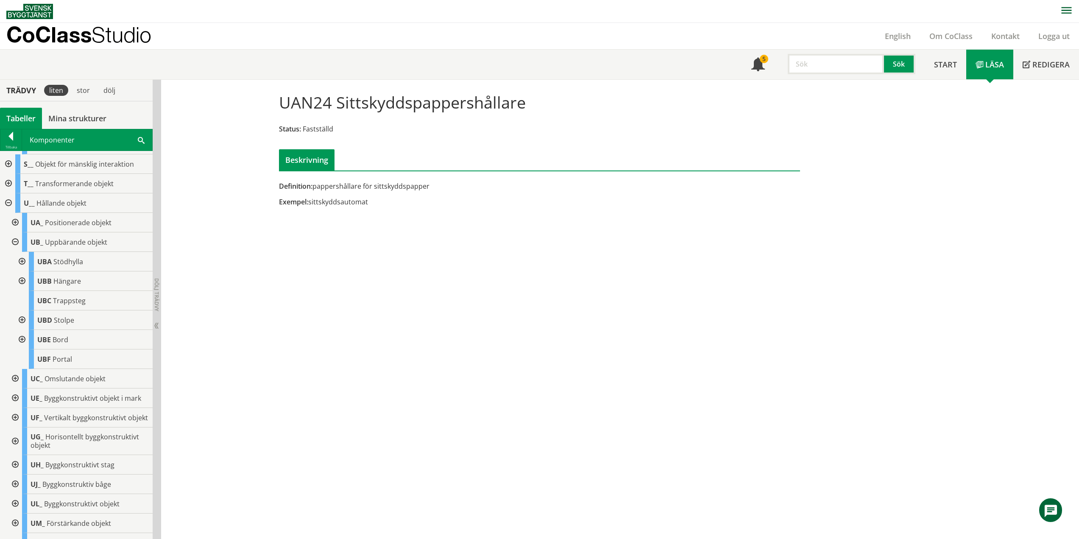
click at [16, 252] on div at bounding box center [14, 241] width 15 height 19
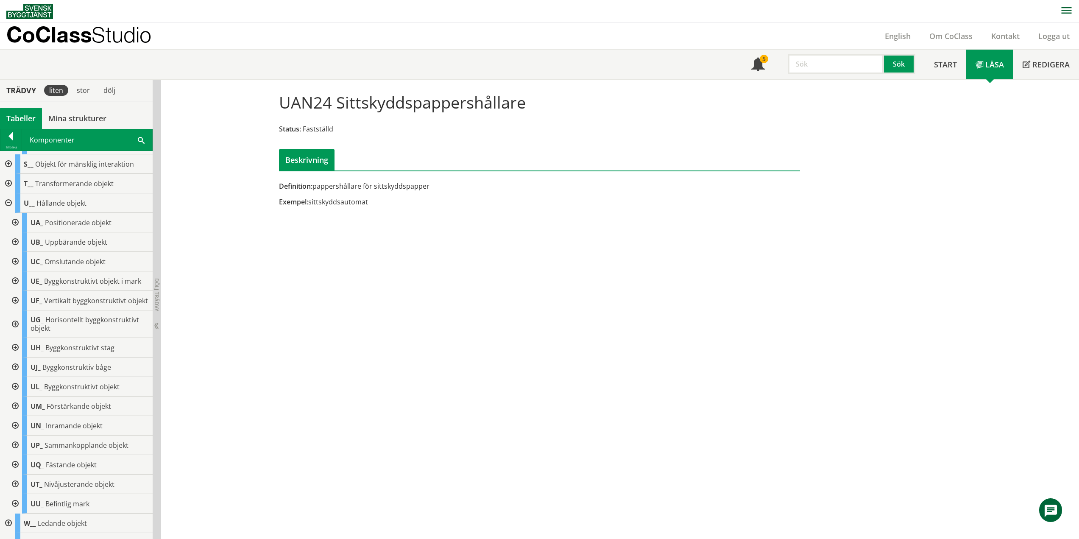
click at [16, 338] on div at bounding box center [14, 324] width 15 height 28
click at [22, 377] on div at bounding box center [21, 366] width 15 height 19
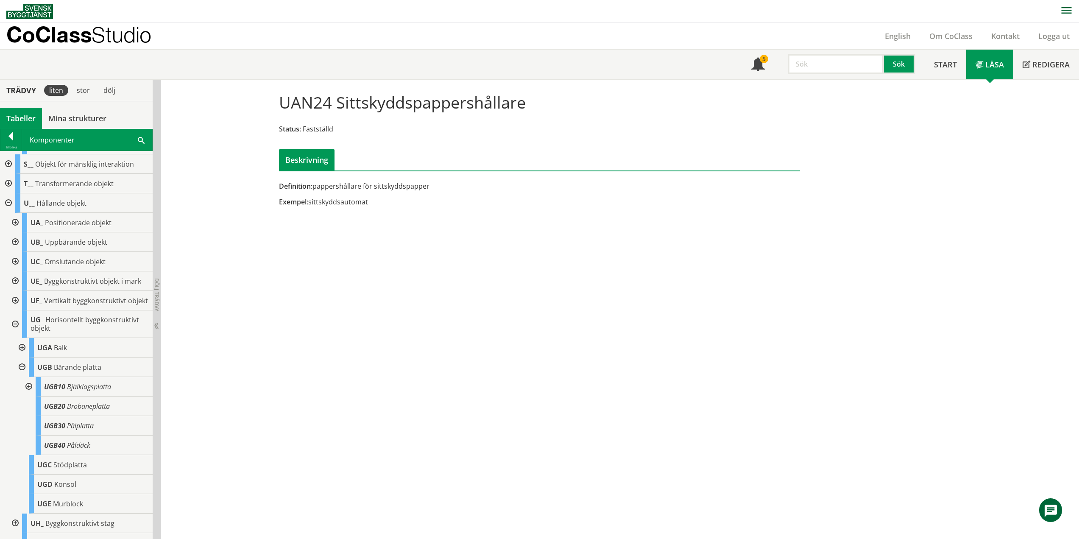
click at [28, 396] on div at bounding box center [27, 386] width 15 height 19
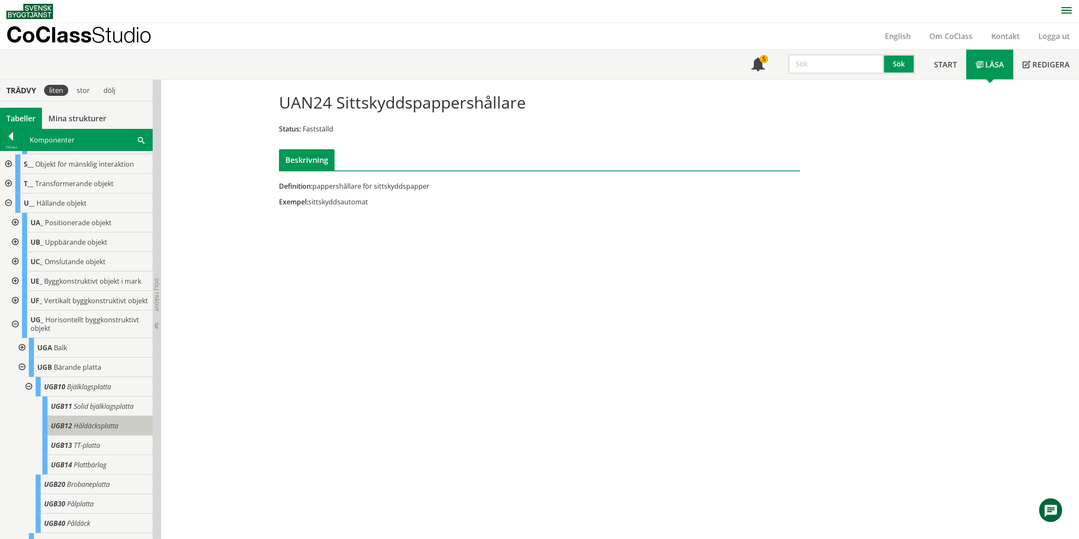
click at [72, 435] on div "UGB12 Håldäcksplatta" at bounding box center [97, 425] width 110 height 19
drag, startPoint x: 27, startPoint y: 409, endPoint x: 20, endPoint y: 400, distance: 10.9
click at [27, 396] on div at bounding box center [27, 386] width 15 height 19
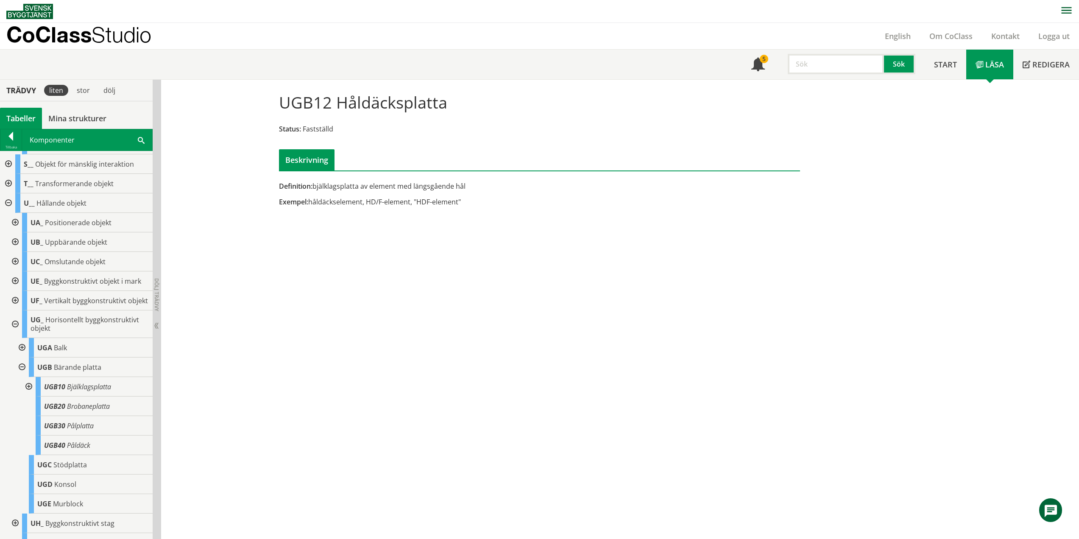
click at [21, 377] on div at bounding box center [21, 366] width 15 height 19
click at [17, 338] on div at bounding box center [14, 324] width 15 height 28
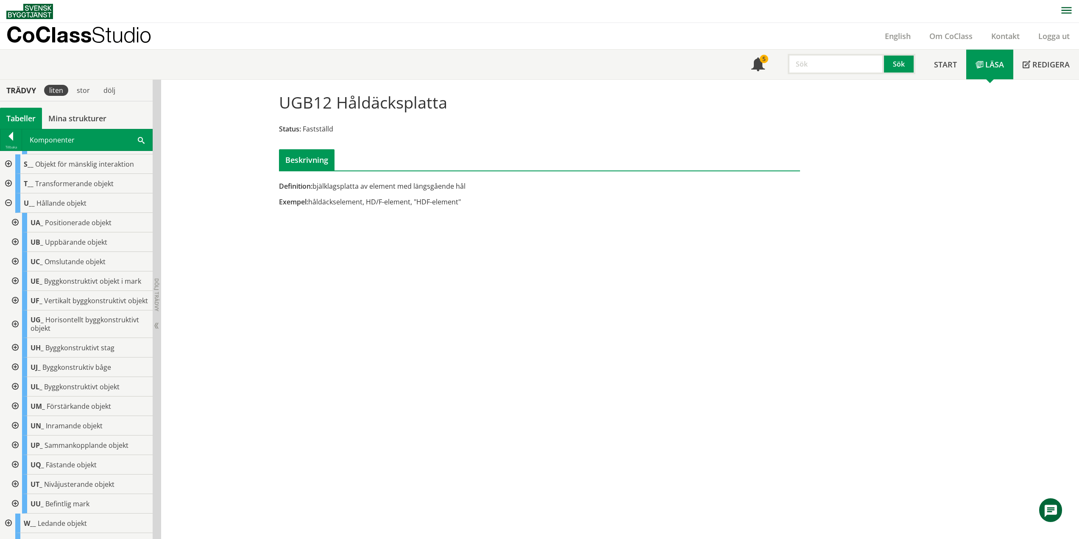
click at [18, 396] on div at bounding box center [14, 386] width 15 height 19
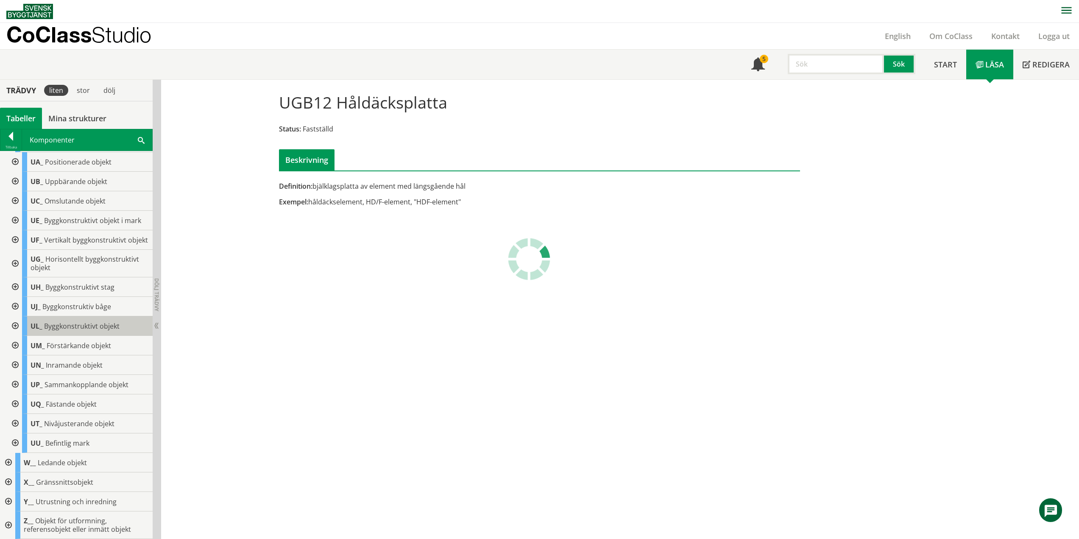
scroll to position [803, 0]
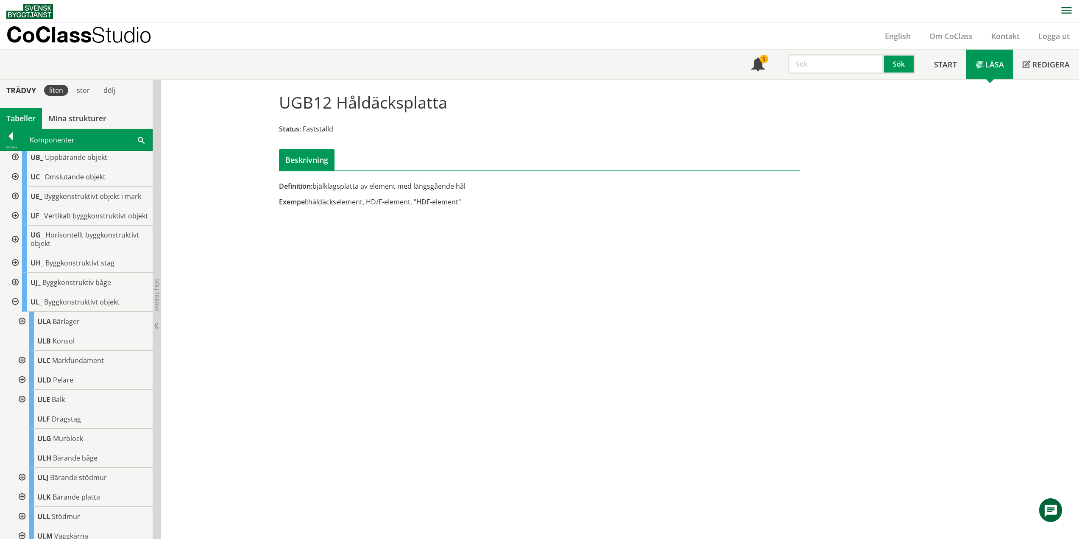
click at [21, 331] on div at bounding box center [21, 321] width 15 height 19
click at [29, 351] on div at bounding box center [27, 340] width 15 height 19
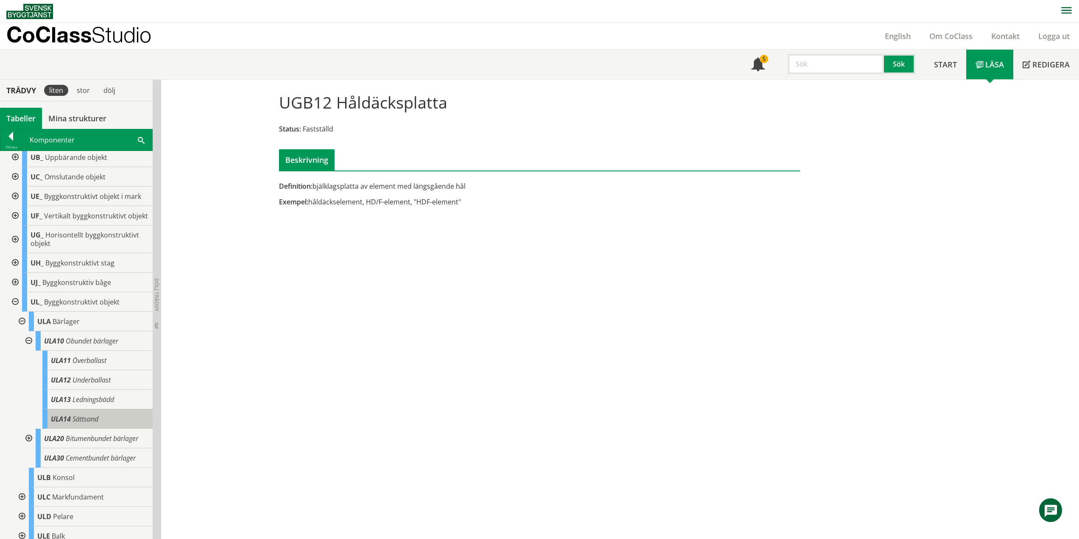
click at [91, 423] on span "Sättsand" at bounding box center [85, 418] width 26 height 9
click at [110, 429] on div "ULA14 Sättsand" at bounding box center [97, 418] width 110 height 19
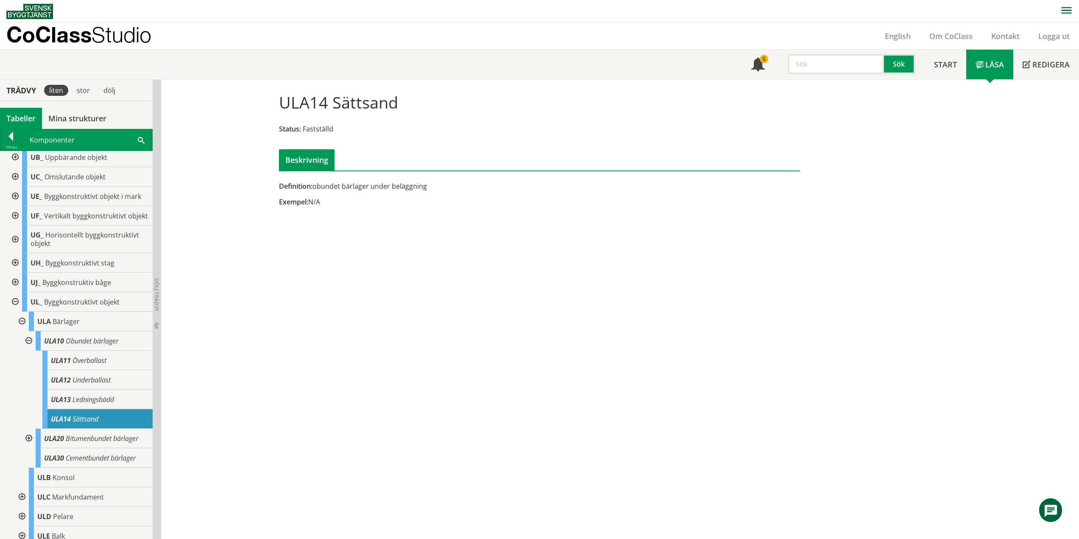
click at [27, 351] on div at bounding box center [27, 340] width 15 height 19
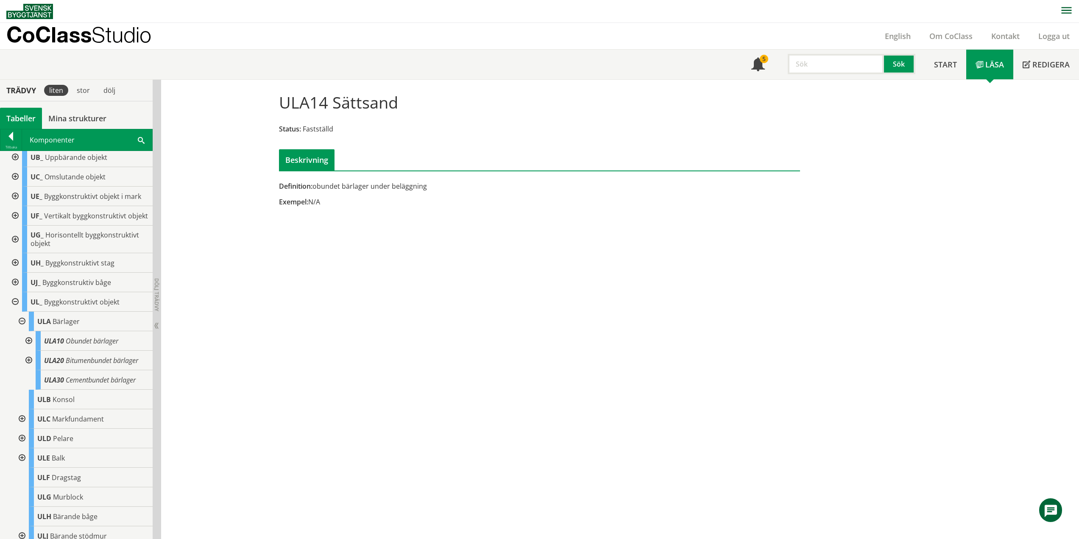
click at [24, 331] on div at bounding box center [21, 321] width 15 height 19
click at [16, 312] on div at bounding box center [14, 301] width 15 height 19
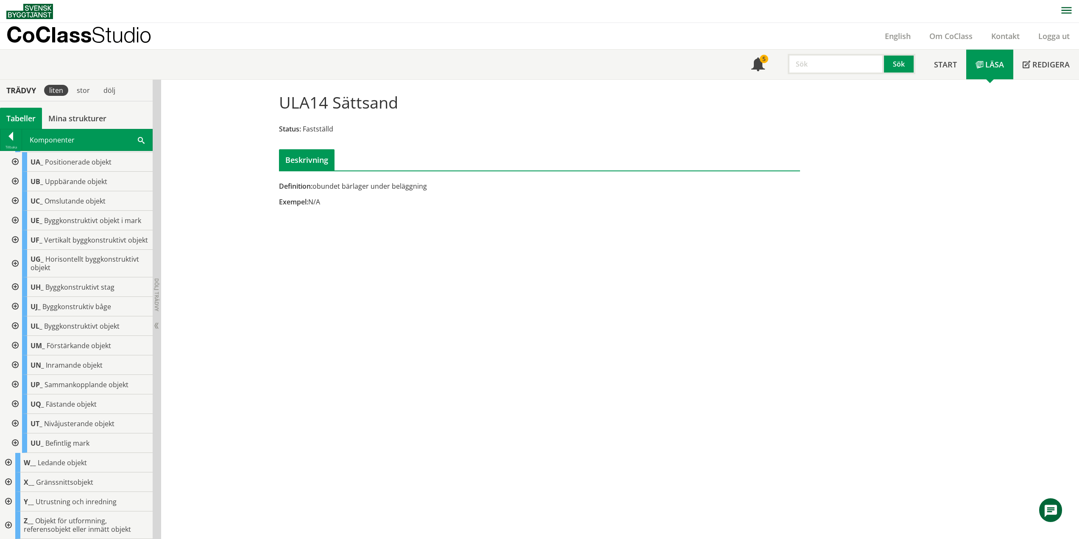
click at [17, 327] on div at bounding box center [14, 325] width 15 height 19
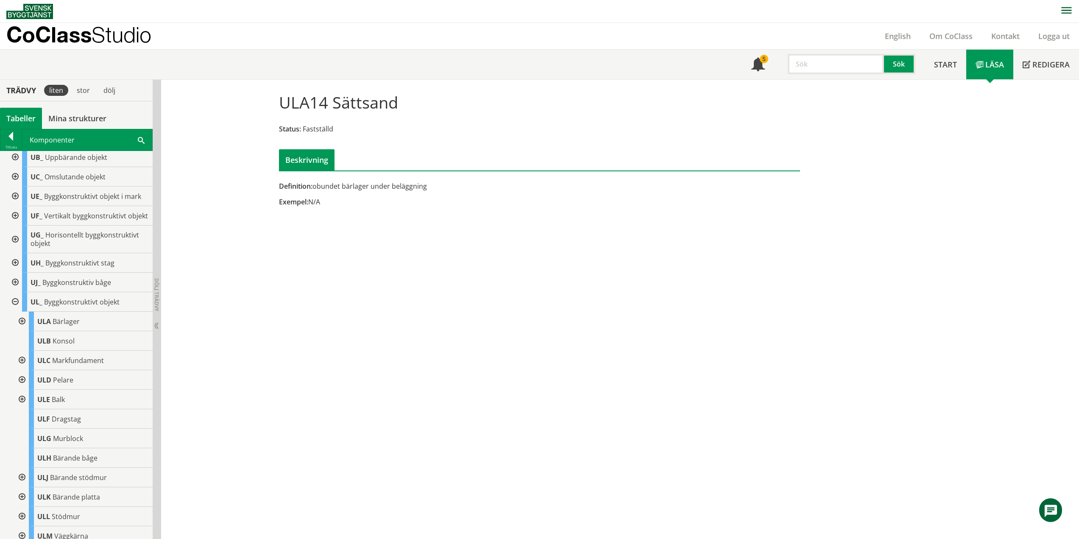
click at [20, 409] on div at bounding box center [21, 399] width 15 height 19
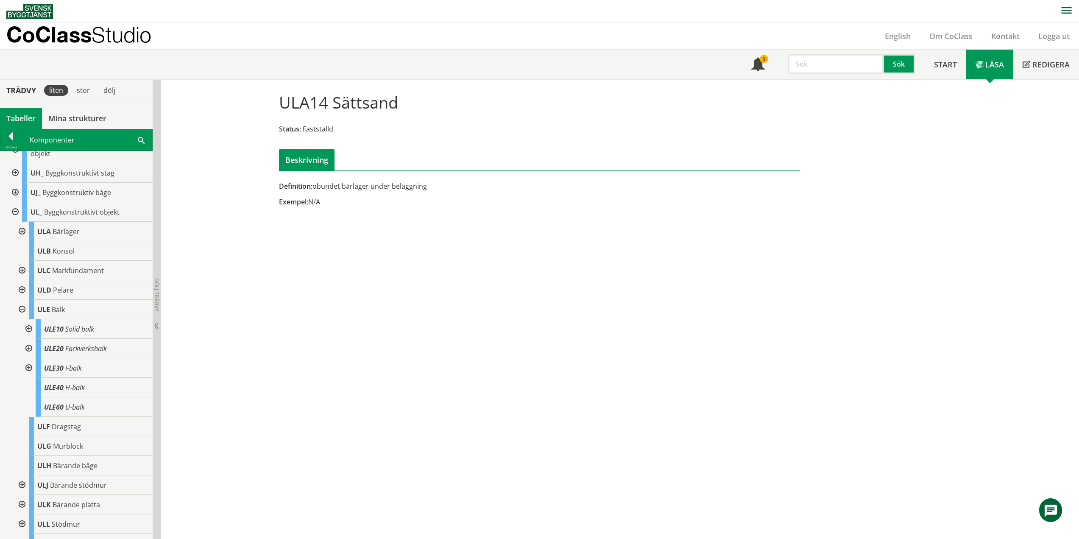
scroll to position [930, 0]
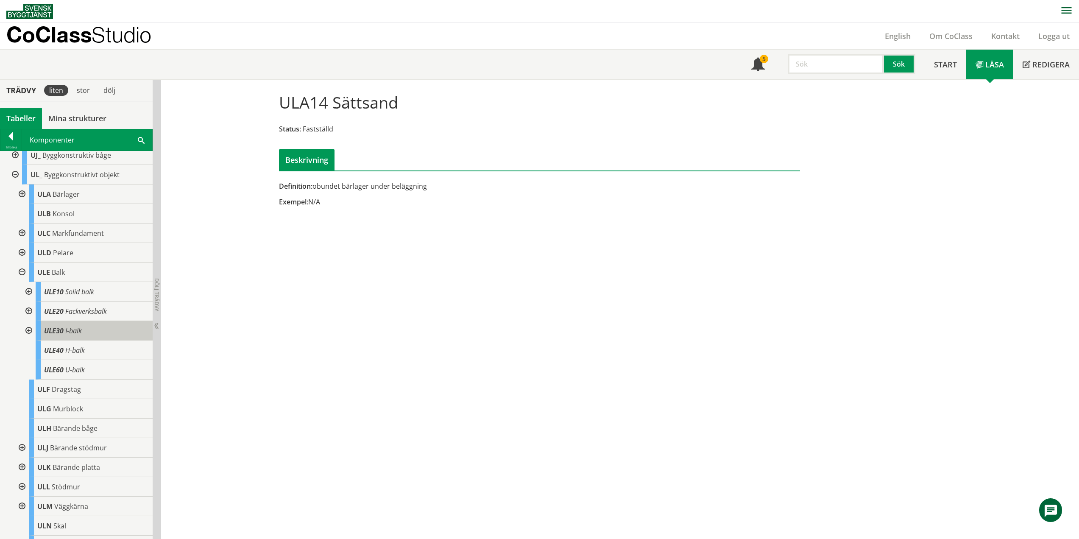
click at [77, 335] on span "I-balk" at bounding box center [73, 330] width 17 height 9
